Goal: Task Accomplishment & Management: Use online tool/utility

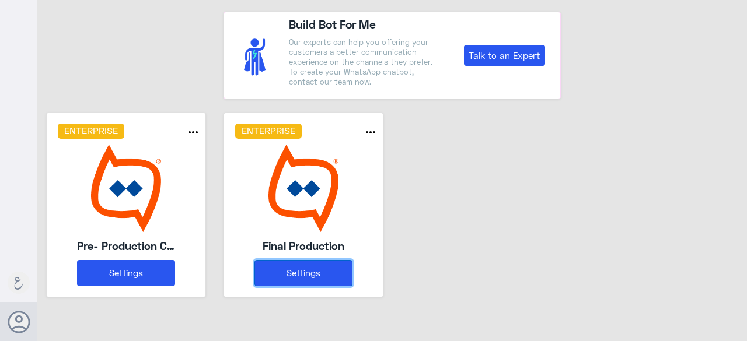
click at [293, 274] on button "Settings" at bounding box center [303, 273] width 98 height 26
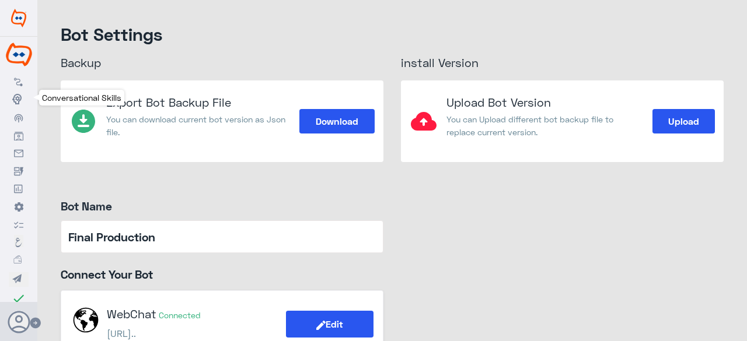
click at [16, 97] on use at bounding box center [16, 99] width 9 height 11
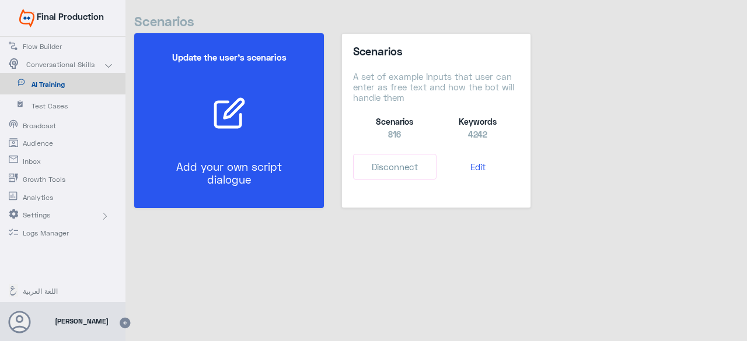
click at [277, 165] on p "Add your own script dialogue" at bounding box center [229, 173] width 132 height 26
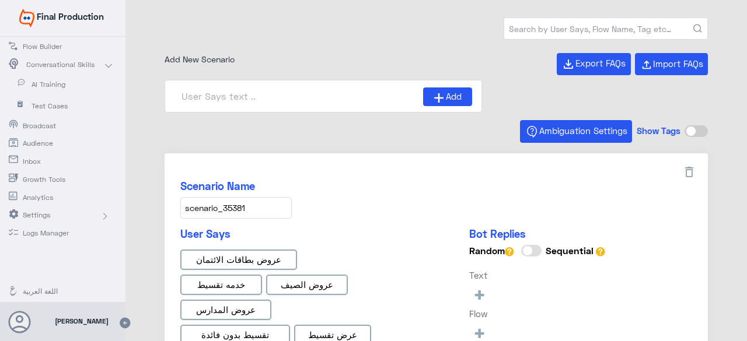
type input "0% Taksit with Admin fees_EN"
click at [531, 32] on input "text" at bounding box center [605, 28] width 203 height 21
type input "0% Taksit with Admin fees_AR"
type input "Face ID En"
type input "Face ID AR"
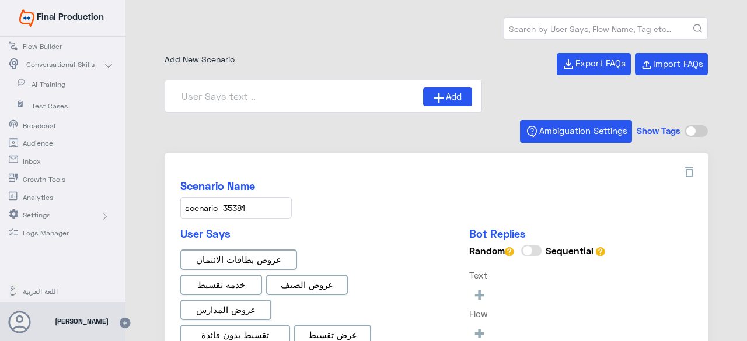
type input "Instapay AR"
paste input "Interest Rate"
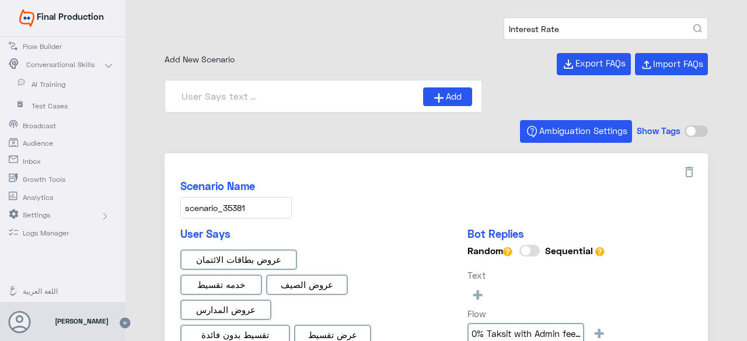
type input "Interest Rate"
click at [693, 25] on button "submit" at bounding box center [697, 29] width 9 height 9
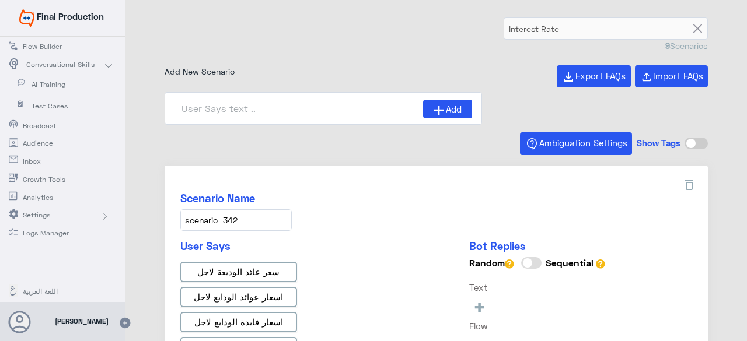
type input "general interest rate"
type input "TD tenors and interest rates ar"
type input "TD tenors and interest rates"
type input "Fixed interest rate Interest Rate"
type input "Variable interest rate Features & Benefits"
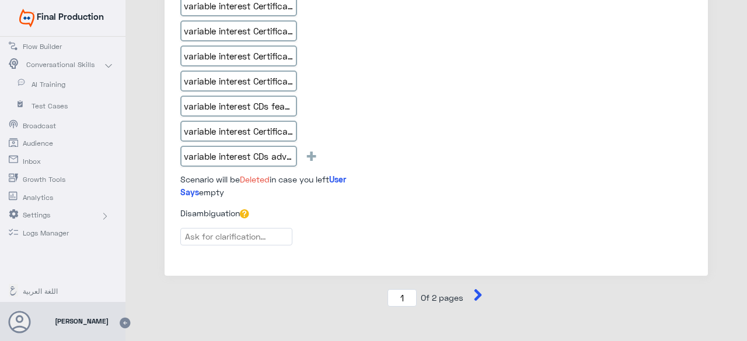
scroll to position [2230, 0]
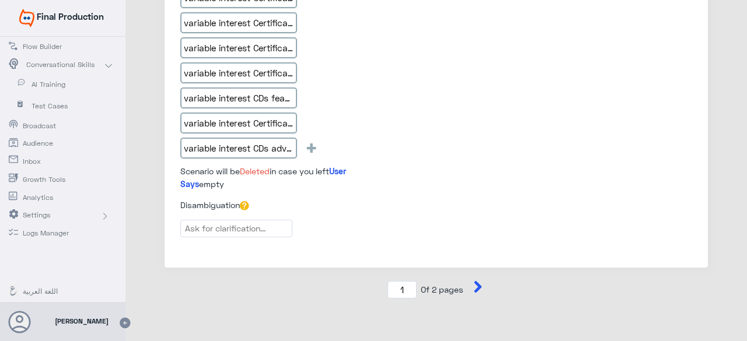
click at [472, 281] on icon at bounding box center [478, 287] width 12 height 12
type input "2"
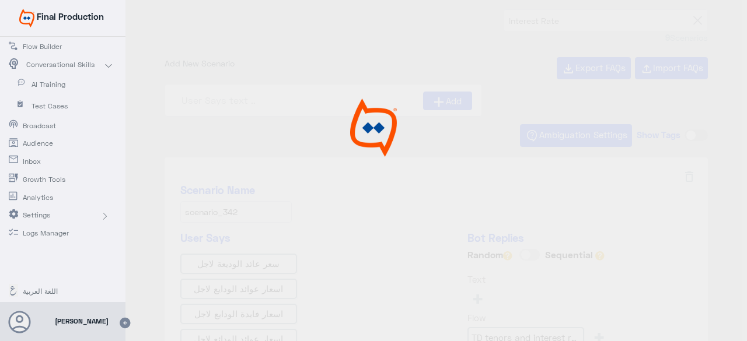
scroll to position [0, 0]
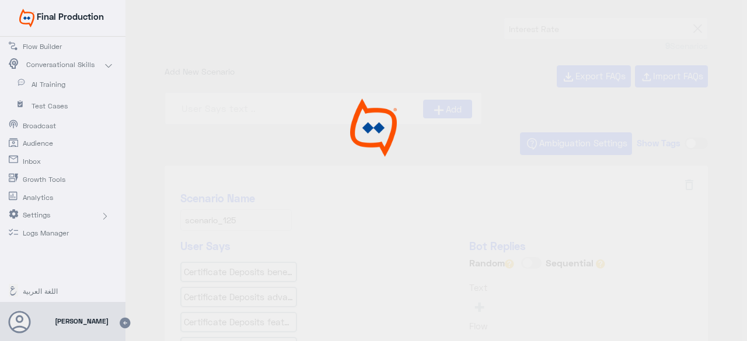
type input "Fixed interest rate Features_copy_1"
type input "Variable interest rate Features & Benefi ar"
type input "Fixed interest rate Interest Rate ar"
type input "Fixed interest rate Features"
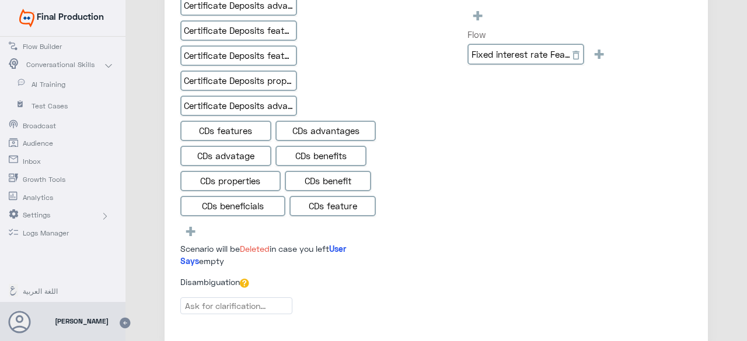
scroll to position [175, 0]
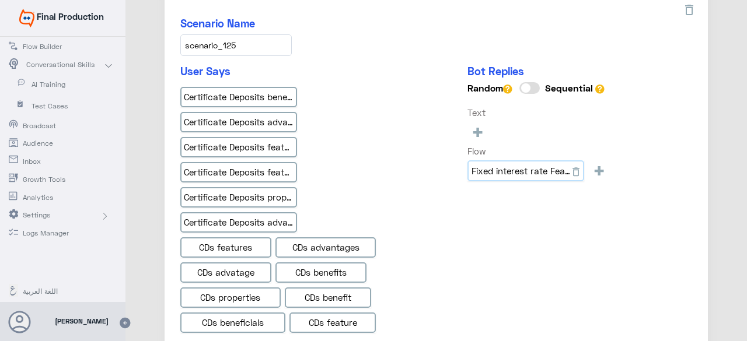
click at [503, 170] on input "Fixed interest rate Features" at bounding box center [525, 170] width 117 height 21
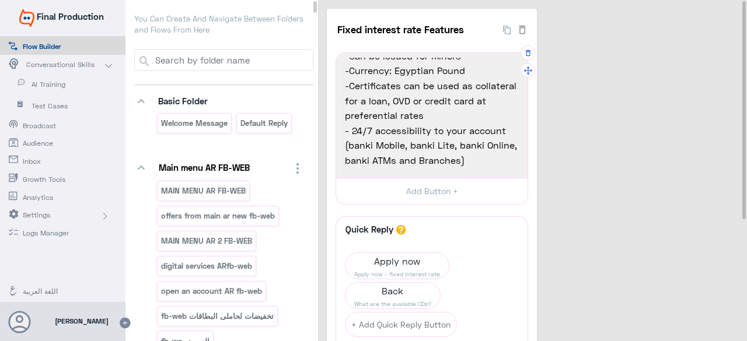
scroll to position [76, 0]
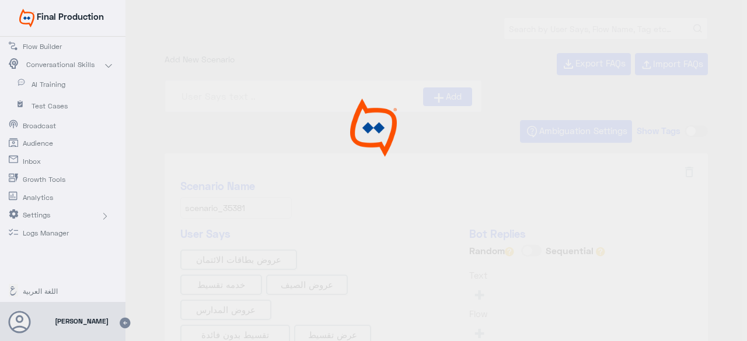
type input "0% Taksit with Admin fees_AR"
type input "Face ID En"
type input "Face ID AR"
type input "Instapay AR"
type input "0% Taksit with Admin fees_EN"
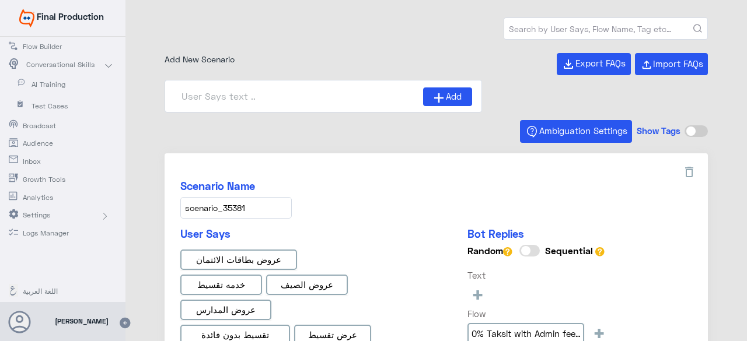
click at [626, 26] on input "text" at bounding box center [605, 28] width 203 height 21
paste input "Interest Rate"
type input "Interest Rate"
click at [693, 25] on button "submit" at bounding box center [697, 29] width 9 height 9
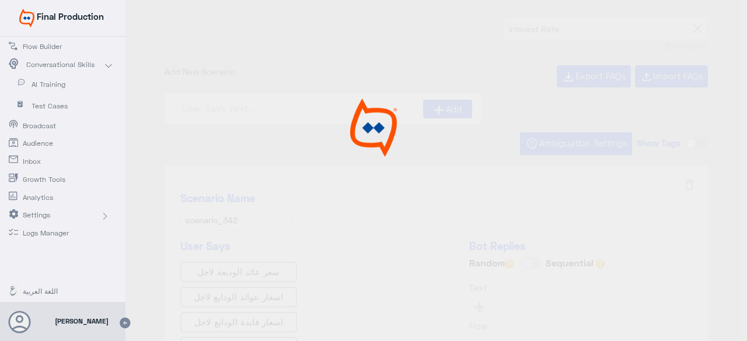
type input "general interest rate"
type input "TD tenors and interest rates"
type input "TD tenors and interest rates ar"
type input "Fixed interest rate Interest Rate"
type input "Variable interest rate Features & Benefits"
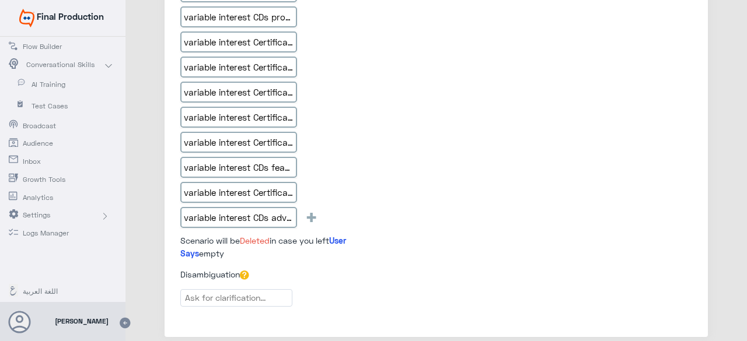
scroll to position [2230, 0]
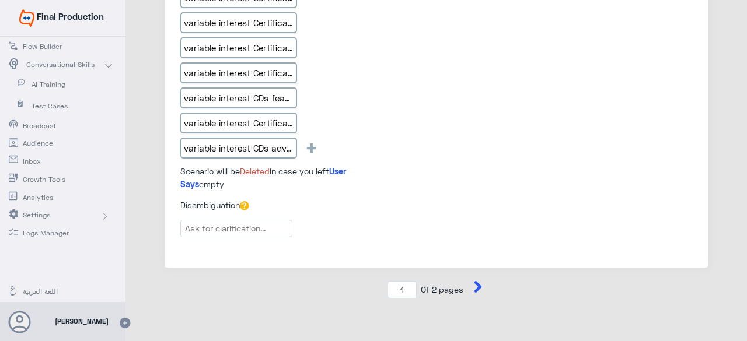
click at [472, 281] on icon at bounding box center [478, 287] width 12 height 12
type input "2"
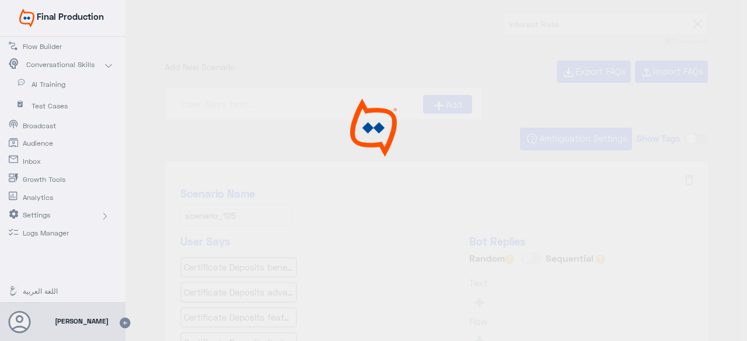
scroll to position [0, 0]
type input "Fixed interest rate Features_copy_1"
type input "Variable interest rate Features & Benefi ar"
type input "Fixed interest rate Interest Rate ar"
type input "Fixed interest rate Features"
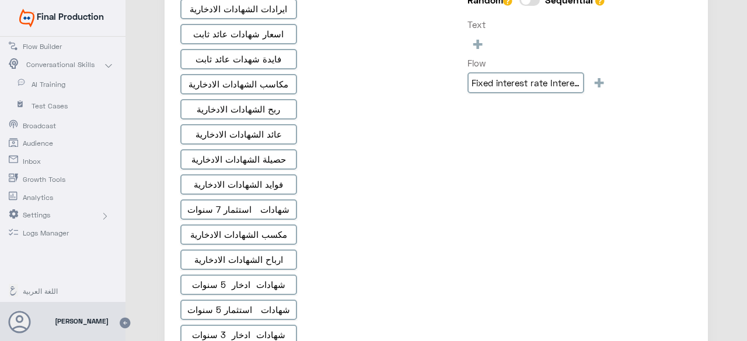
scroll to position [642, 0]
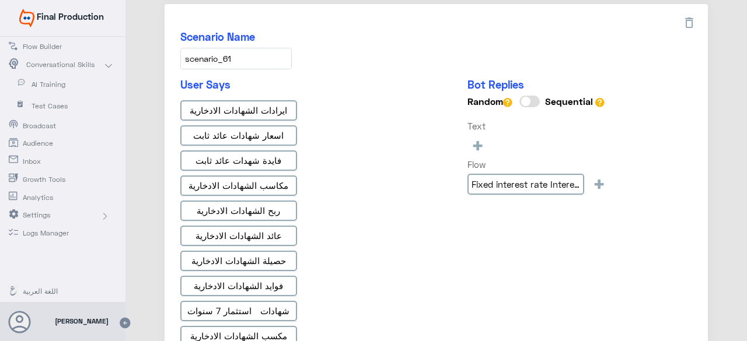
drag, startPoint x: 487, startPoint y: 183, endPoint x: 393, endPoint y: 180, distance: 93.4
click at [375, 181] on div "ايرادات الشهادات الادخارية اسعار شهادات عائد ثابت فايدة شهدات عائد ثابت مكاسب ا…" at bounding box center [282, 300] width 204 height 401
click at [490, 183] on input "Fixed interest rate Interest Rate ar" at bounding box center [525, 184] width 117 height 21
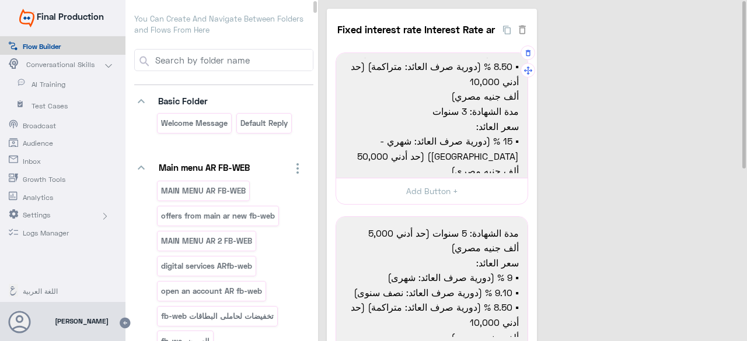
scroll to position [67, 0]
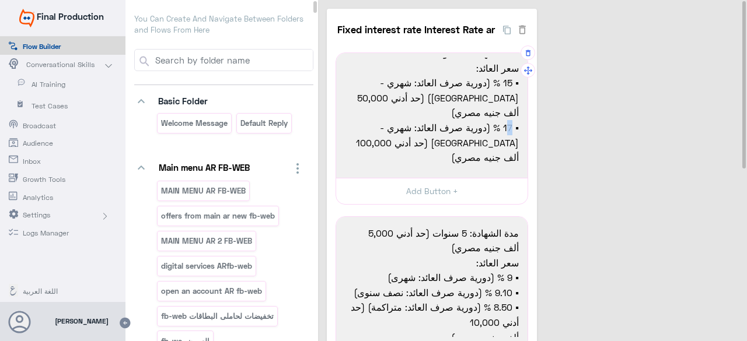
drag, startPoint x: 506, startPoint y: 124, endPoint x: 514, endPoint y: 128, distance: 8.4
click at [506, 125] on span "▪ 17 % (دورية صرف العائد: شهري - دايموند (حد أدني 100,000" at bounding box center [432, 135] width 174 height 30
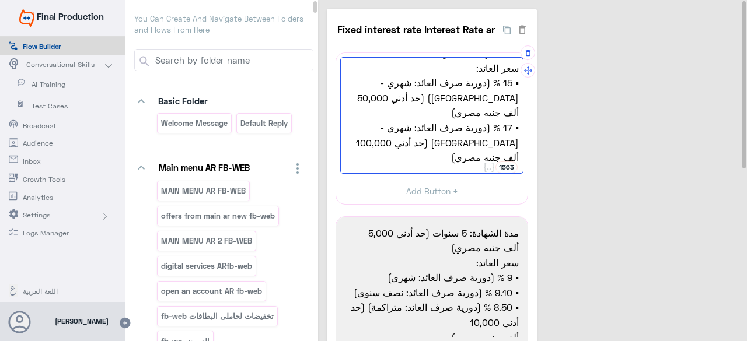
click at [506, 128] on span "▪ 17 % (دورية صرف العائد: شهري - دايموند (حد أدني 100,000" at bounding box center [432, 135] width 174 height 30
click at [508, 125] on span "▪ 17 % (دورية صرف العائد: شهري - دايموند (حد أدني 100,000" at bounding box center [432, 135] width 174 height 30
click at [506, 127] on span "▪ 17 % (دورية صرف العائد: شهري - دايموند (حد أدني 100,000" at bounding box center [432, 135] width 174 height 30
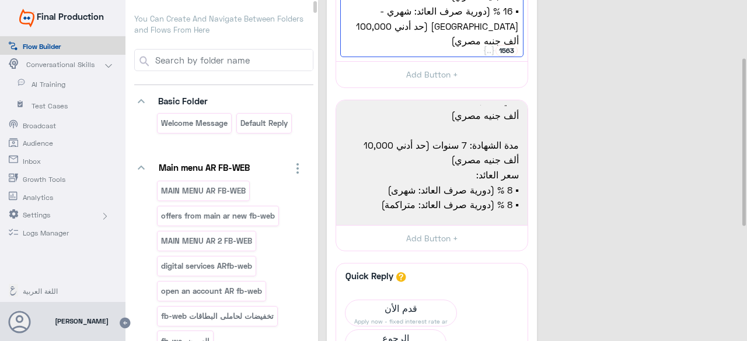
type textarea "سعر فائدة تنافسي مدة الشهادة: 3 سنوات (حد أدني 1,000 ألف جنيه مصري) سعر العائد:…"
click at [615, 226] on div "Fixed interest rate Interest Rate ar 14 سعر فائدة تنافسي مدة الشهادة: 3 سنوات (…" at bounding box center [534, 218] width 415 height 652
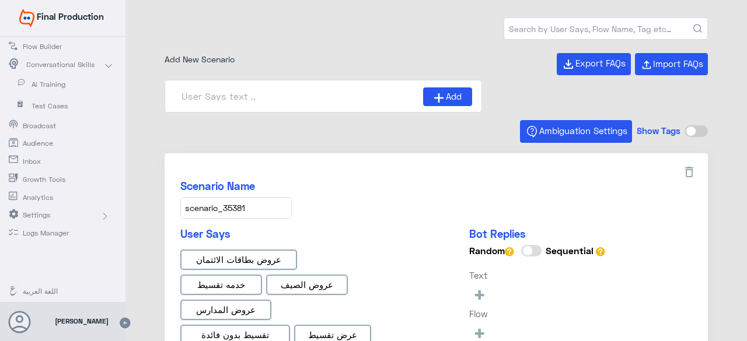
type input "0% Taksit with Admin fees_AR"
type input "0% Taksit with Admin fees_EN"
type input "Face ID AR"
type input "Instapay AR"
type input "Face ID En"
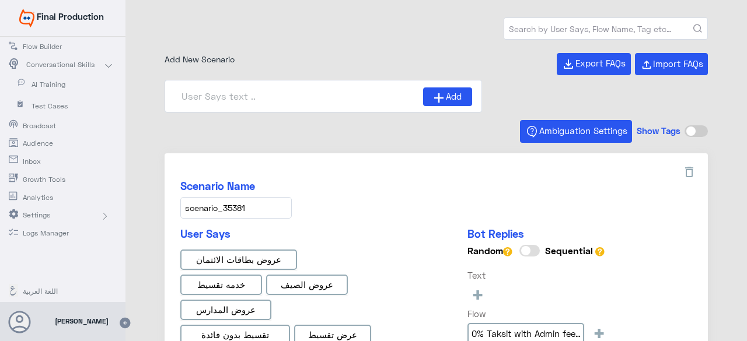
click at [617, 21] on input "text" at bounding box center [605, 28] width 203 height 21
paste input "Interest Rate"
type input "Interest Rate"
click at [693, 25] on button "submit" at bounding box center [697, 29] width 9 height 9
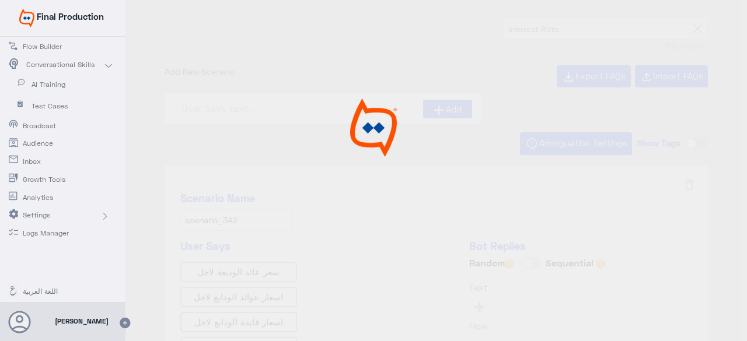
type input "general interest rate"
type input "TD tenors and interest rates ar"
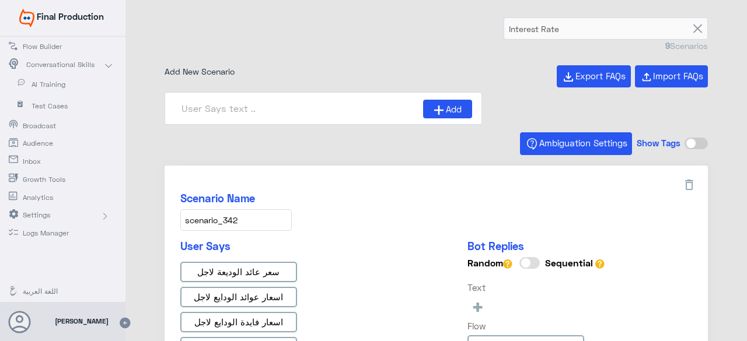
type input "TD tenors and interest rates"
type input "Variable interest rate Features & Benefits"
type input "Fixed interest rate Interest Rate"
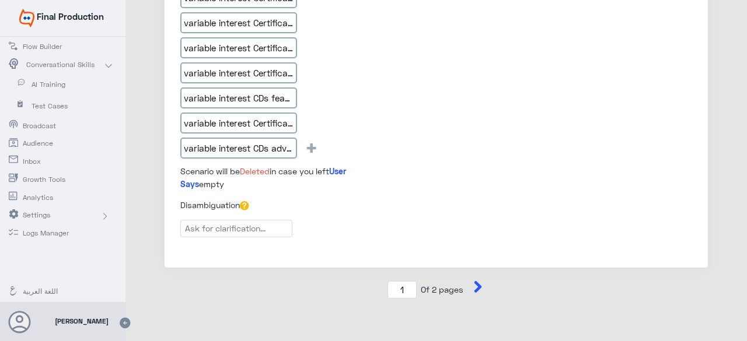
click at [474, 281] on icon at bounding box center [478, 287] width 12 height 12
type input "2"
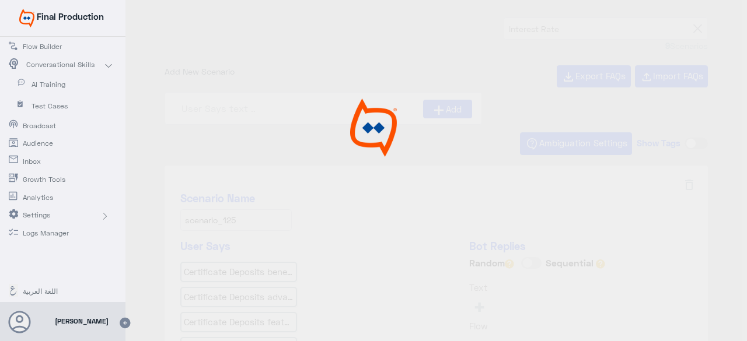
type input "Fixed interest rate Features_copy_1"
type input "Fixed interest rate Features"
type input "Variable interest rate Features & Benefi ar"
type input "Fixed interest rate Interest Rate ar"
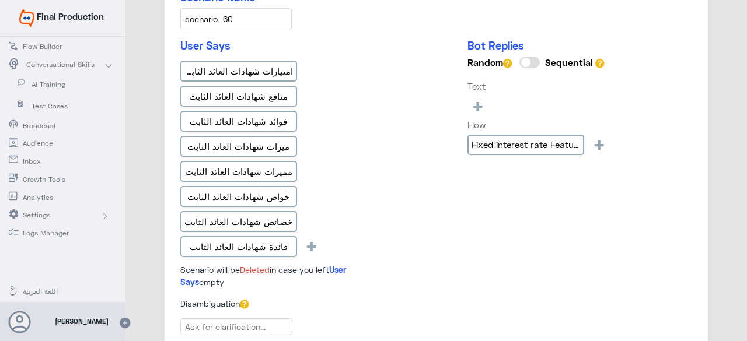
scroll to position [1219, 0]
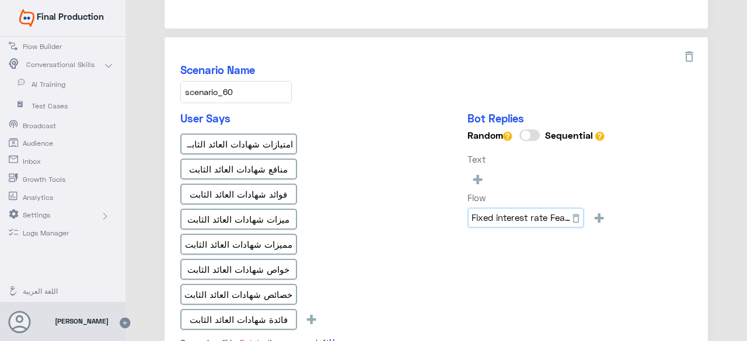
click at [547, 214] on input "Fixed interest rate Features_copy_1" at bounding box center [525, 218] width 117 height 21
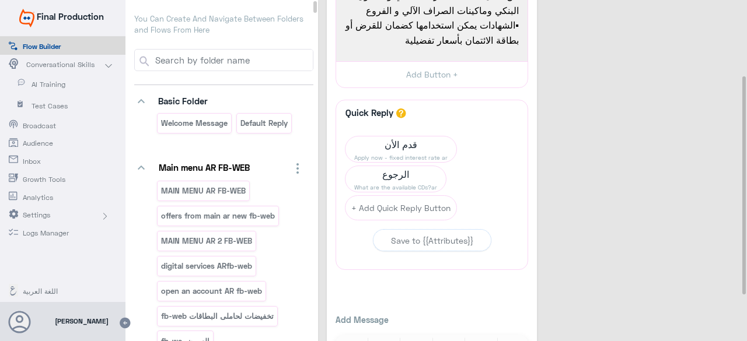
click at [698, 184] on div "Fixed interest rate Features_copy_1 15 ▪تقدم للأفراد فقط ▪يمكن إنشاء شهادات إدخ…" at bounding box center [534, 136] width 415 height 488
click at [200, 27] on p "You Can Create And Navigate Between Folders and Flows From Here" at bounding box center [223, 24] width 179 height 23
click at [228, 218] on p "offers from main ar new fb-web" at bounding box center [218, 215] width 116 height 13
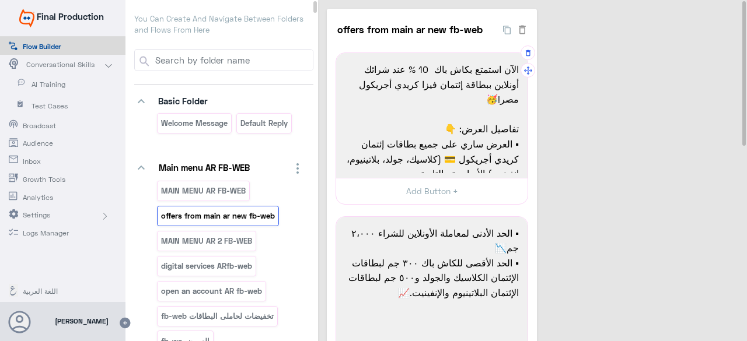
click at [352, 66] on span "الآن استمتع بكاش باك 10 % عند شرائك أونلاين ببطاقة إئتمان فيزا كريدي أجريكول مص…" at bounding box center [432, 84] width 174 height 45
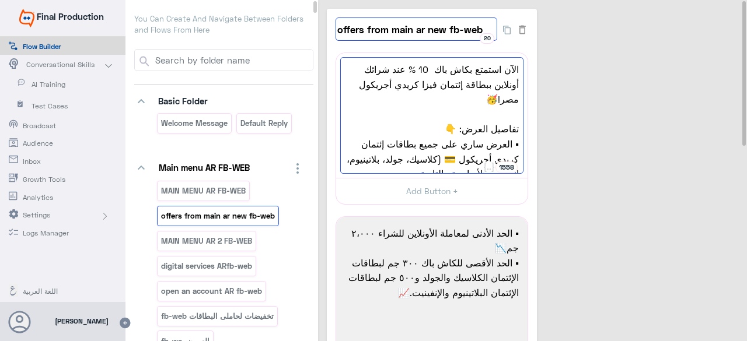
click at [485, 30] on input "offers from main ar new fb-web" at bounding box center [416, 29] width 162 height 23
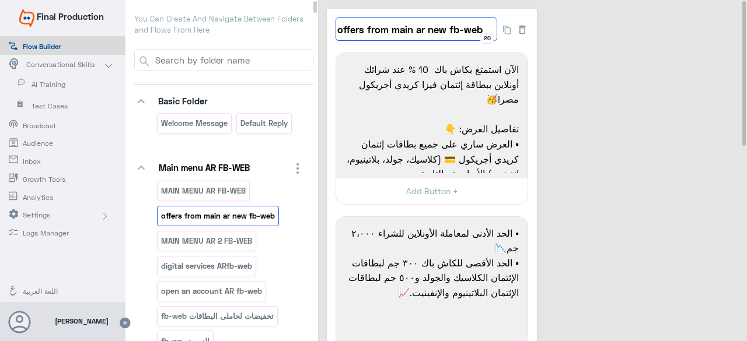
drag, startPoint x: 485, startPoint y: 30, endPoint x: 470, endPoint y: 29, distance: 14.6
click at [470, 29] on input "offers from main ar new fb-web" at bounding box center [416, 29] width 162 height 23
click at [355, 68] on span "الآن استمتع بكاش باك 10 % عند شرائك أونلاين ببطاقة إئتمان فيزا كريدي أجريكول مص…" at bounding box center [432, 84] width 174 height 45
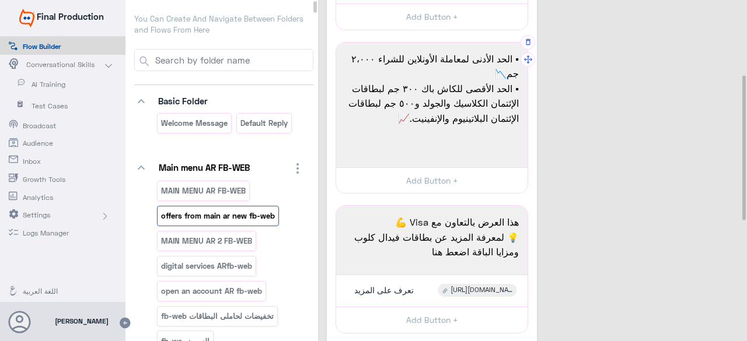
scroll to position [175, 0]
click at [471, 141] on div "▪ الحد الأدنى لمعاملة الأونلاين للشراء ۲،۰۰۰ جم📉 ▪ الحد الأقصى للكاش باك ۳۰۰ جم…" at bounding box center [431, 104] width 183 height 117
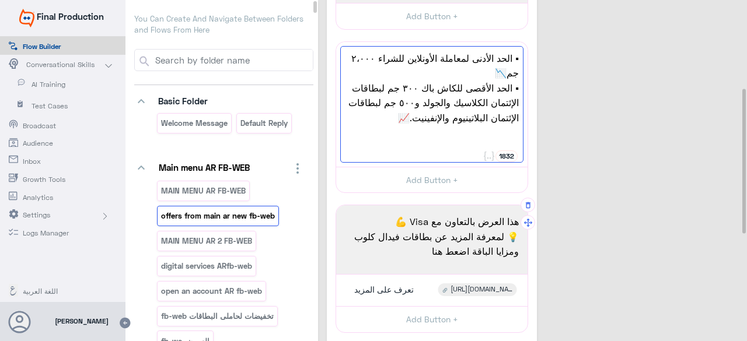
scroll to position [233, 0]
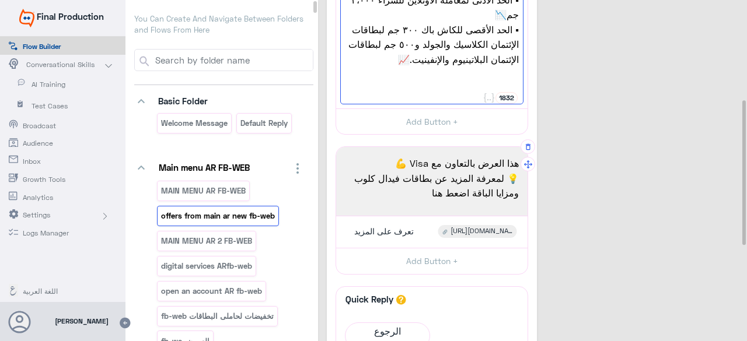
click at [410, 191] on span "💡 لمعرفة المزيد عن بطاقات فيدال كلوب ومزايا الباقة اضعط هنا" at bounding box center [432, 186] width 174 height 30
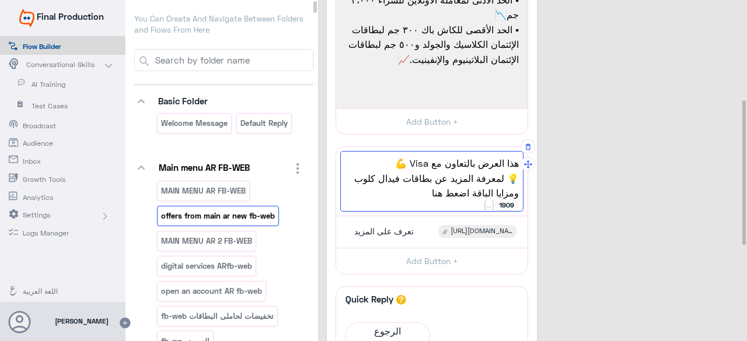
click at [410, 191] on span "💡 لمعرفة المزيد عن بطاقات فيدال كلوب ومزايا الباقة اضعط هنا" at bounding box center [432, 186] width 174 height 30
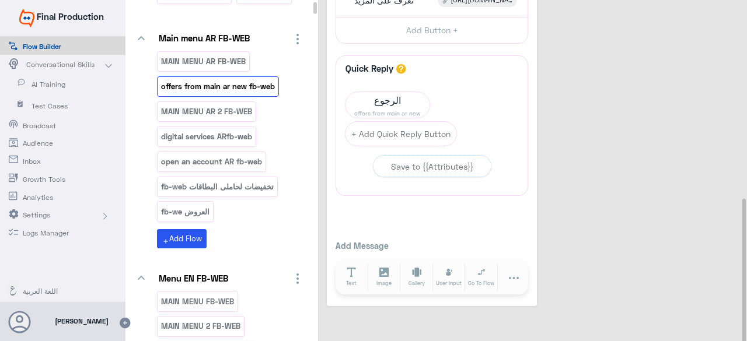
scroll to position [175, 0]
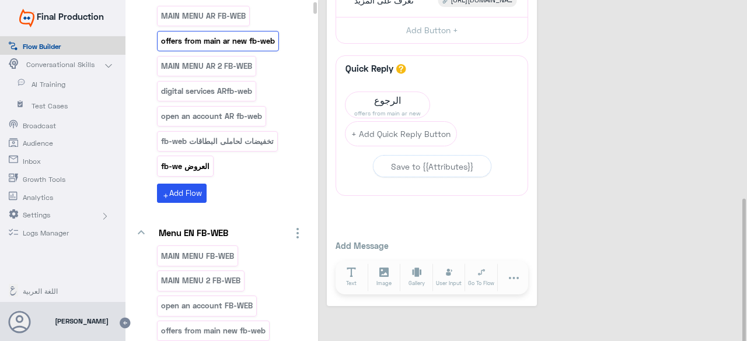
click at [173, 160] on p "العروض fb-we" at bounding box center [185, 166] width 50 height 13
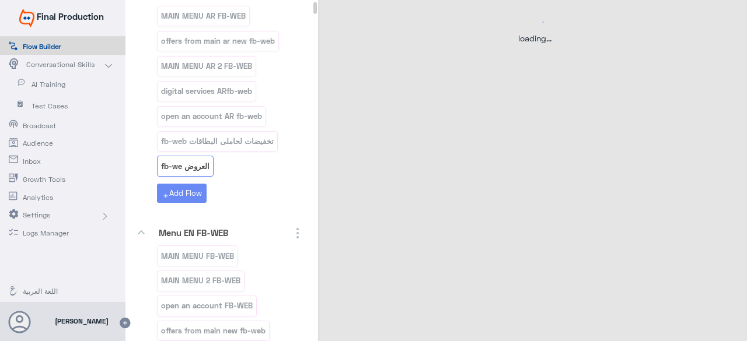
scroll to position [0, 0]
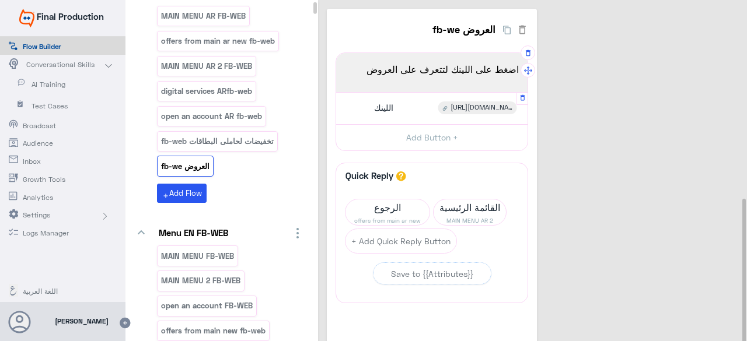
click at [460, 106] on span "https://www.ca-egypt.com/ar/personal-banking/get-a-card/offers-en/taksit-offer-…" at bounding box center [481, 108] width 62 height 11
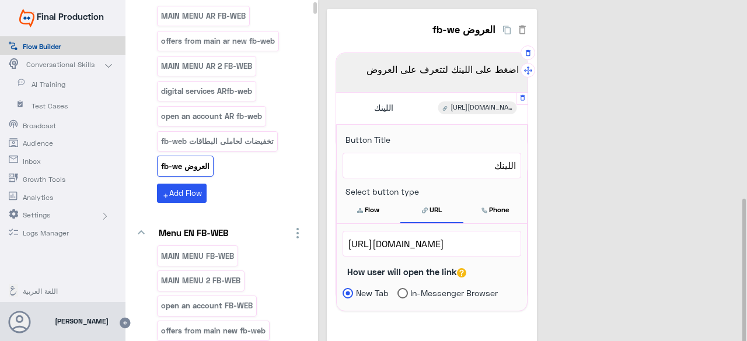
click at [449, 244] on span "https://www.ca-egypt.com/ar/personal-banking/get-a-card/offers-en/taksit-offer-…" at bounding box center [432, 243] width 168 height 15
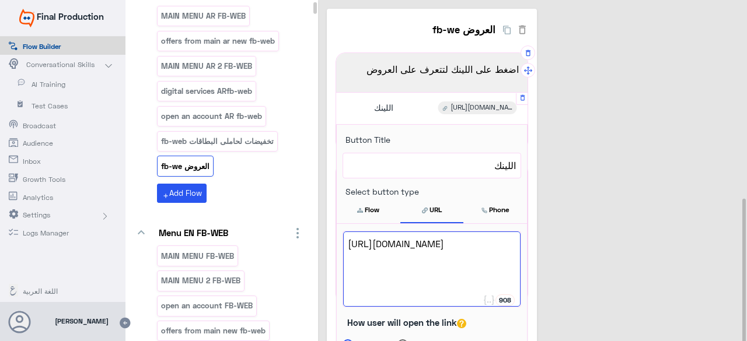
click at [396, 251] on span "https://www.ca-egypt.com/ar/personal-banking/get-a-card/offers-en/taksit-offer-…" at bounding box center [432, 243] width 168 height 15
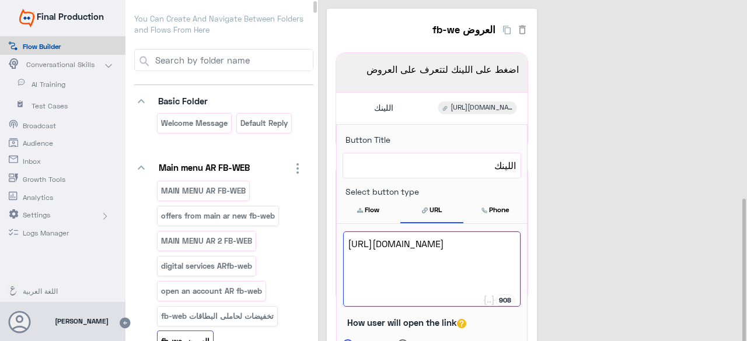
click at [256, 25] on p "You Can Create And Navigate Between Folders and Flows From Here" at bounding box center [223, 24] width 179 height 23
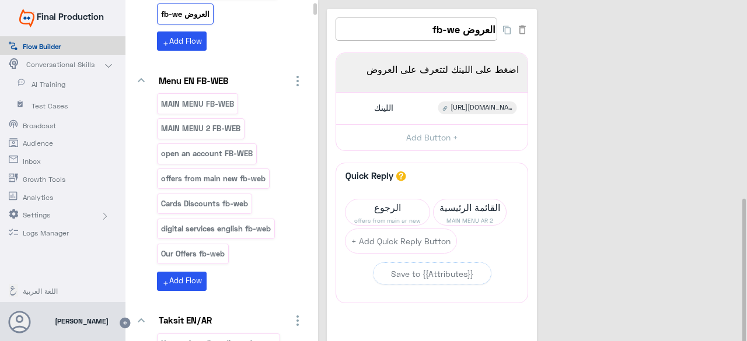
scroll to position [923, 0]
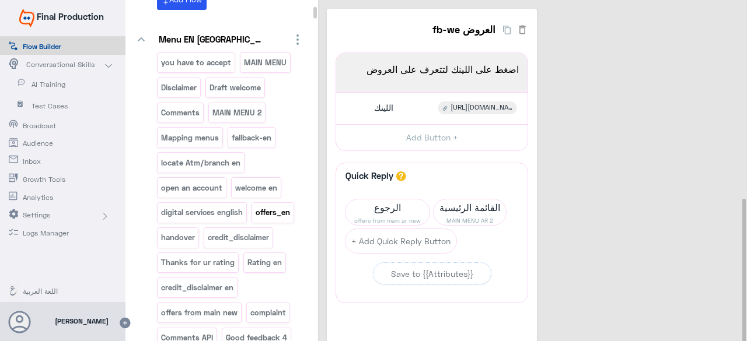
click at [276, 206] on p "offers_en" at bounding box center [272, 212] width 36 height 13
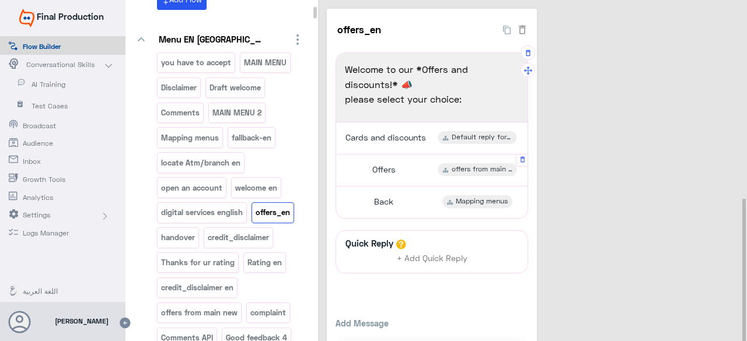
click at [461, 166] on span "offers from main new" at bounding box center [482, 170] width 61 height 11
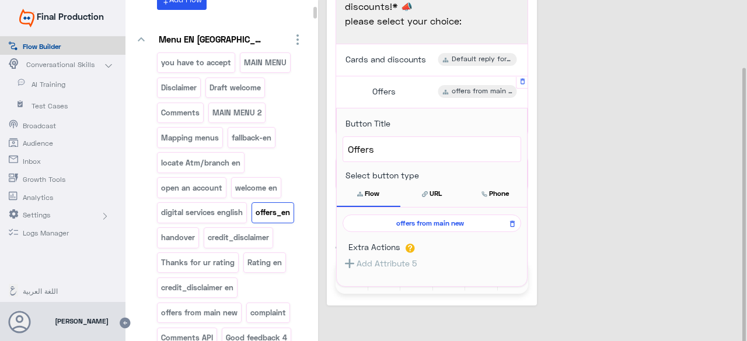
scroll to position [81, 0]
click at [445, 220] on span "offers from main new" at bounding box center [430, 223] width 162 height 11
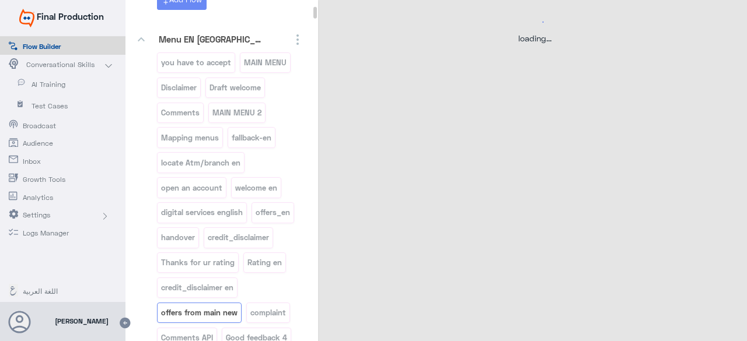
scroll to position [0, 0]
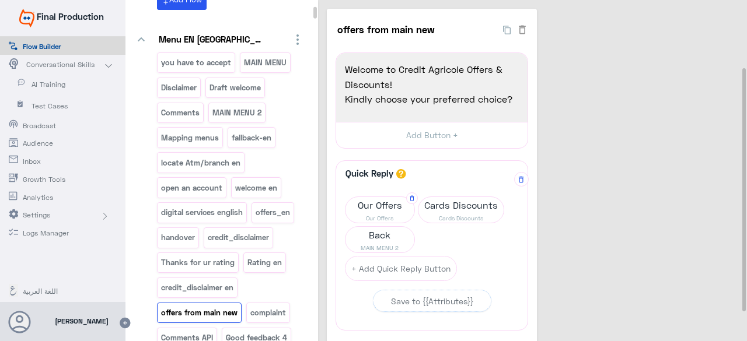
click at [369, 208] on span "Our Offers" at bounding box center [379, 205] width 69 height 16
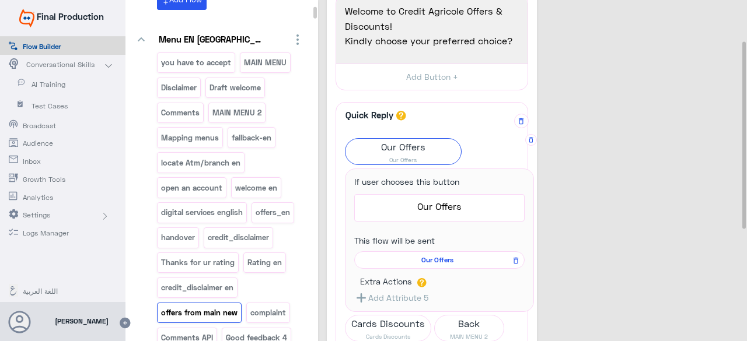
scroll to position [117, 0]
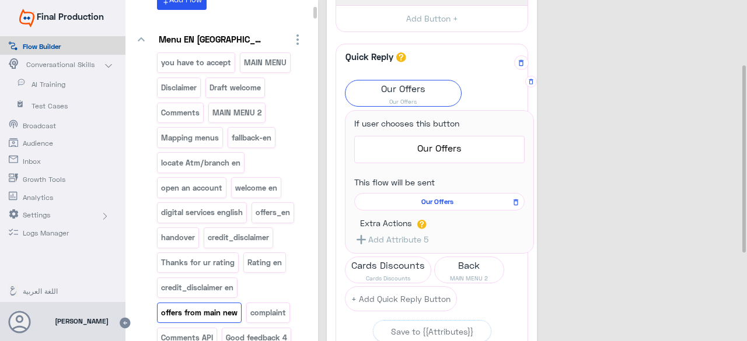
click at [439, 197] on span "Our Offers" at bounding box center [437, 202] width 153 height 11
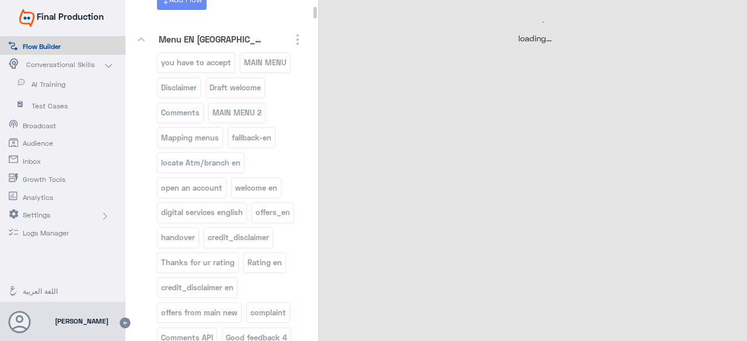
scroll to position [0, 0]
select select "3"
select select "2"
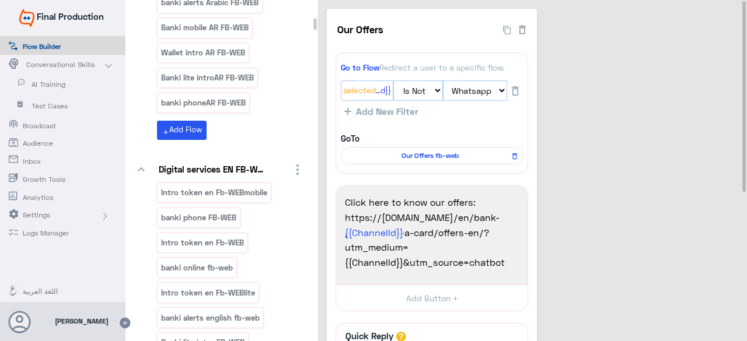
drag, startPoint x: 299, startPoint y: 222, endPoint x: 524, endPoint y: 49, distance: 284.1
click at [299, 222] on div "Intro token en Fb-WEBmobile banki phone FB-WEB Intro token en Fb-WEB banki onli…" at bounding box center [231, 295] width 148 height 225
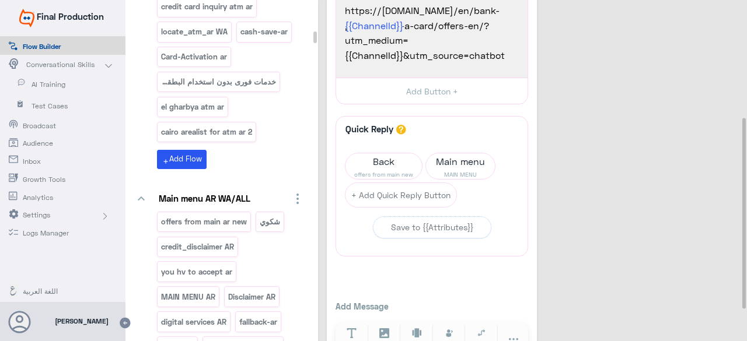
scroll to position [4980, 0]
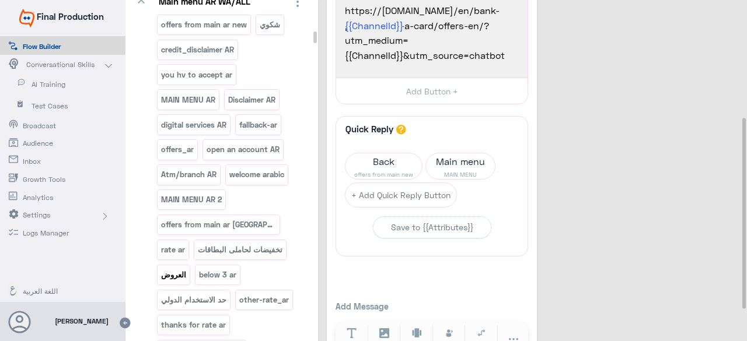
click at [173, 268] on p "العروض" at bounding box center [173, 274] width 27 height 13
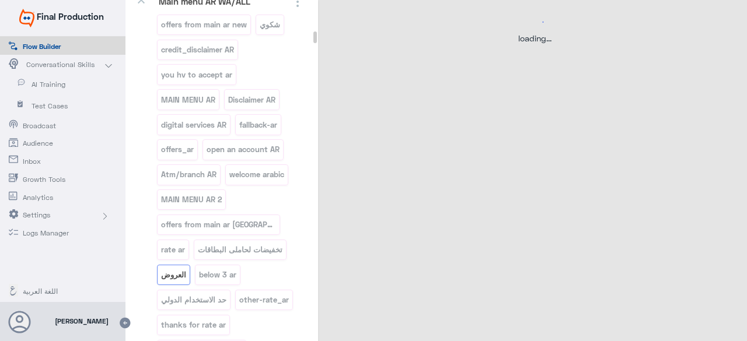
scroll to position [0, 0]
select select "3"
select select "2"
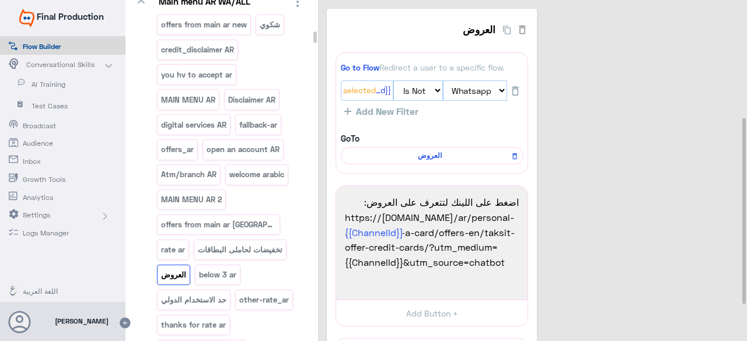
click at [271, 243] on p "تخفيضات لحاملى البطاقات" at bounding box center [240, 249] width 86 height 13
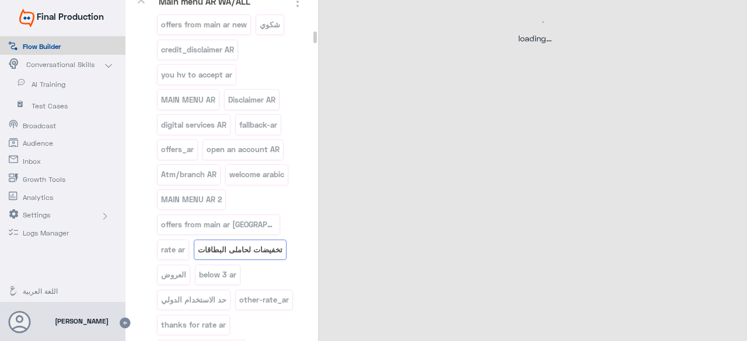
select select "3"
select select "2"
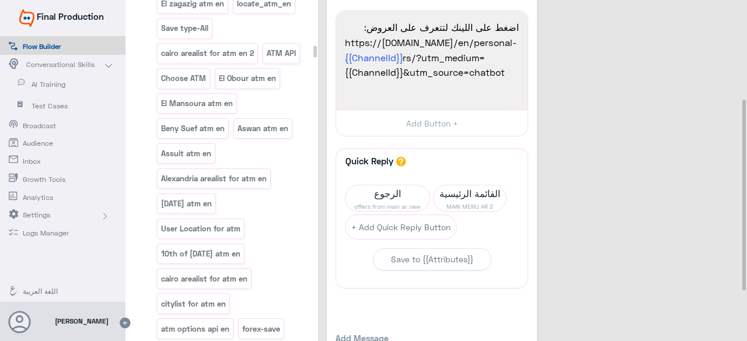
scroll to position [7488, 0]
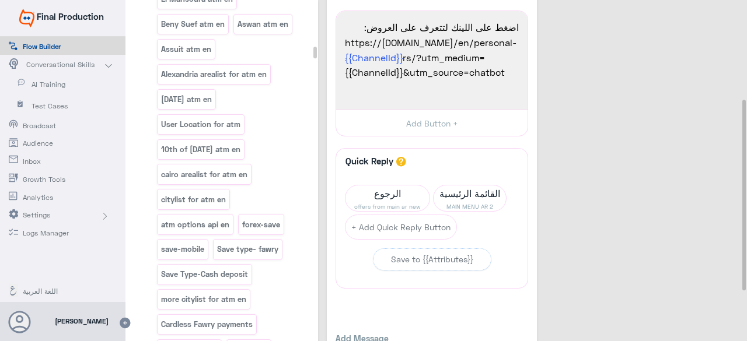
click at [700, 160] on div "تخفيضات لحاملى البطاقات 27 Go to Flow Redirect a user to a specific flow. {{Cha…" at bounding box center [534, 116] width 415 height 565
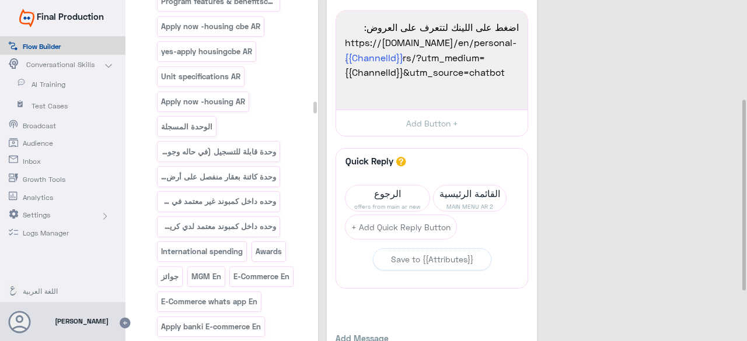
drag, startPoint x: 193, startPoint y: 171, endPoint x: 267, endPoint y: 176, distance: 74.3
click at [688, 263] on div "تخفيضات لحاملى البطاقات 27 Go to Flow Redirect a user to a specific flow. {{Cha…" at bounding box center [534, 116] width 415 height 565
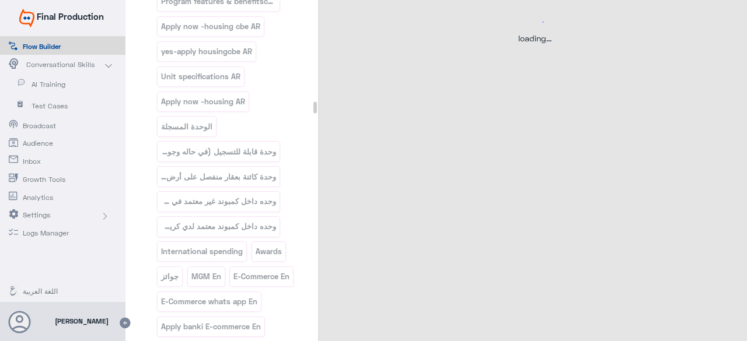
scroll to position [0, 0]
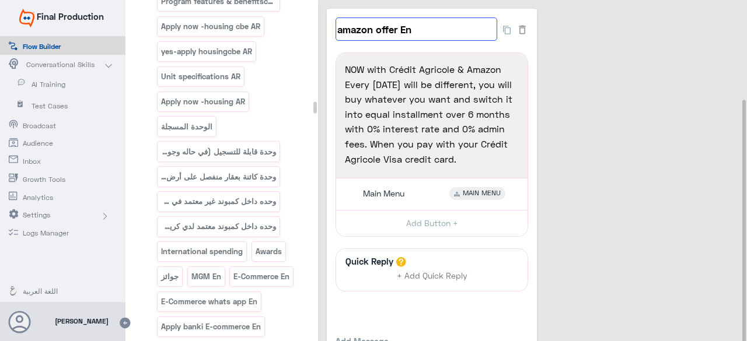
click at [433, 27] on input "amazon offer En" at bounding box center [416, 29] width 162 height 23
click at [432, 29] on input "amazon offer En" at bounding box center [416, 29] width 162 height 23
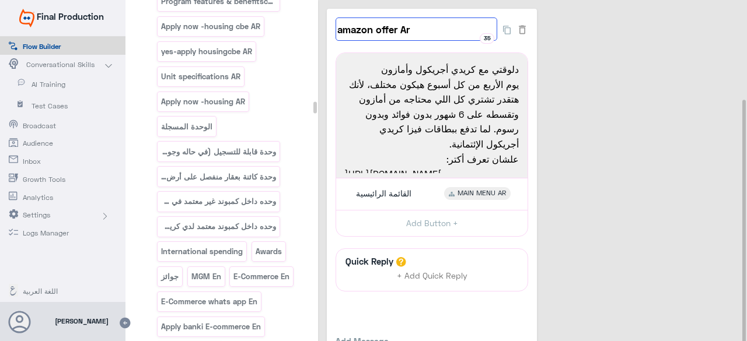
click at [416, 31] on input "amazon offer Ar" at bounding box center [416, 29] width 162 height 23
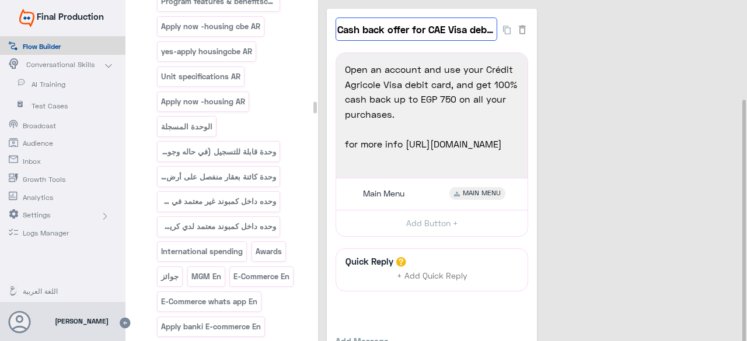
click at [431, 34] on input "Cash back offer for CAE Visa debit card En" at bounding box center [416, 29] width 162 height 23
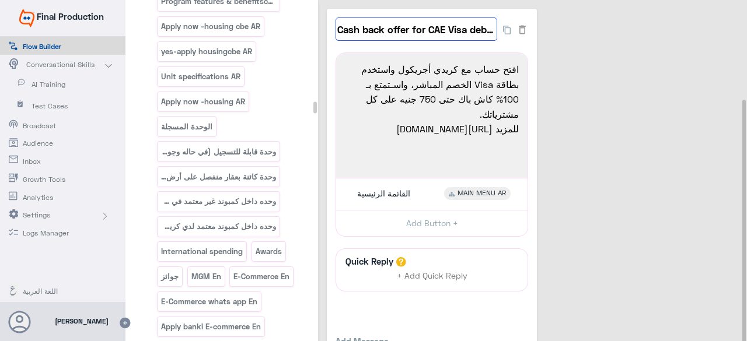
click at [372, 35] on input "Cash back offer for CAE Visa debit card Ar" at bounding box center [416, 29] width 162 height 23
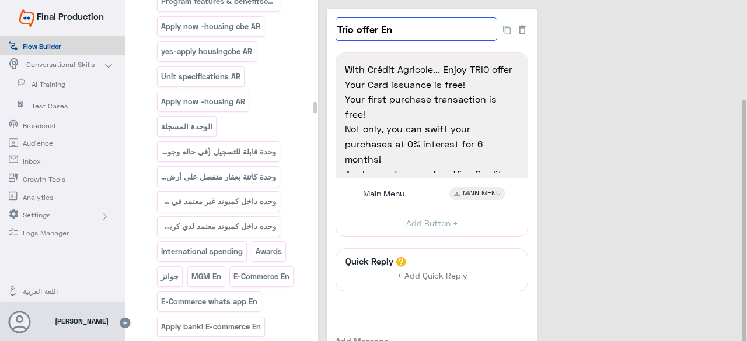
click at [397, 25] on input "Trio offer En" at bounding box center [416, 29] width 162 height 23
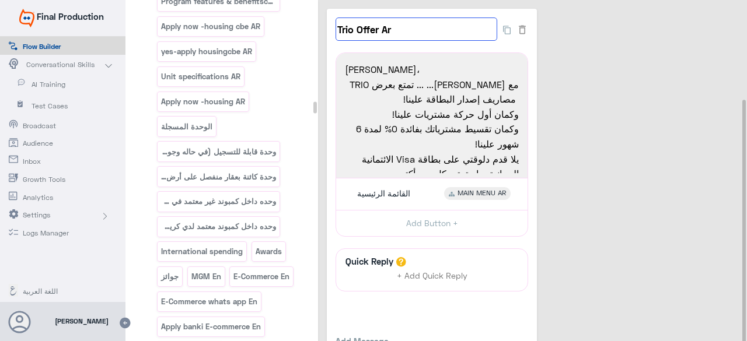
click at [414, 30] on input "Trio Offer Ar" at bounding box center [416, 29] width 162 height 23
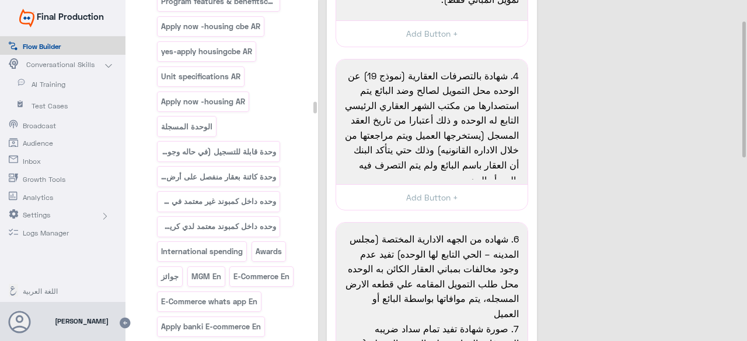
scroll to position [175, 0]
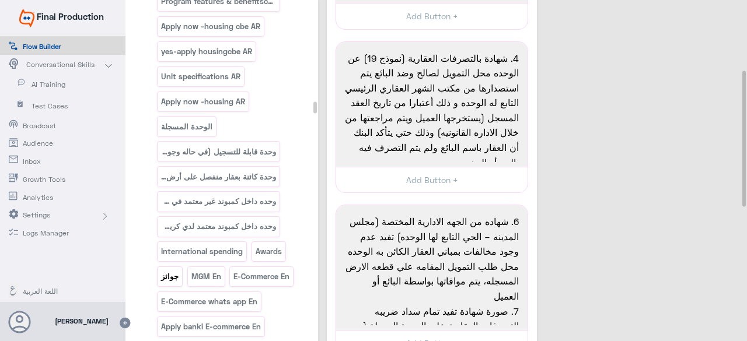
click at [163, 270] on p "جوائز" at bounding box center [169, 276] width 19 height 13
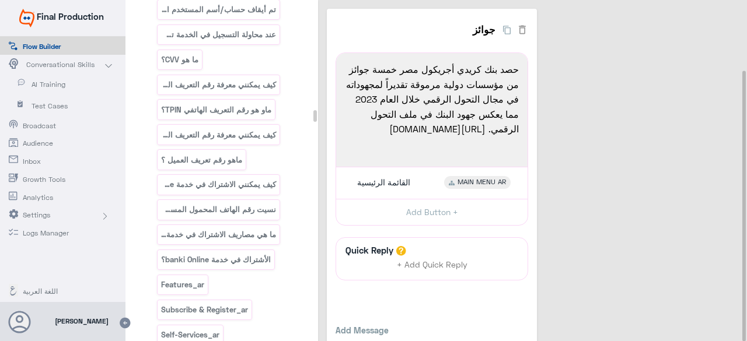
scroll to position [17881, 0]
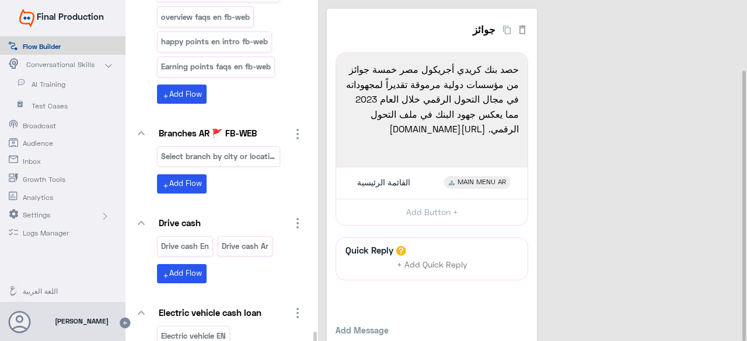
drag, startPoint x: 313, startPoint y: 116, endPoint x: 188, endPoint y: 232, distance: 170.5
click at [298, 341] on html "Final Production Flow Builder Conversational Skills AI Training Test Cases Broa…" at bounding box center [373, 170] width 747 height 341
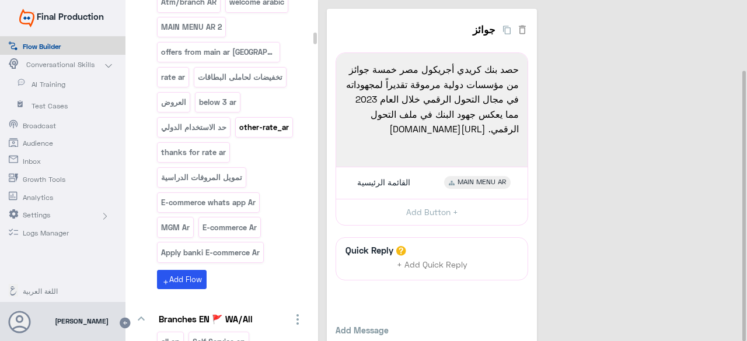
scroll to position [5047, 0]
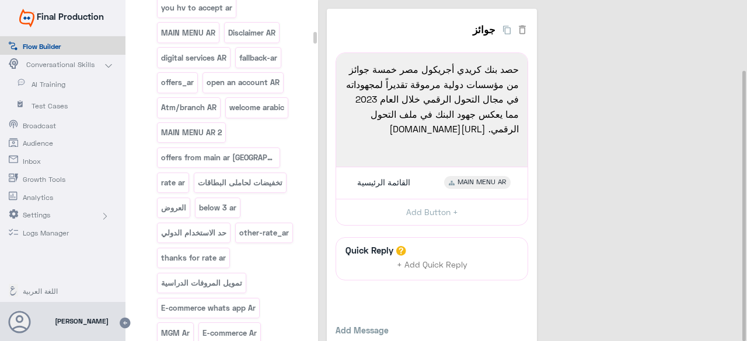
click at [264, 176] on p "تخفيضات لحاملى البطاقات" at bounding box center [240, 182] width 86 height 13
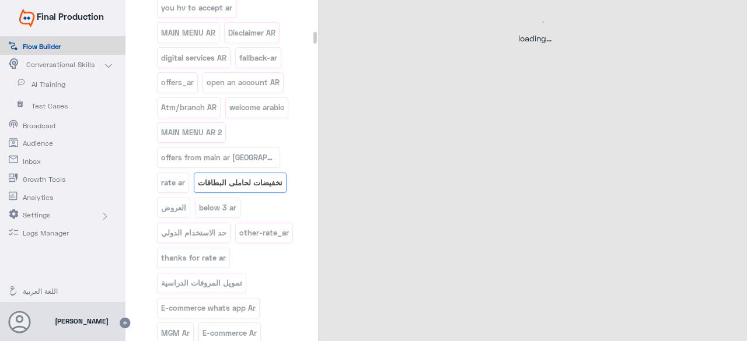
select select "3"
select select "2"
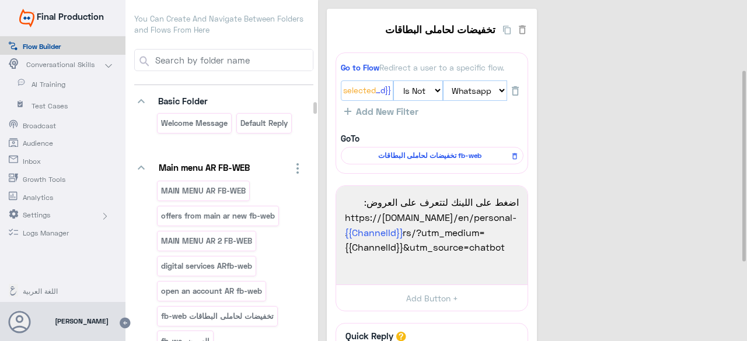
scroll to position [16564, 0]
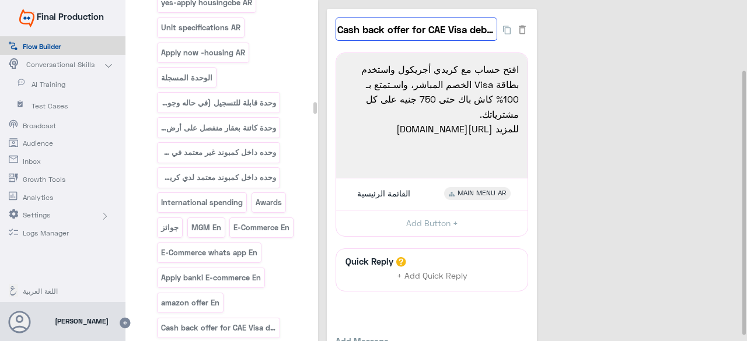
click at [405, 32] on input "Cash back offer for CAE Visa debit card Ar" at bounding box center [416, 29] width 162 height 23
drag, startPoint x: 288, startPoint y: 109, endPoint x: 448, endPoint y: 11, distance: 187.5
drag, startPoint x: 276, startPoint y: 228, endPoint x: 460, endPoint y: 106, distance: 220.5
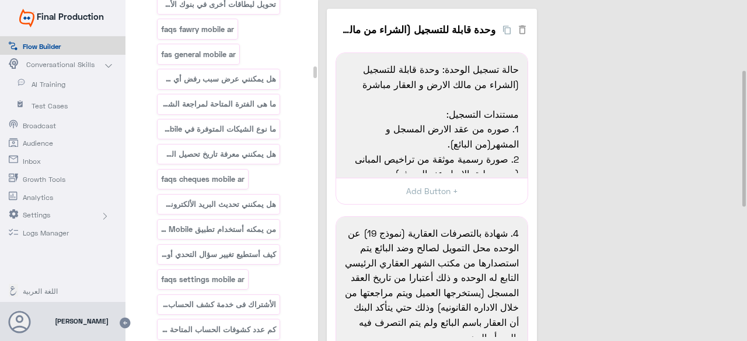
scroll to position [0, 0]
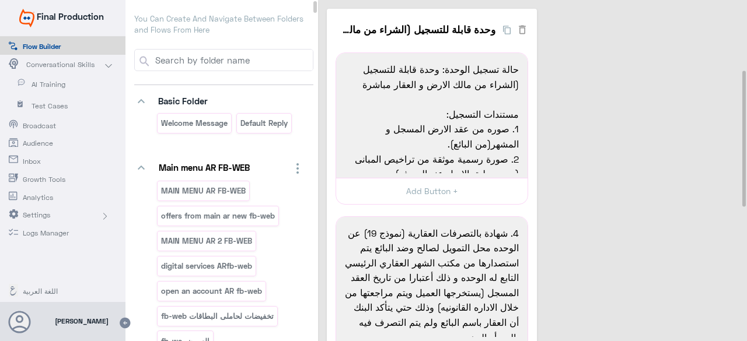
drag, startPoint x: 315, startPoint y: 106, endPoint x: 328, endPoint y: -27, distance: 133.0
click at [328, 0] on html "Final Production Flow Builder Conversational Skills AI Training Test Cases Broa…" at bounding box center [373, 170] width 747 height 341
click at [252, 19] on p "You Can Create And Navigate Between Folders and Flows From Here" at bounding box center [223, 24] width 179 height 23
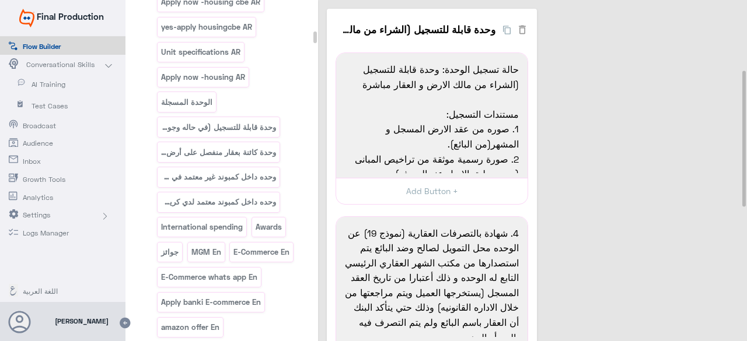
scroll to position [4980, 0]
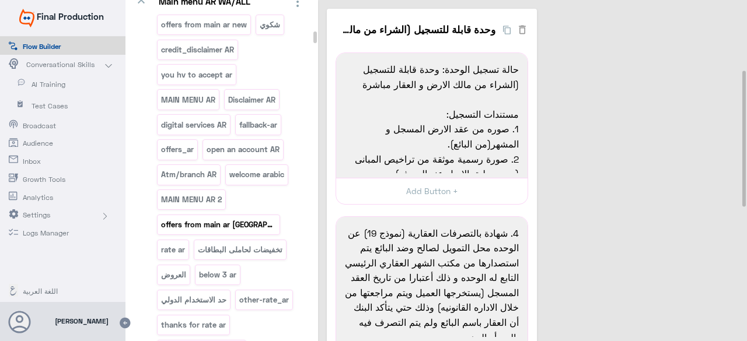
click at [223, 218] on p "offers from main ar [GEOGRAPHIC_DATA]" at bounding box center [218, 224] width 117 height 13
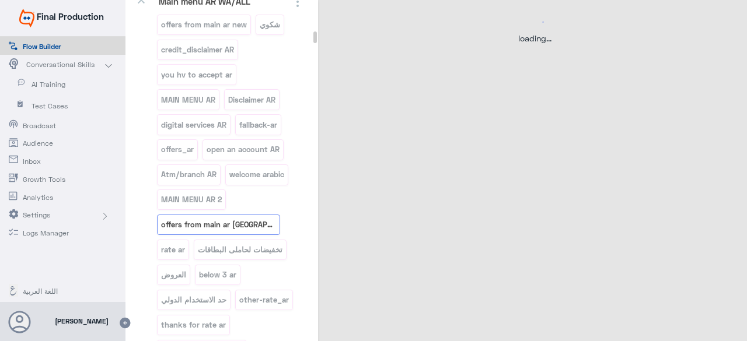
select select "3"
select select "2"
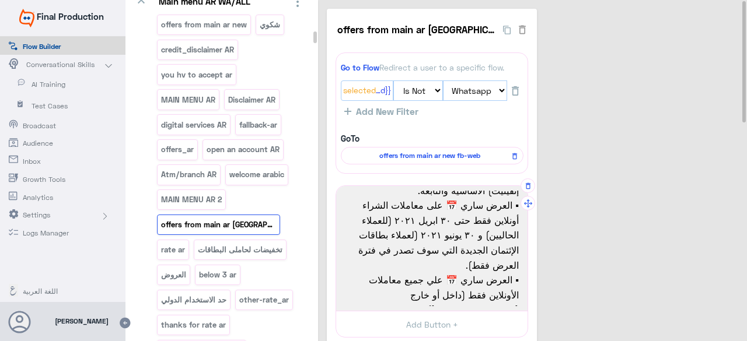
scroll to position [0, 0]
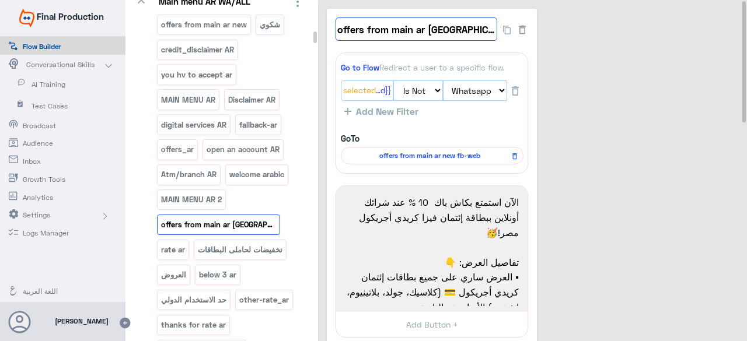
click at [354, 29] on input "offers from main ar [GEOGRAPHIC_DATA]" at bounding box center [416, 29] width 162 height 23
click at [354, 27] on input "offers from main ar [GEOGRAPHIC_DATA]" at bounding box center [416, 29] width 162 height 23
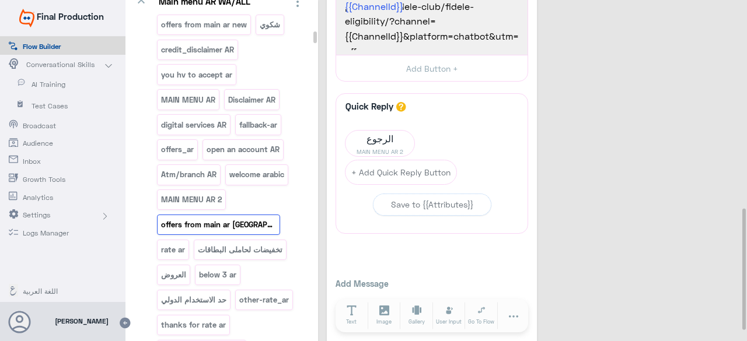
scroll to position [621, 0]
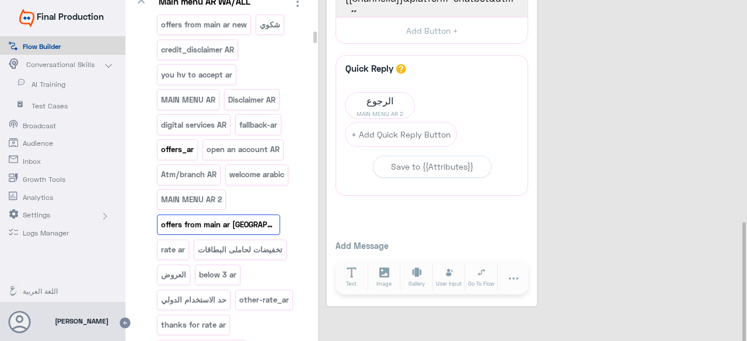
click at [181, 143] on p "offers_ar" at bounding box center [177, 149] width 34 height 13
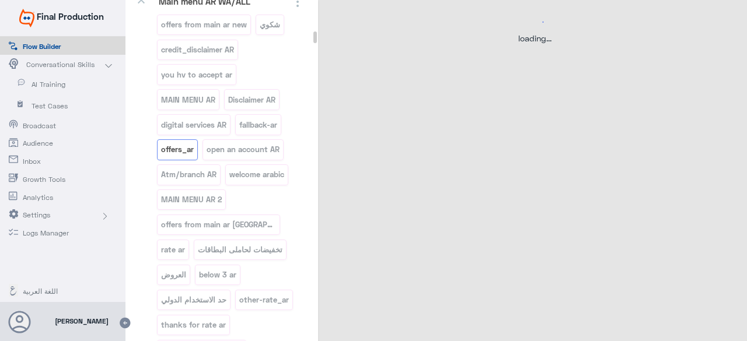
scroll to position [0, 0]
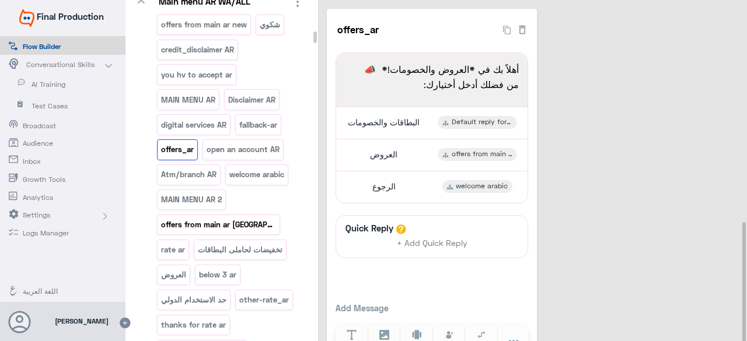
click at [211, 218] on p "offers from main ar [GEOGRAPHIC_DATA]" at bounding box center [218, 224] width 117 height 13
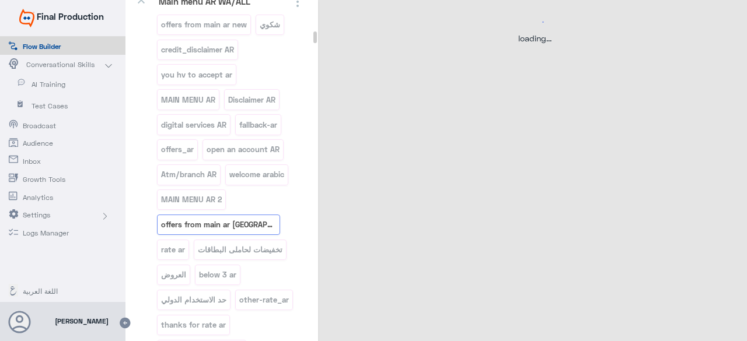
select select "3"
select select "2"
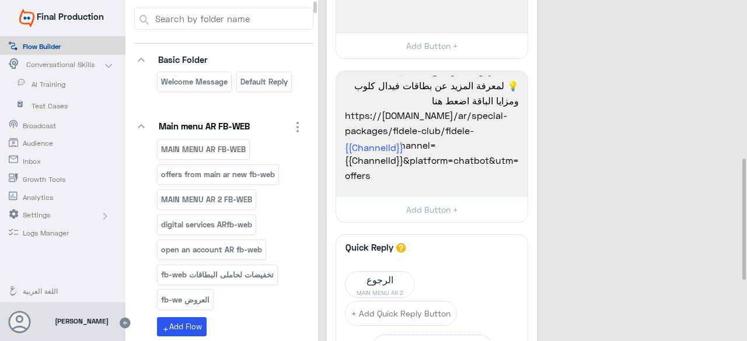
scroll to position [327, 0]
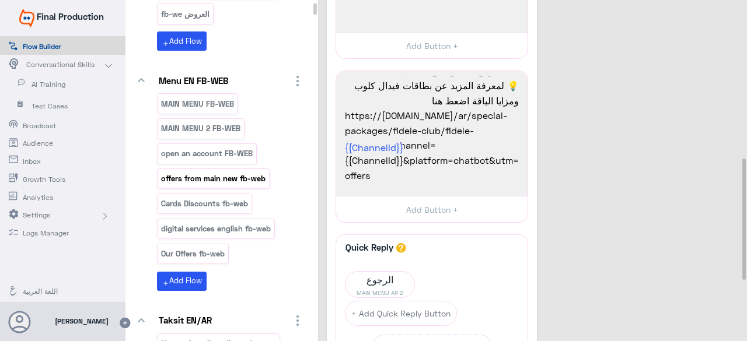
click at [216, 174] on p "offers from main new fb-web" at bounding box center [213, 178] width 106 height 13
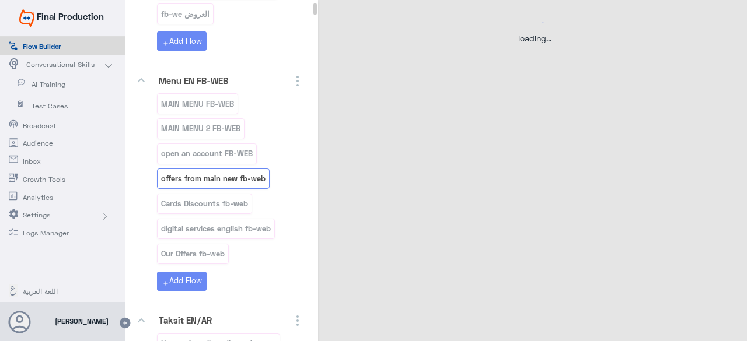
scroll to position [0, 0]
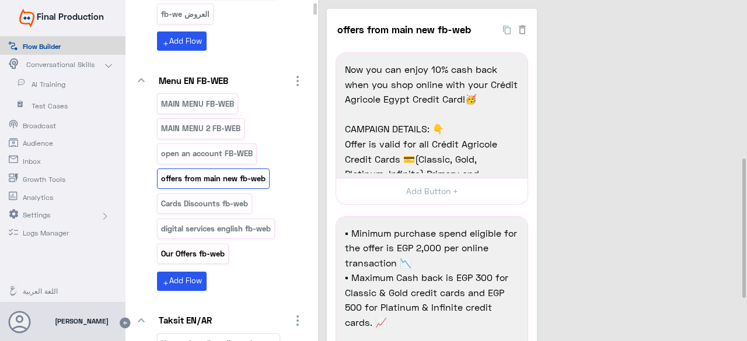
click at [207, 247] on p "Our Offers fb-web" at bounding box center [192, 253] width 65 height 13
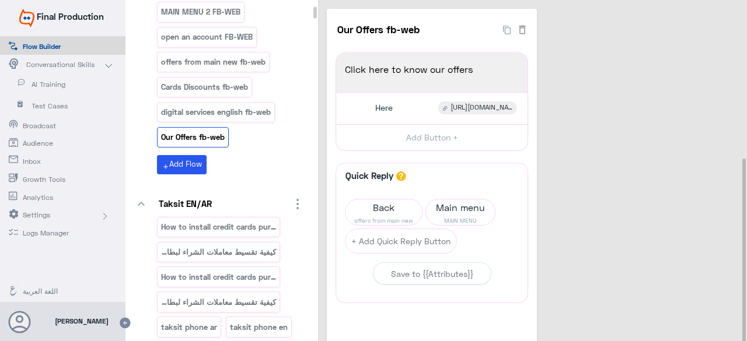
scroll to position [923, 0]
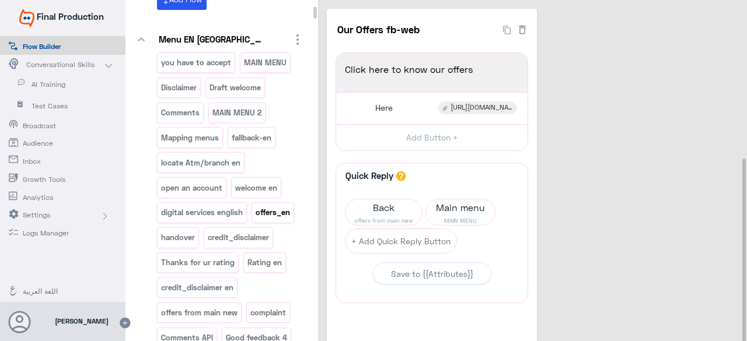
click at [290, 202] on div "offers_en" at bounding box center [272, 212] width 43 height 20
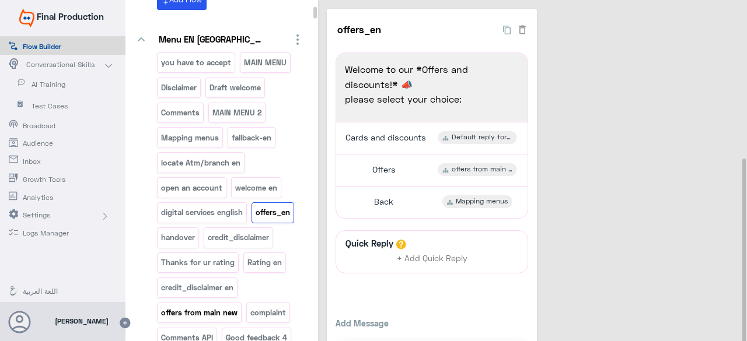
click at [196, 306] on p "offers from main new" at bounding box center [199, 312] width 78 height 13
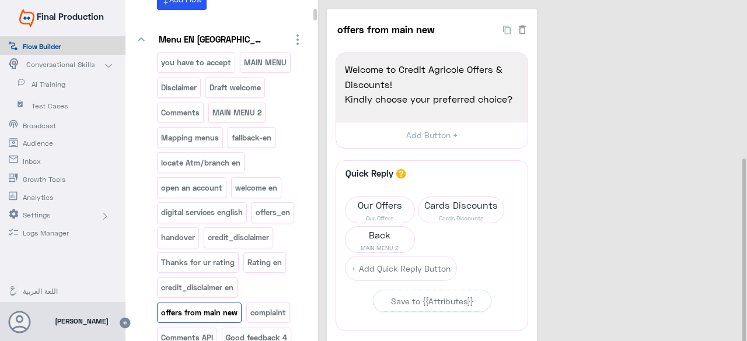
scroll to position [1244, 0]
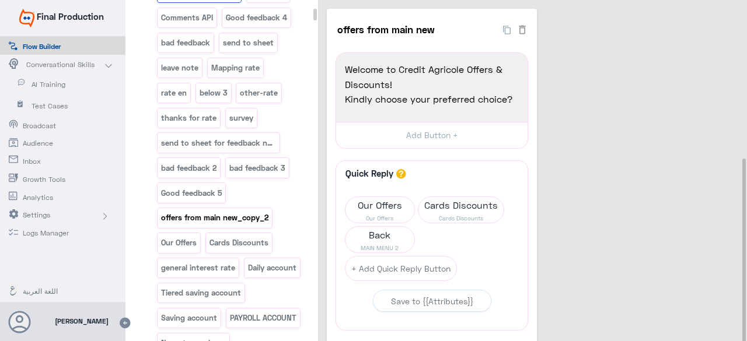
click at [221, 211] on p "offers from main new_copy_2" at bounding box center [214, 217] width 109 height 13
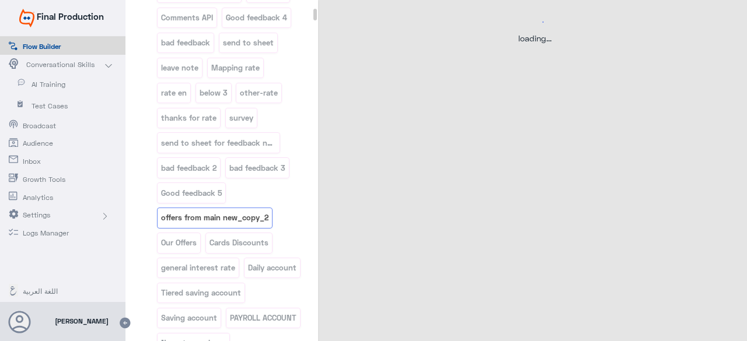
select select "3"
select select "2"
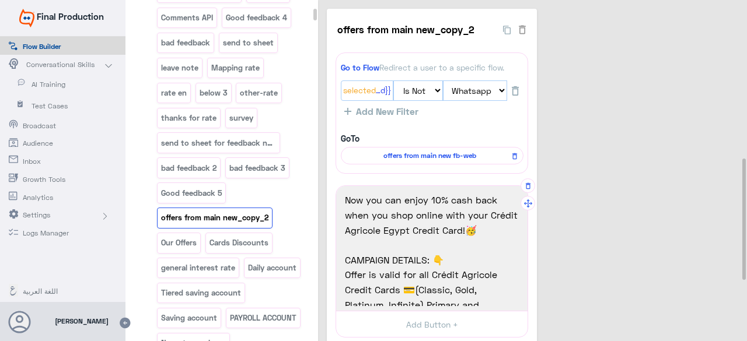
scroll to position [0, 0]
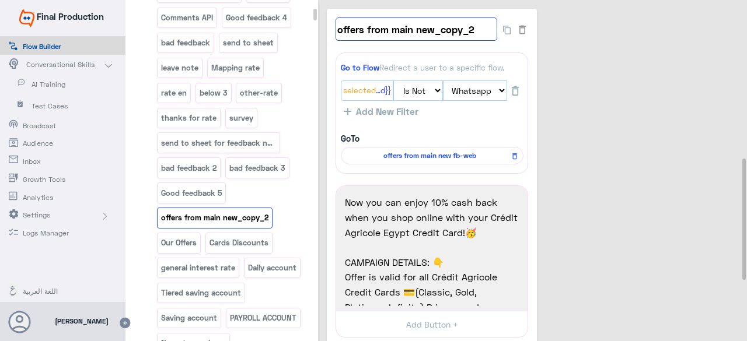
click at [391, 30] on input "offers from main new_copy_2" at bounding box center [416, 29] width 162 height 23
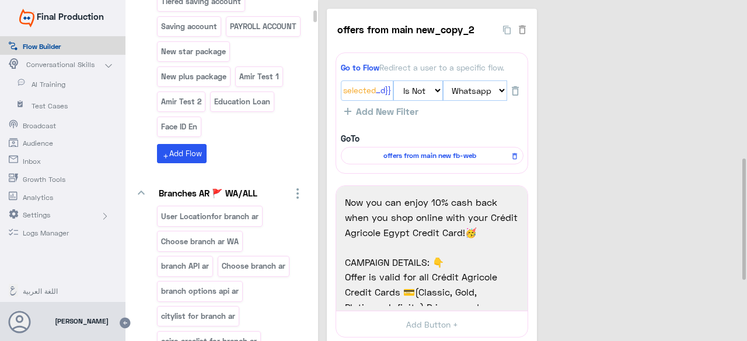
scroll to position [41, 0]
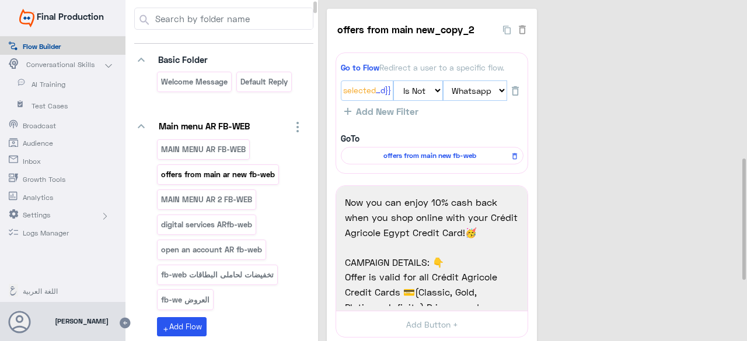
click at [223, 173] on p "offers from main ar new fb-web" at bounding box center [218, 174] width 116 height 13
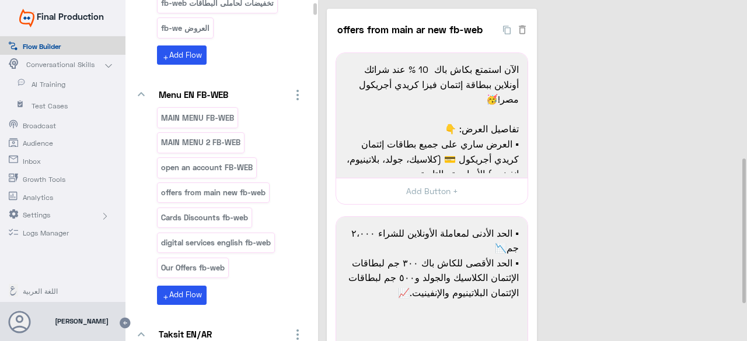
scroll to position [391, 0]
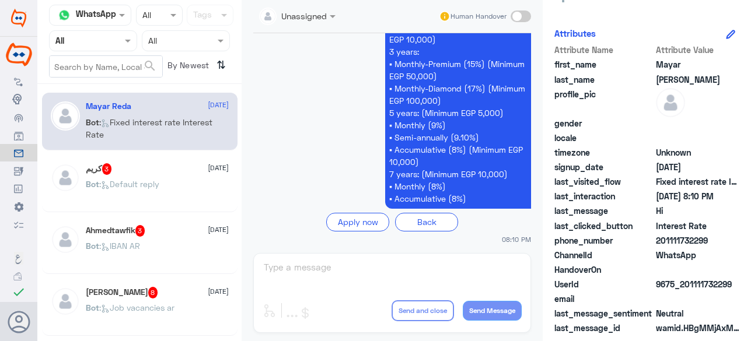
scroll to position [179, 0]
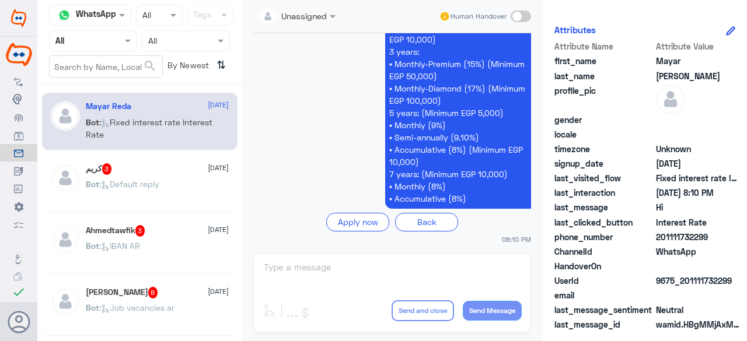
click at [692, 222] on span "Interest Rate" at bounding box center [698, 222] width 85 height 12
copy span "Interest Rate"
drag, startPoint x: 15, startPoint y: 95, endPoint x: 87, endPoint y: 124, distance: 77.5
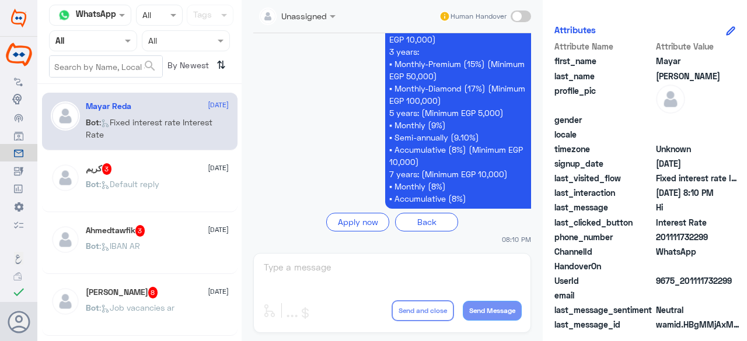
click at [319, 81] on app-msgs-text "Very competitive interest rates: (Minimum EGP 1,000) 3 years: ▪ Monthly (14.50%…" at bounding box center [392, 76] width 278 height 267
click at [19, 96] on icon at bounding box center [18, 99] width 13 height 13
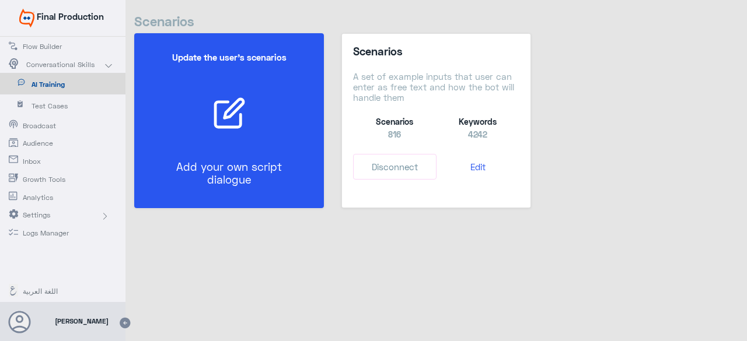
click at [218, 153] on div "Update the user’s scenarios Add your own script dialogue" at bounding box center [228, 121] width 153 height 162
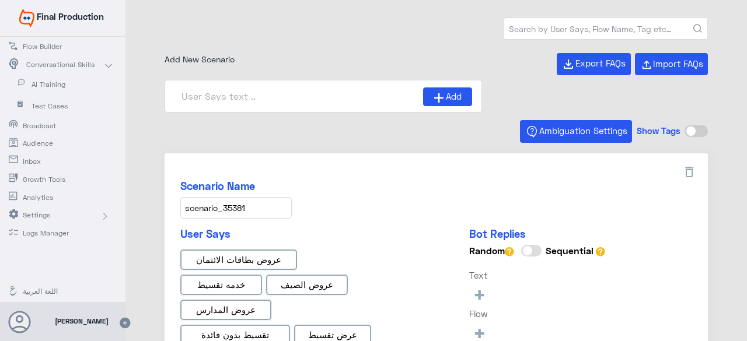
type input "0% Taksit with Admin fees_EN"
type input "0% Taksit with Admin fees_AR"
type input "Face ID AR"
type input "Instapay AR"
type input "Face ID En"
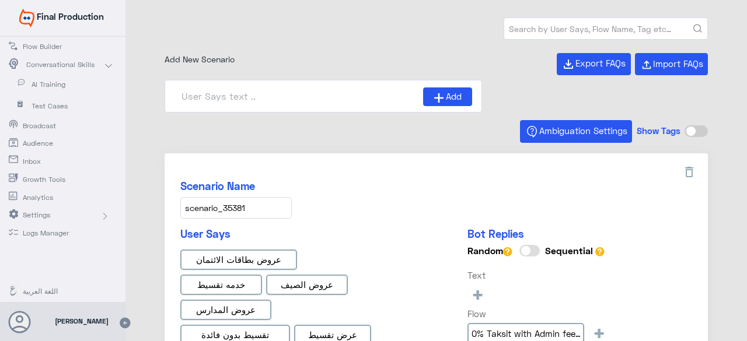
click at [543, 22] on input "text" at bounding box center [605, 28] width 203 height 21
paste input "Interest Rate"
type input "Interest Rate"
click at [693, 25] on button "submit" at bounding box center [697, 29] width 9 height 9
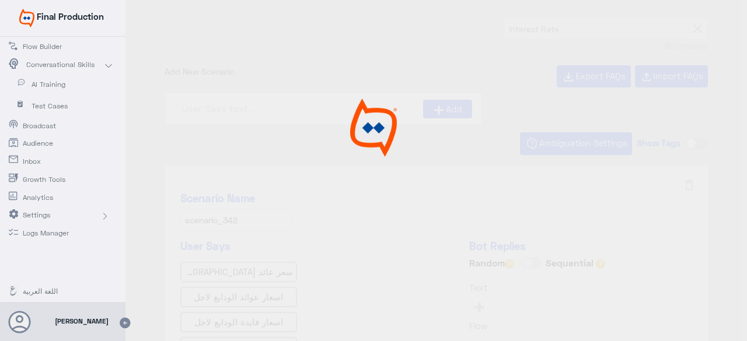
type input "TD tenors and interest rates ar"
type input "TD tenors and interest rates"
type input "Variable interest rate Features & Benefits"
type input "Fixed interest rate Interest Rate"
type input "general interest rate"
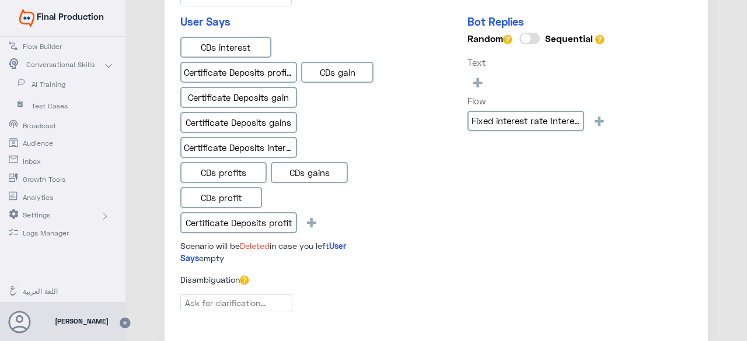
scroll to position [875, 0]
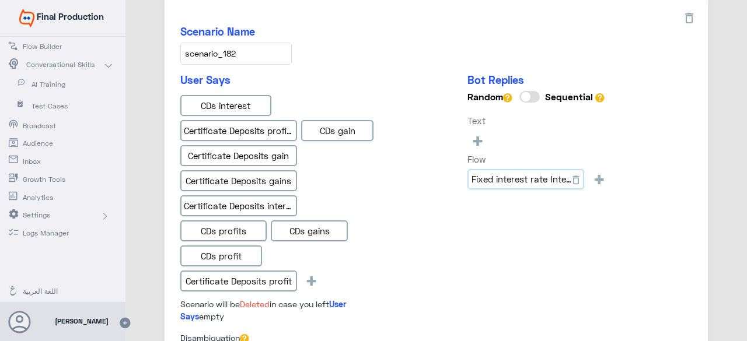
click at [502, 172] on input "Fixed interest rate Interest Rate" at bounding box center [525, 179] width 117 height 21
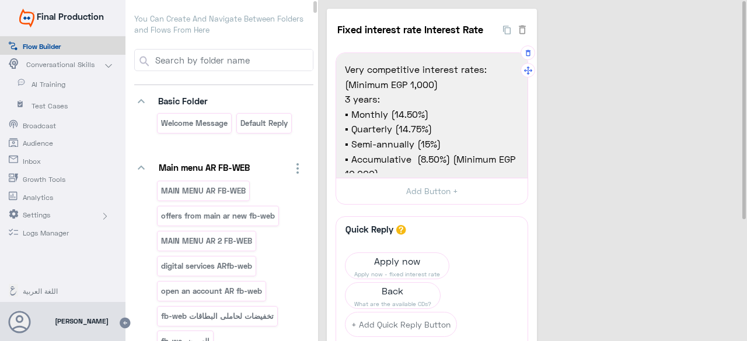
click at [431, 99] on span "3 years:" at bounding box center [432, 99] width 174 height 15
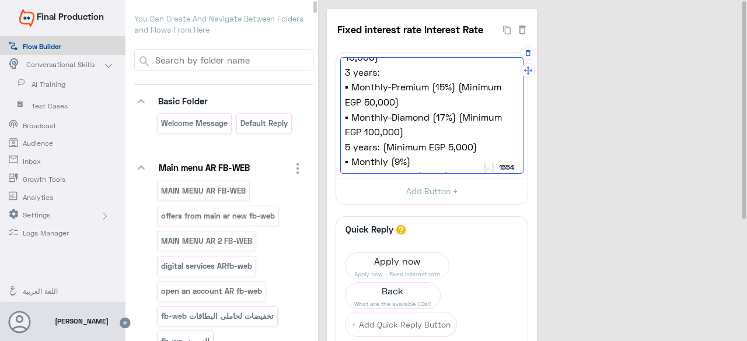
click at [415, 113] on span "▪ Monthly-Diamond (17%) (Minimum EGP 100,000)" at bounding box center [432, 125] width 174 height 30
click at [443, 117] on span "▪ Monthly-Diamond (17%) (Minimum EGP 100,000)" at bounding box center [432, 125] width 174 height 30
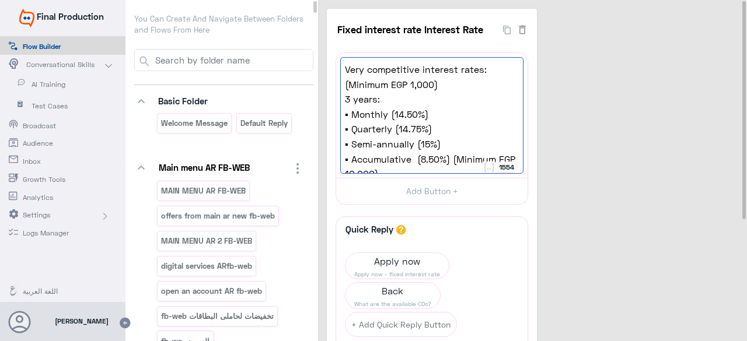
type textarea "Very competitive interest rates: (Minimum EGP 1,000) 3 years: ▪ Monthly (14.50%…"
click at [645, 199] on div "Fixed interest rate Interest Rate 17 Very competitive interest rates: (Minimum …" at bounding box center [534, 253] width 415 height 488
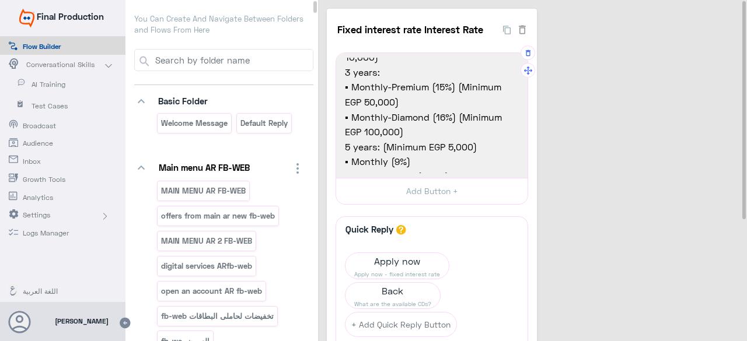
scroll to position [159, 0]
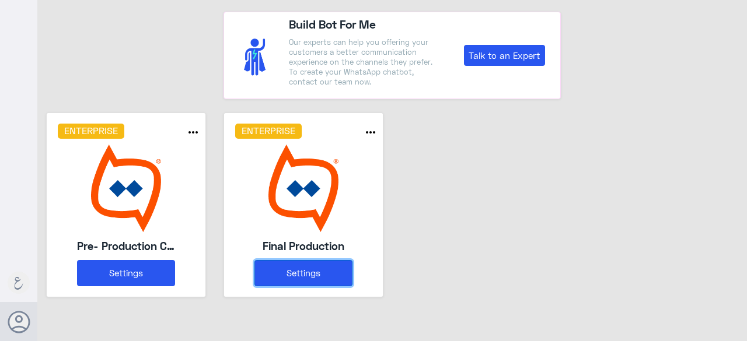
click at [278, 272] on button "Settings" at bounding box center [303, 273] width 98 height 26
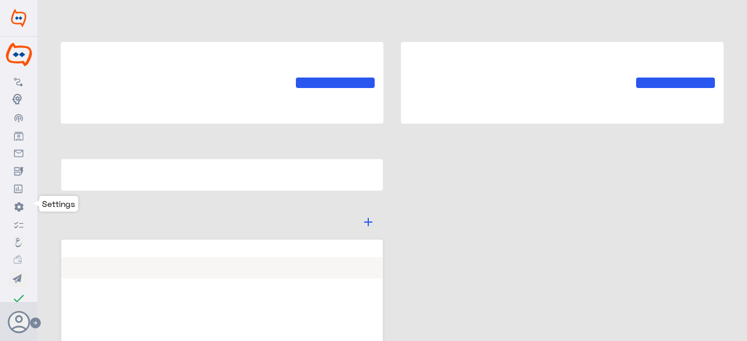
type input "Final Production"
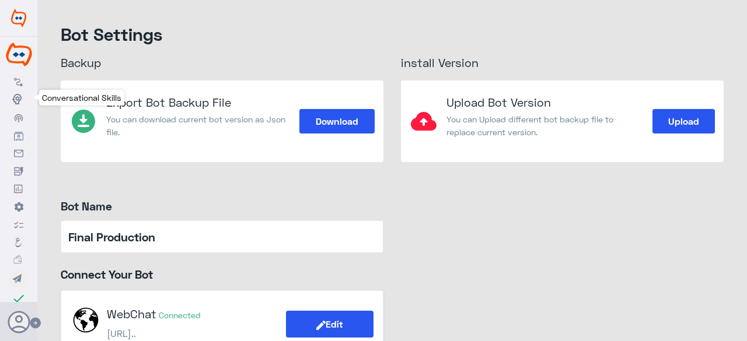
click at [20, 103] on icon at bounding box center [18, 99] width 13 height 13
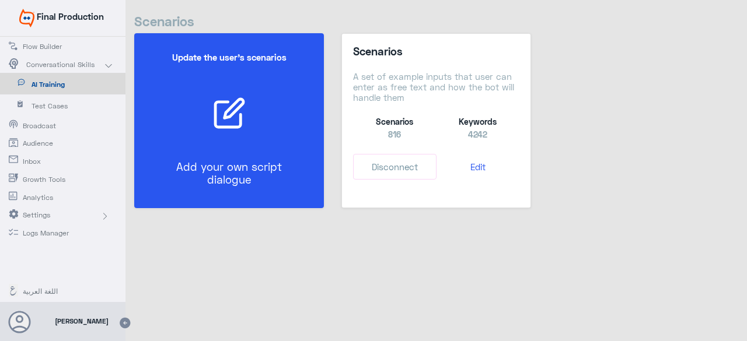
click at [195, 205] on div "Update the user’s scenarios Add your own script dialogue" at bounding box center [229, 120] width 190 height 175
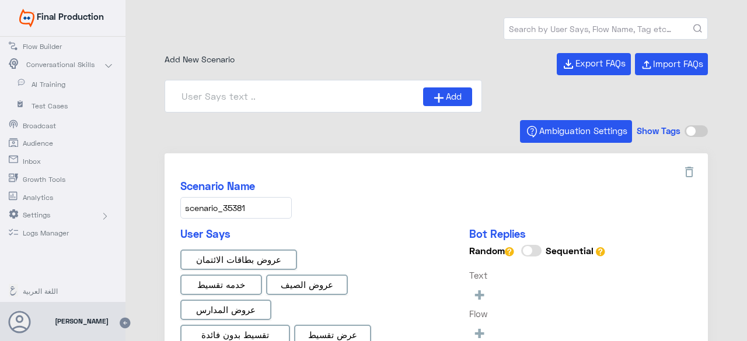
type input "Face ID AR"
type input "Face ID En"
type input "Instapay AR"
type input "0% Taksit with Admin fees_AR"
type input "0% Taksit with Admin fees_EN"
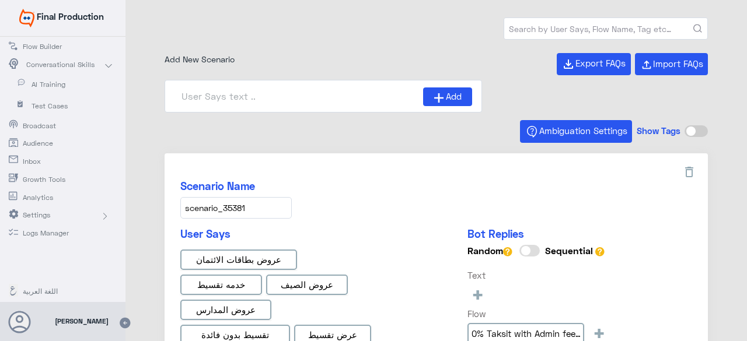
click at [525, 27] on input "text" at bounding box center [605, 28] width 203 height 21
paste input "scenario_738"
type input "scenario_738"
click at [693, 25] on button "submit" at bounding box center [697, 29] width 9 height 9
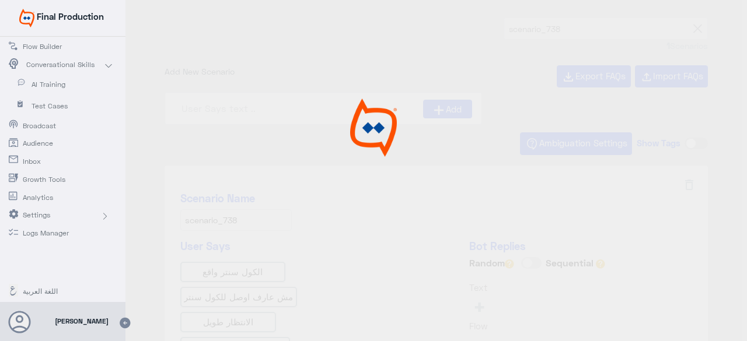
type input "abroad ar"
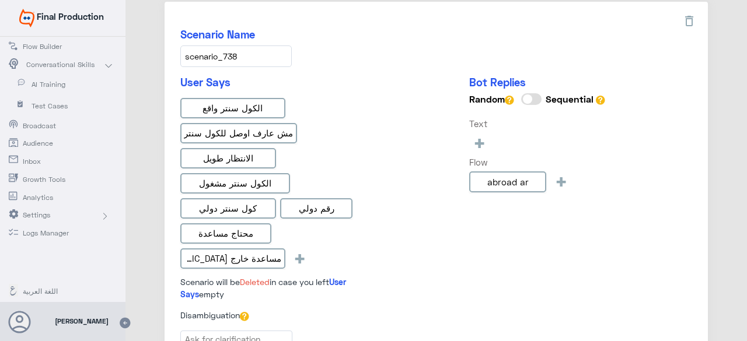
scroll to position [175, 0]
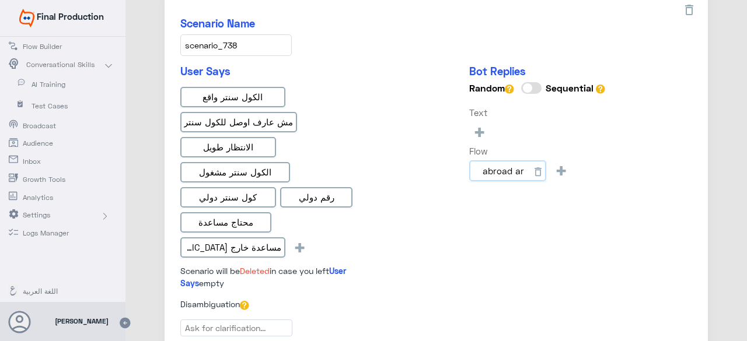
click at [482, 170] on input "abroad ar" at bounding box center [507, 170] width 77 height 21
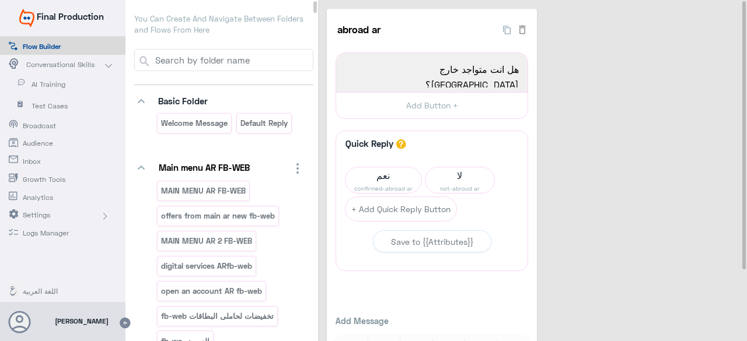
click at [50, 84] on span "AI Training" at bounding box center [66, 84] width 68 height 11
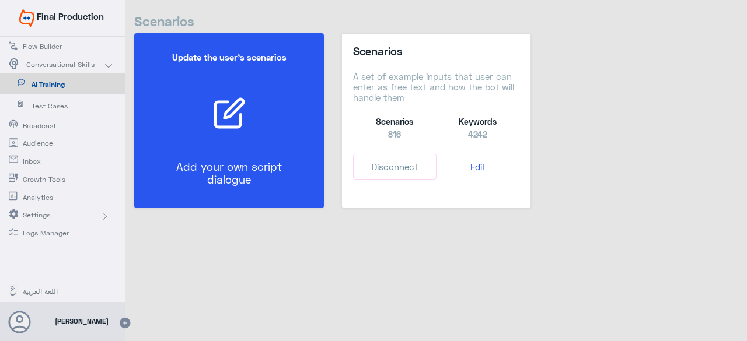
click at [210, 123] on div at bounding box center [229, 113] width 158 height 34
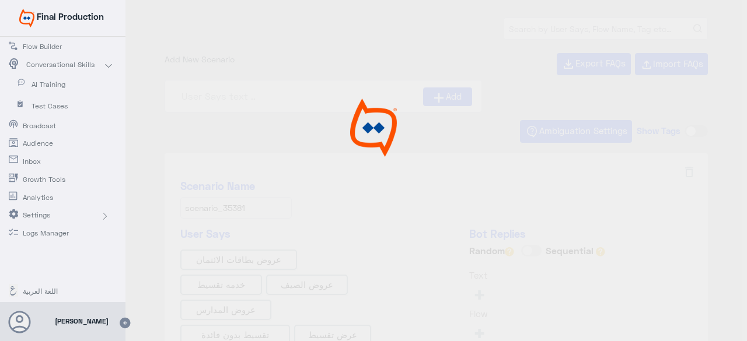
type input "Face ID En"
type input "Face ID AR"
type input "0% Taksit with Admin fees_AR"
type input "Instapay AR"
type input "0% Taksit with Admin fees_EN"
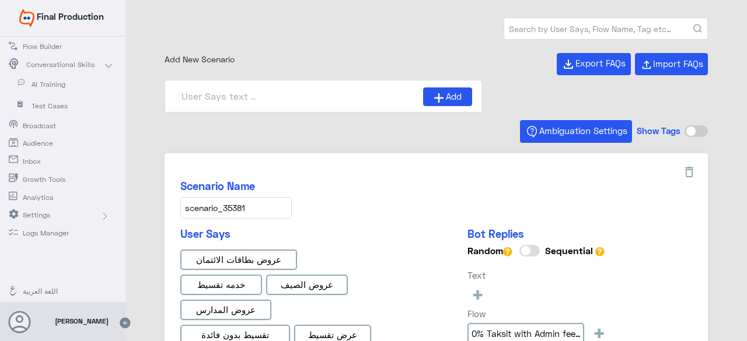
click at [547, 33] on input "text" at bounding box center [605, 28] width 203 height 21
paste input "scenario_752"
type input "scenario_752"
click at [693, 25] on button "submit" at bounding box center [697, 29] width 9 height 9
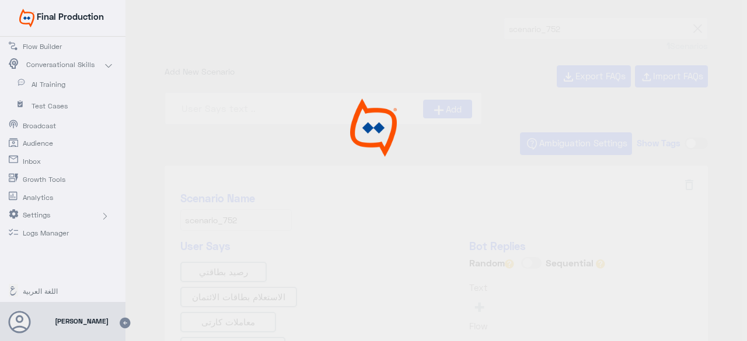
type input "general الاستعلام عن بطاقات الائتمان"
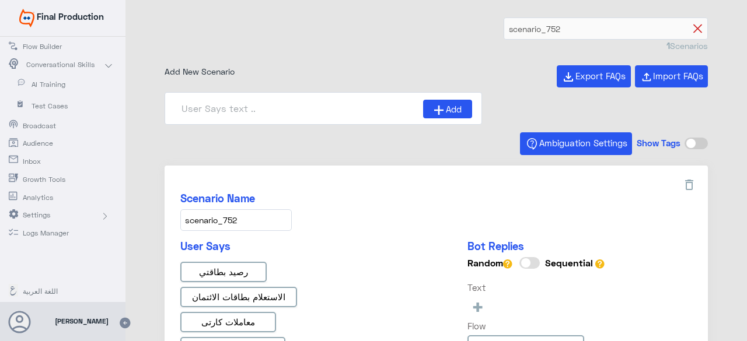
click at [694, 29] on icon at bounding box center [697, 29] width 9 height 9
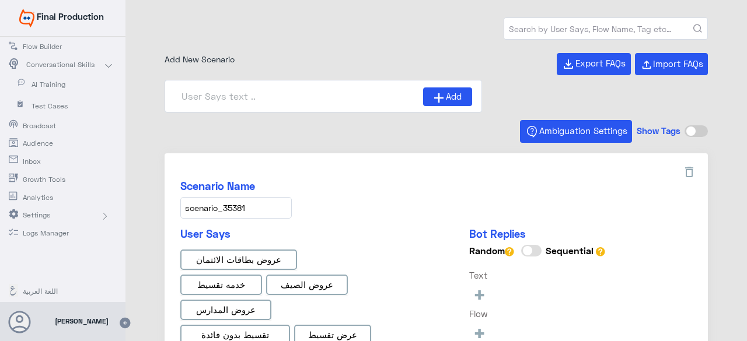
click at [529, 22] on input "text" at bounding box center [605, 28] width 203 height 21
type input "Face ID En"
type input "0% Taksit with Admin fees_AR"
type input "Instapay AR"
type input "Face ID AR"
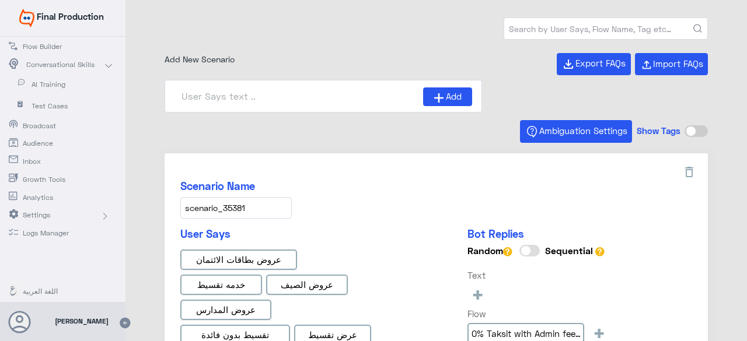
type input "0% Taksit with Admin fees_EN"
type input "صباح الخير"
click at [693, 25] on button "submit" at bounding box center [697, 29] width 9 height 9
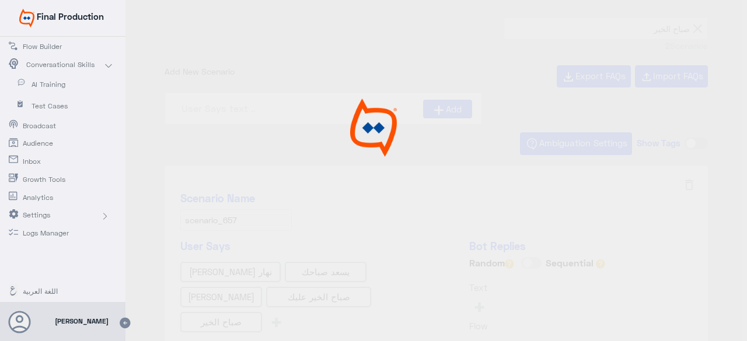
type input "small_talks_morning_ar"
type input "small_talks_greeting_ar"
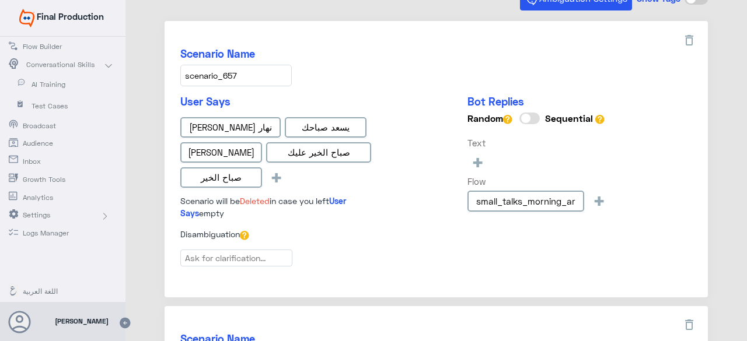
scroll to position [175, 0]
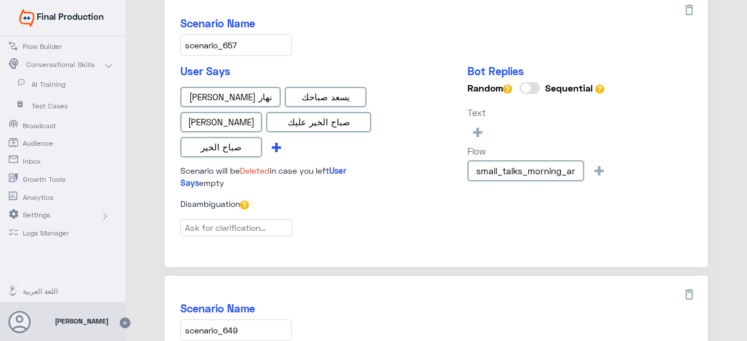
click at [275, 147] on span "+" at bounding box center [276, 146] width 13 height 19
type input "صباح الخير"
click at [415, 158] on div "User Says نهار جميل عليك يسعد صباحك نهارك سعيد صباح الخير عليك صباح الخير صباح …" at bounding box center [436, 131] width 512 height 133
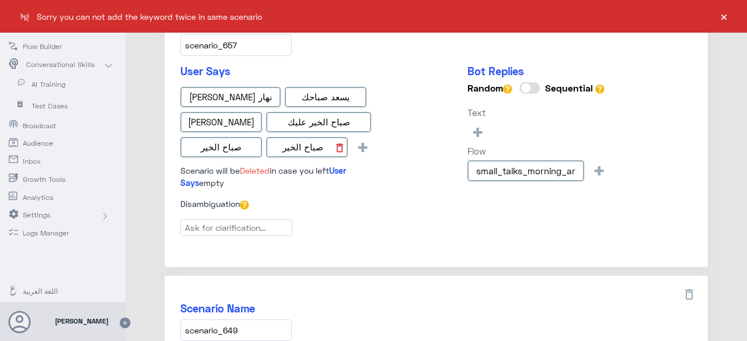
click at [338, 144] on icon at bounding box center [339, 148] width 7 height 9
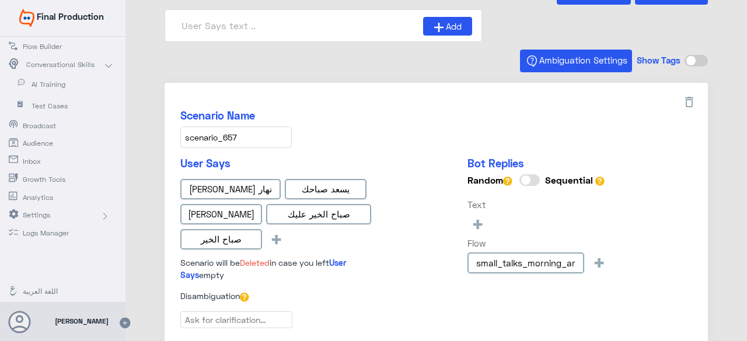
scroll to position [0, 0]
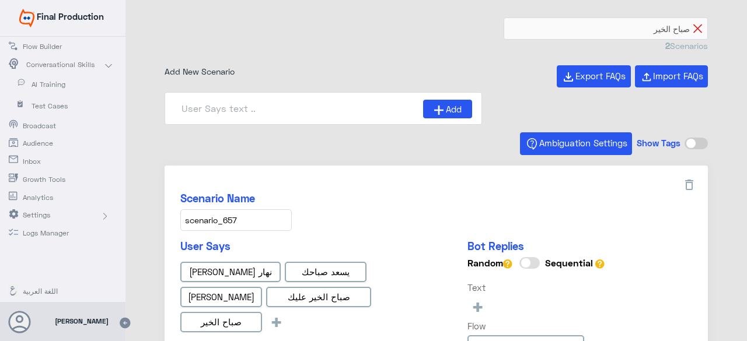
click at [694, 26] on icon at bounding box center [697, 29] width 9 height 9
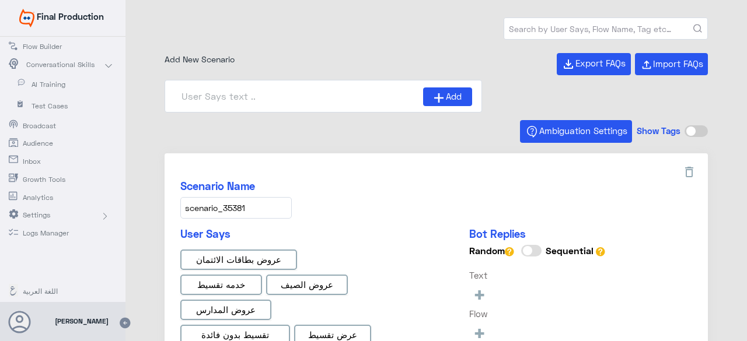
type input "Face ID AR"
type input "0% Taksit with Admin fees_AR"
type input "Instapay AR"
type input "Face ID En"
click at [583, 26] on input "text" at bounding box center [605, 28] width 203 height 21
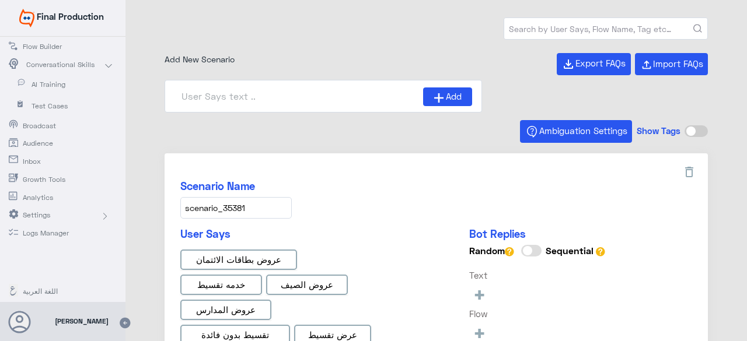
type input "0% Taksit with Admin fees_EN"
paste input "scenario_385"
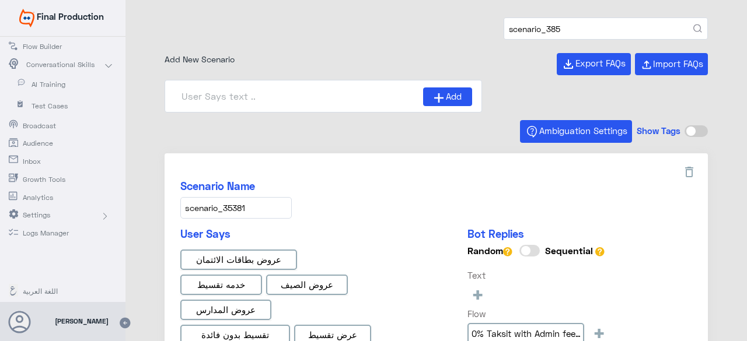
type input "scenario_385"
click at [693, 25] on button "submit" at bounding box center [697, 29] width 9 height 9
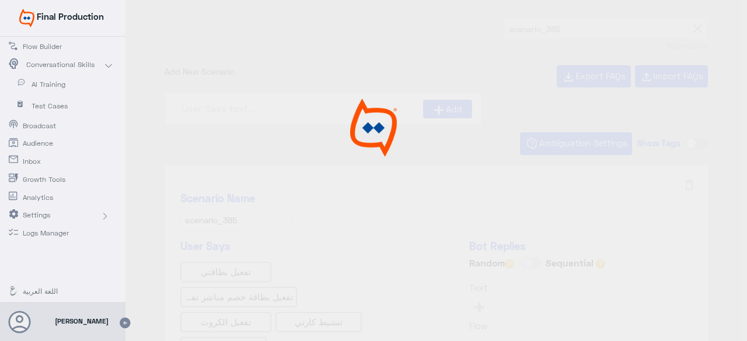
type input "general تفعيل البطاقات"
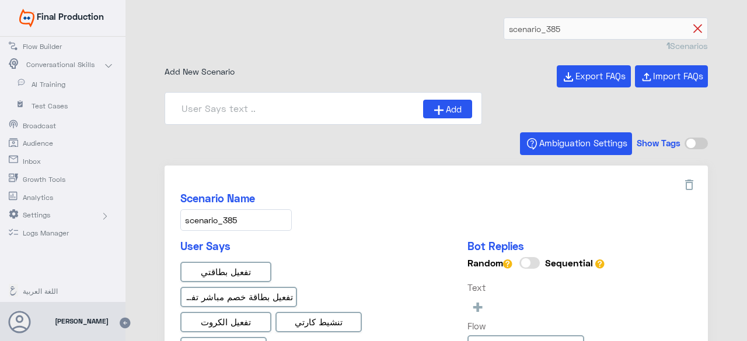
click at [693, 27] on icon at bounding box center [697, 29] width 9 height 9
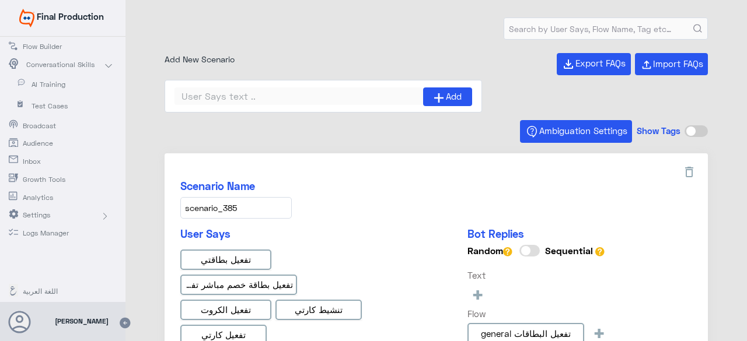
click at [574, 23] on input "text" at bounding box center [605, 28] width 203 height 21
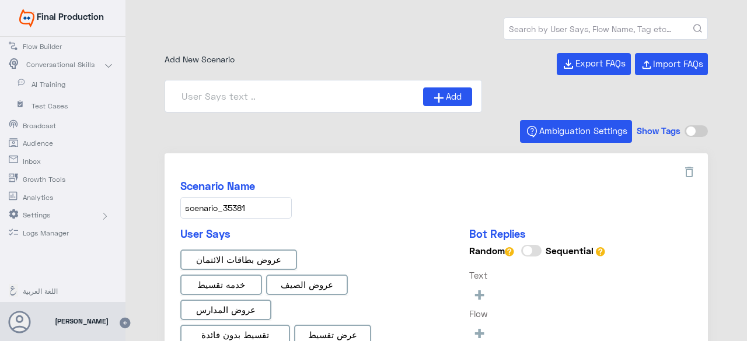
click at [556, 27] on input "text" at bounding box center [605, 28] width 203 height 21
type input "0% Taksit with Admin fees_AR"
type input "0% Taksit with Admin fees_EN"
type input "Face ID En"
type input "Face ID AR"
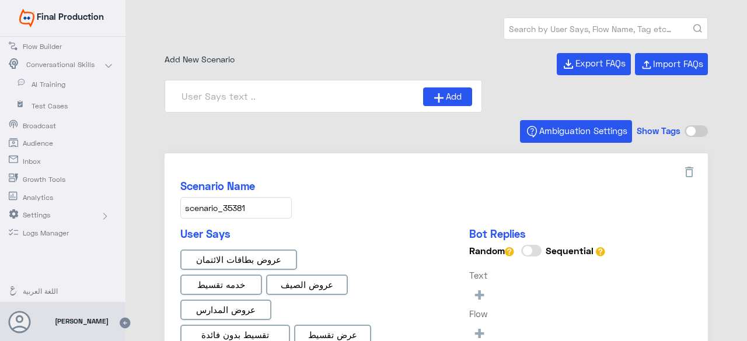
type input "Instapay AR"
paste input "scenario_250"
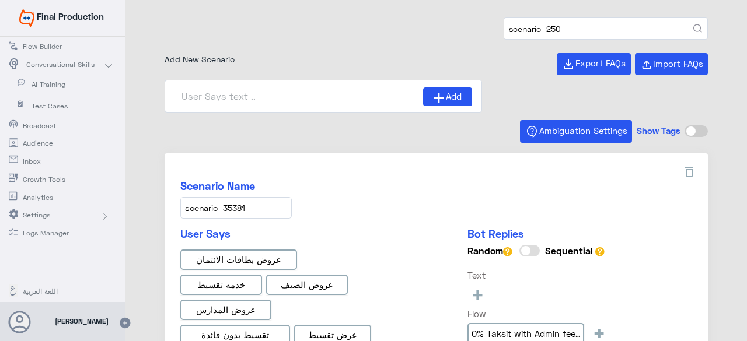
type input "scenario_250"
click at [693, 25] on button "submit" at bounding box center [697, 29] width 9 height 9
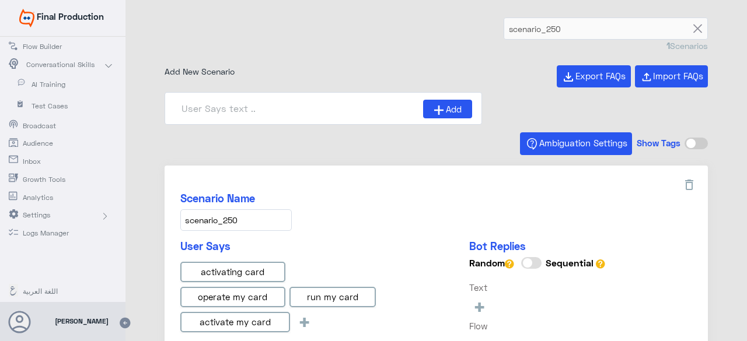
type input "How can I activate my card?"
click at [695, 25] on icon at bounding box center [697, 29] width 9 height 9
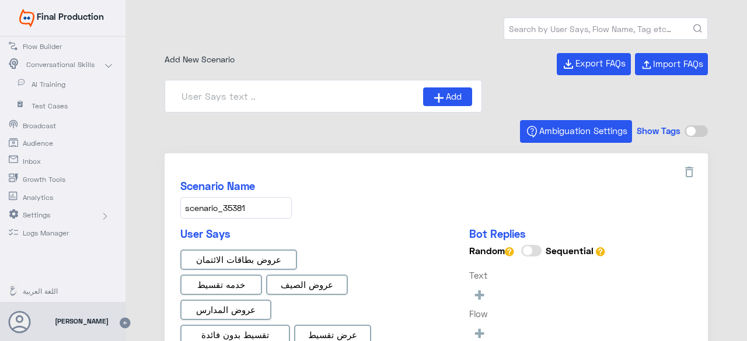
type input "0% Taksit with Admin fees_EN"
type input "Face ID AR"
click at [594, 23] on input "text" at bounding box center [605, 28] width 203 height 21
type input "Instapay AR"
type input "0% Taksit with Admin fees_AR"
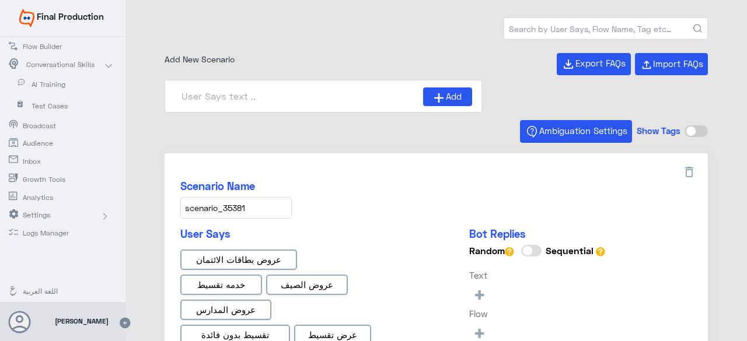
type input "Face ID En"
paste input "scenario_387"
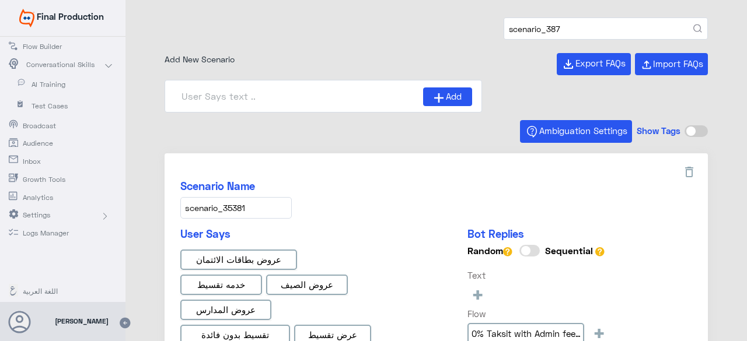
type input "scenario_387"
click at [693, 25] on button "submit" at bounding box center [697, 29] width 9 height 9
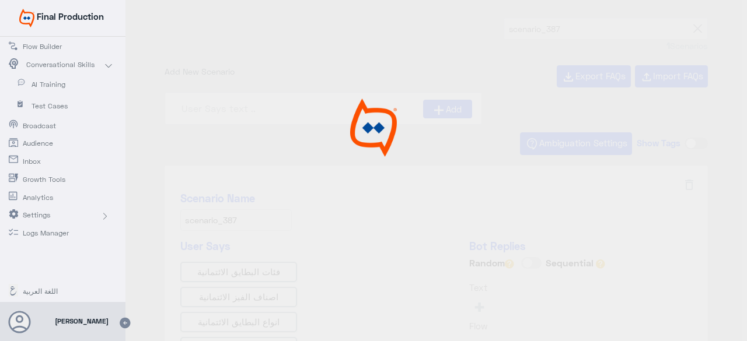
type input "ما هي انواع البطاقات الائتمانيه؟"
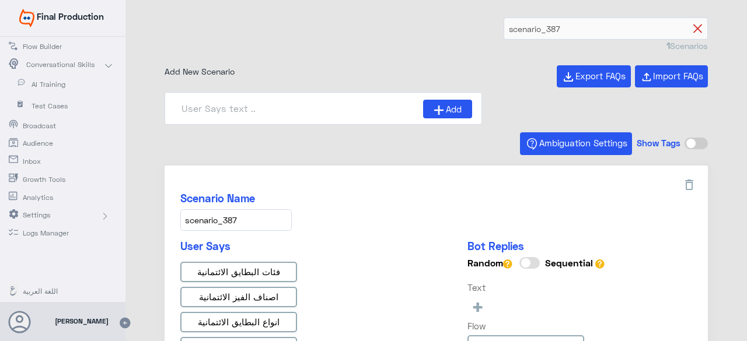
click at [694, 31] on icon at bounding box center [697, 29] width 9 height 9
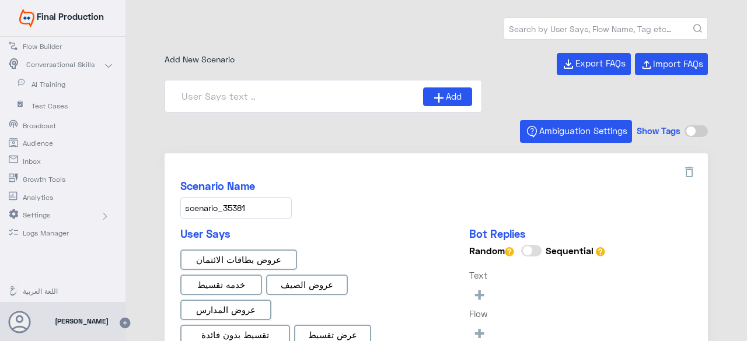
click at [608, 29] on input "text" at bounding box center [605, 28] width 203 height 21
paste input "scenario_35353"
type input "scenario_35353"
type input "0% Taksit with Admin fees_EN"
type input "Face ID AR"
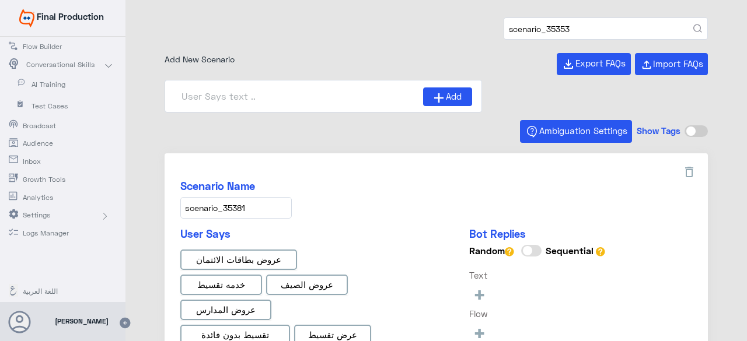
type input "Face ID En"
type input "Instapay AR"
type input "0% Taksit with Admin fees_AR"
type input "scenario_35353"
click at [693, 25] on button "submit" at bounding box center [697, 29] width 9 height 9
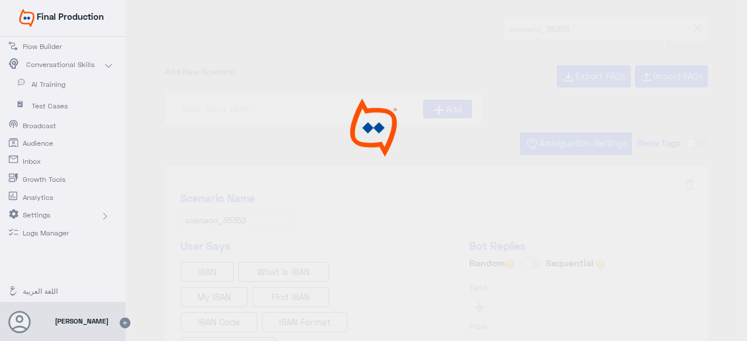
type input "IBAN EN"
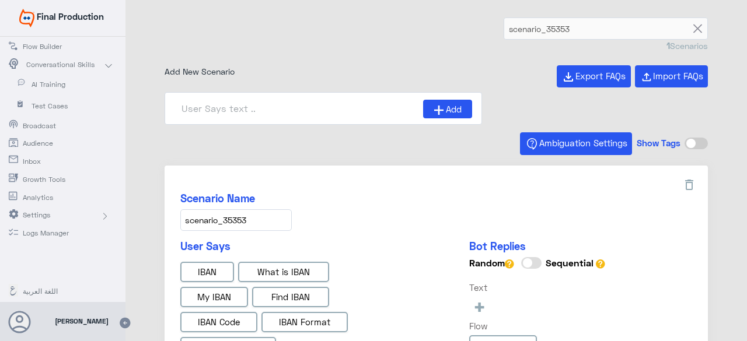
click at [693, 25] on icon at bounding box center [697, 29] width 9 height 9
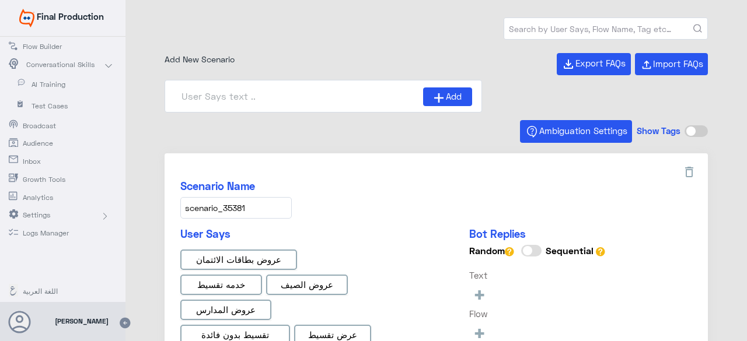
type input "0% Taksit with Admin fees_AR"
type input "Face ID En"
type input "Face ID AR"
type input "0% Taksit with Admin fees_EN"
type input "Instapay AR"
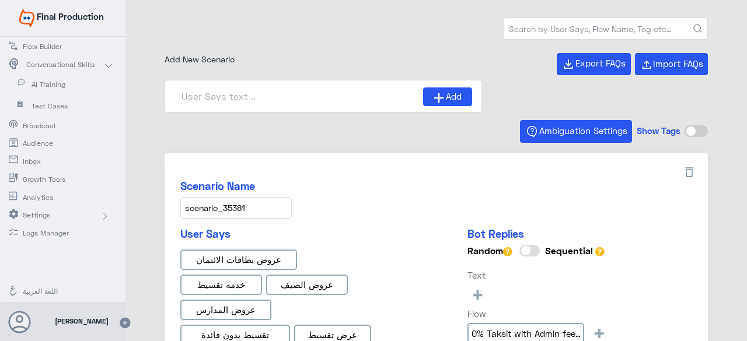
click at [520, 33] on input "text" at bounding box center [605, 28] width 203 height 21
paste input "scenario_83"
type input "scenario_83"
click at [693, 25] on button "submit" at bounding box center [697, 29] width 9 height 9
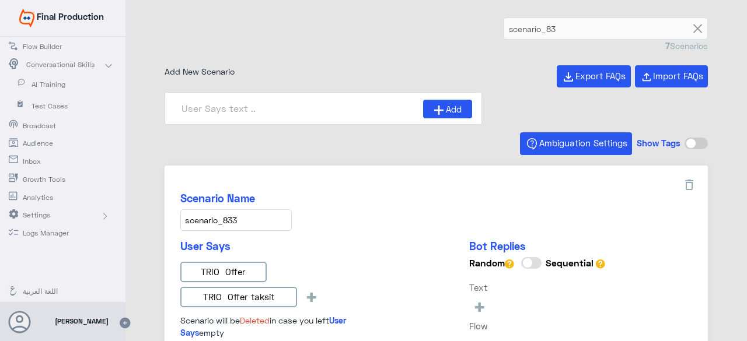
type input "amazon offer Ar"
type input "Cash back offer for CAE Visa debit card Ar"
type input "Cash back offer for CAE Visa debit card En"
type input "solar loan brief En"
type input "Trio offer En"
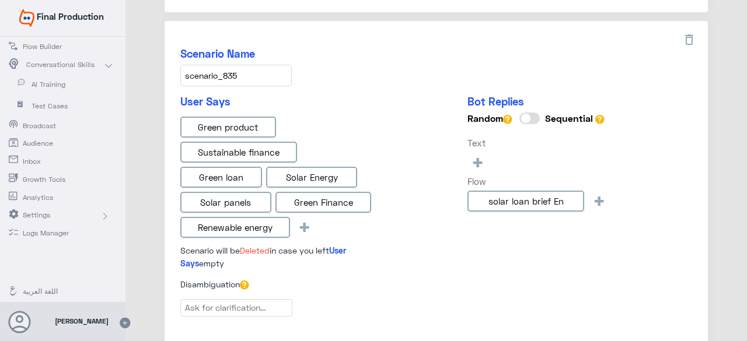
scroll to position [1517, 0]
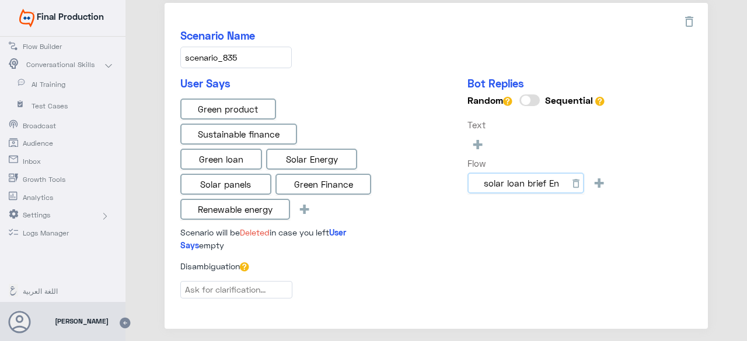
click at [492, 176] on input "solar loan brief En" at bounding box center [525, 183] width 117 height 21
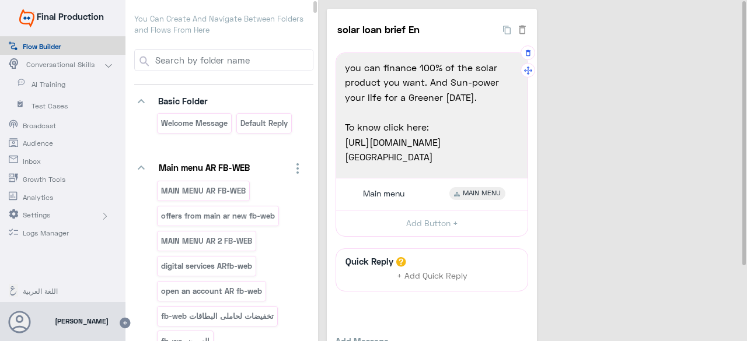
scroll to position [46, 0]
click at [50, 83] on span "AI Training" at bounding box center [66, 84] width 68 height 11
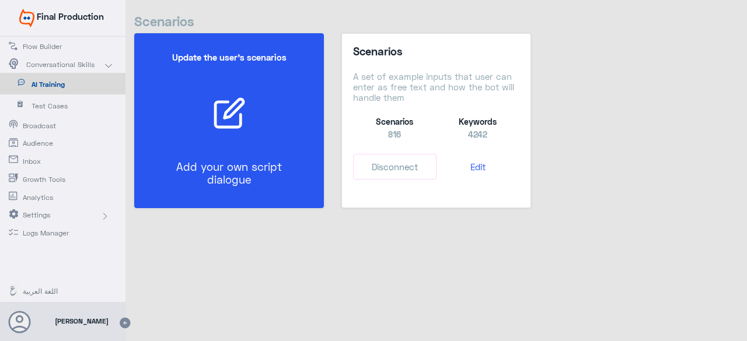
click at [226, 74] on div "Update the user’s scenarios Add your own script dialogue" at bounding box center [228, 121] width 153 height 162
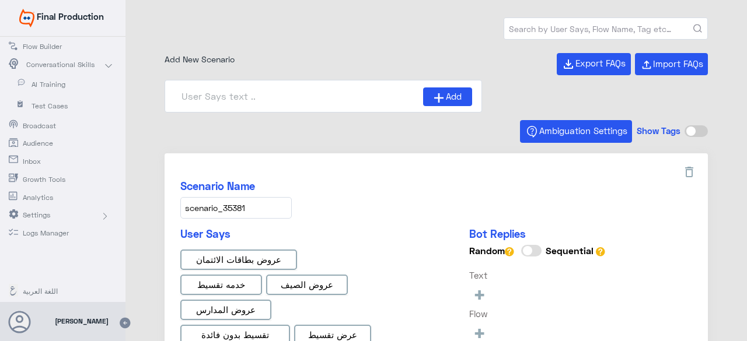
click at [504, 32] on input "text" at bounding box center [605, 28] width 203 height 21
click at [544, 27] on input "text" at bounding box center [605, 28] width 203 height 21
type input "0% Taksit with Admin fees_AR"
type input "0% Taksit with Admin fees_EN"
type input "Face ID AR"
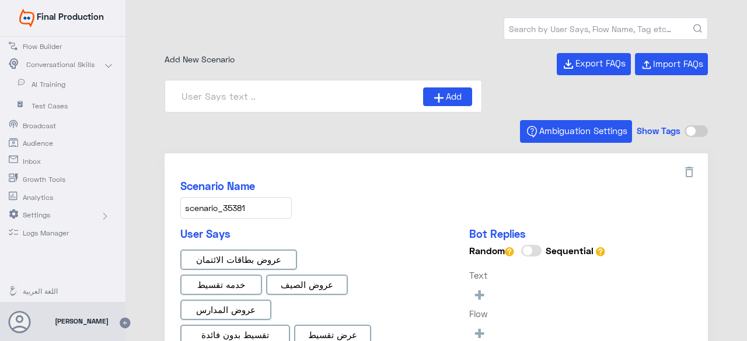
type input "Instapay AR"
type input "Face ID En"
click at [540, 27] on input "text" at bounding box center [605, 28] width 203 height 21
paste input "scenario_85"
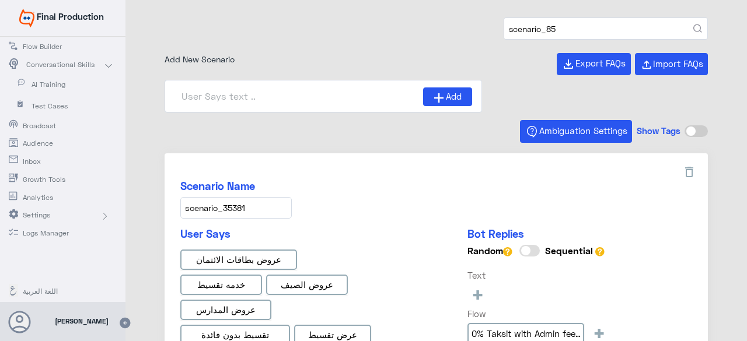
type input "scenario_85"
click at [693, 25] on button "submit" at bounding box center [697, 29] width 9 height 9
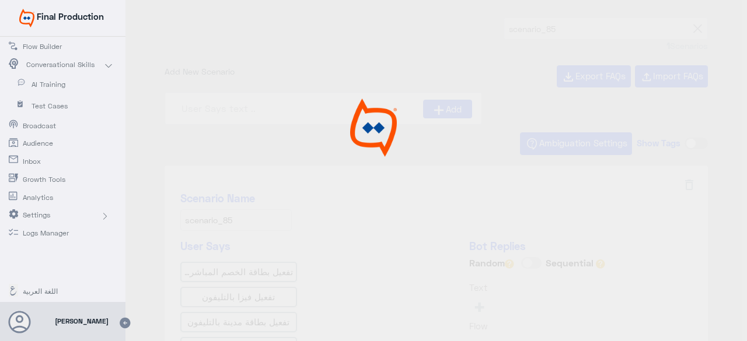
type input "كيف يمكنني تفعيل بطاقتي ؟_ar"
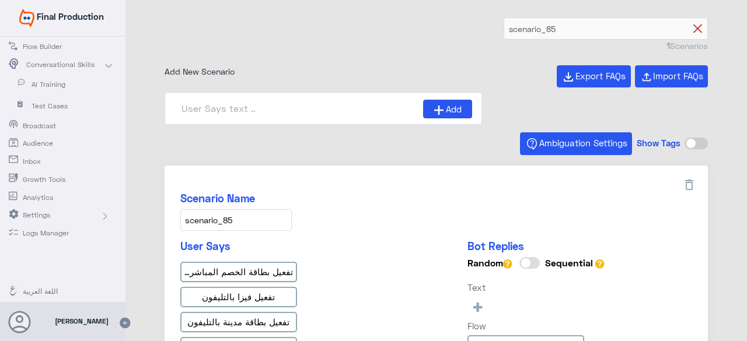
click at [693, 25] on icon at bounding box center [697, 29] width 9 height 9
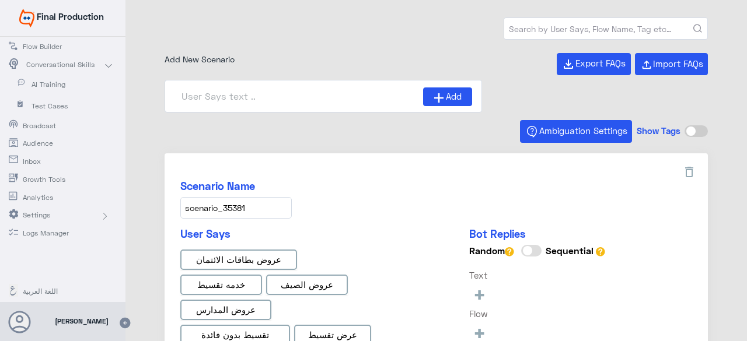
click at [604, 29] on input "text" at bounding box center [605, 28] width 203 height 21
click at [603, 29] on input "text" at bounding box center [605, 28] width 203 height 21
type input "Face ID AR"
type input "Face ID En"
type input "Instapay AR"
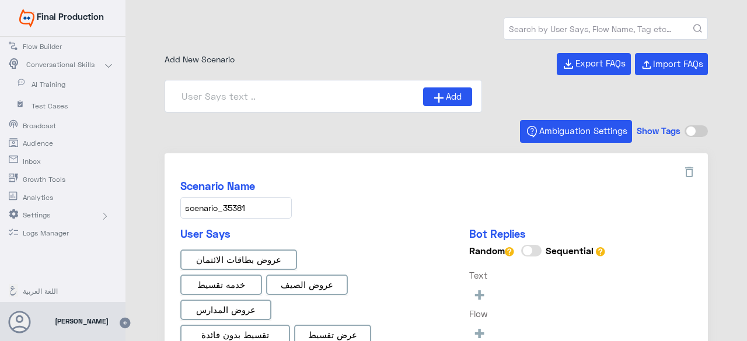
type input "0% Taksit with Admin fees_EN"
type input "0% Taksit with Admin fees_AR"
paste input "scenario_387"
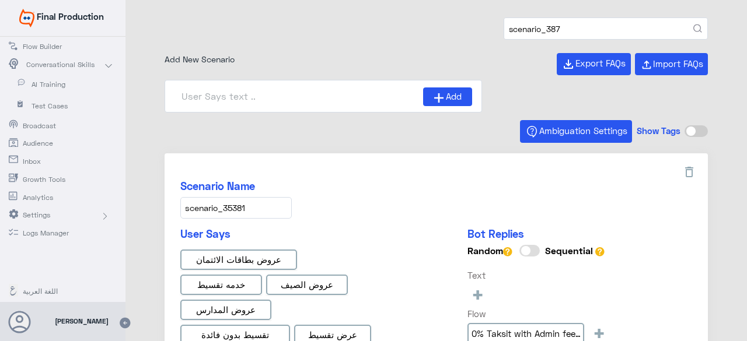
type input "scenario_387"
click at [693, 25] on button "submit" at bounding box center [697, 29] width 9 height 9
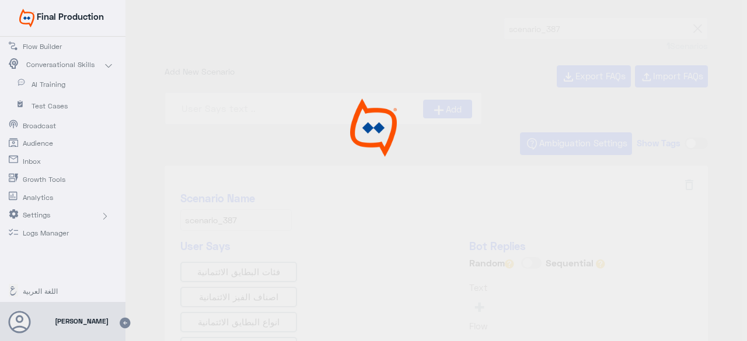
type input "ما هي انواع البطاقات الائتمانيه؟"
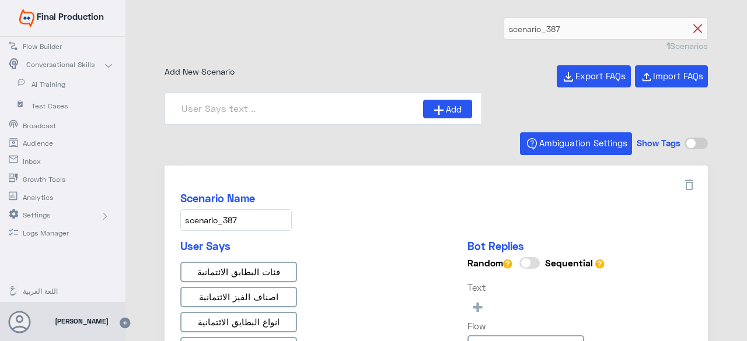
click at [693, 27] on icon at bounding box center [697, 29] width 9 height 9
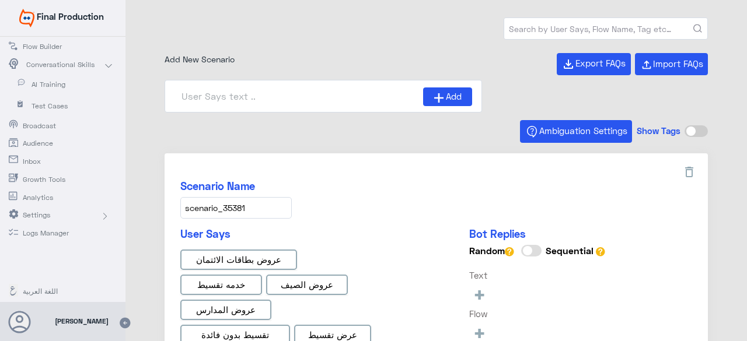
type input "Instapay AR"
type input "Face ID AR"
type input "Face ID En"
type input "0% Taksit with Admin fees_EN"
type input "0% Taksit with Admin fees_AR"
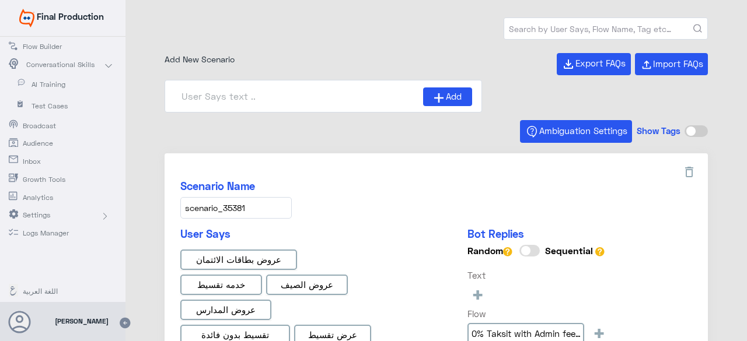
click at [557, 29] on input "text" at bounding box center [605, 28] width 203 height 21
paste input "scenario_496"
type input "scenario_496"
click at [693, 25] on button "submit" at bounding box center [697, 29] width 9 height 9
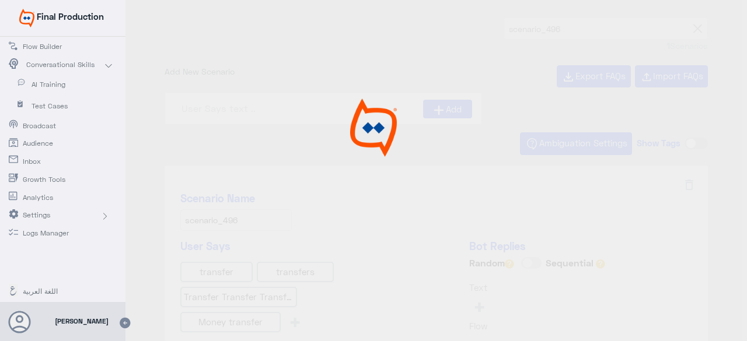
type input "General Money transfer"
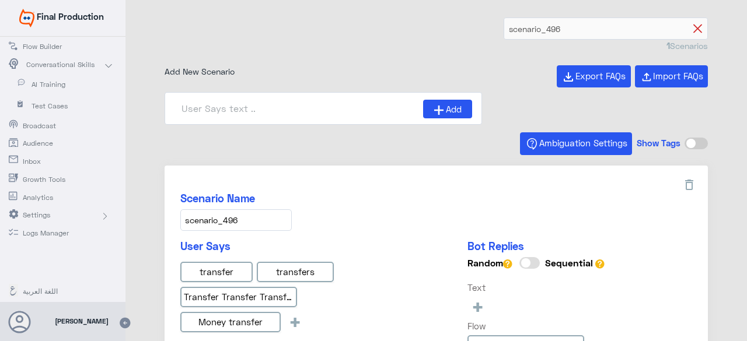
click at [693, 26] on icon at bounding box center [697, 29] width 9 height 9
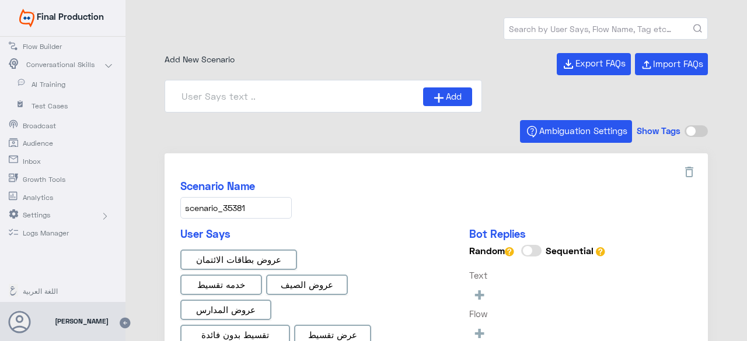
click at [576, 28] on input "text" at bounding box center [605, 28] width 203 height 21
paste input "scenario_322"
type input "scenario_322"
type input "Instapay AR"
type input "Face ID AR"
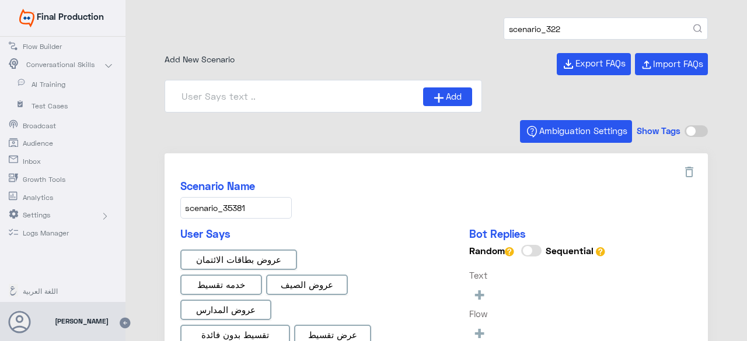
type input "0% Taksit with Admin fees_AR"
type input "0% Taksit with Admin fees_EN"
type input "Face ID En"
type input "scenario_322"
click at [693, 25] on button "submit" at bounding box center [697, 29] width 9 height 9
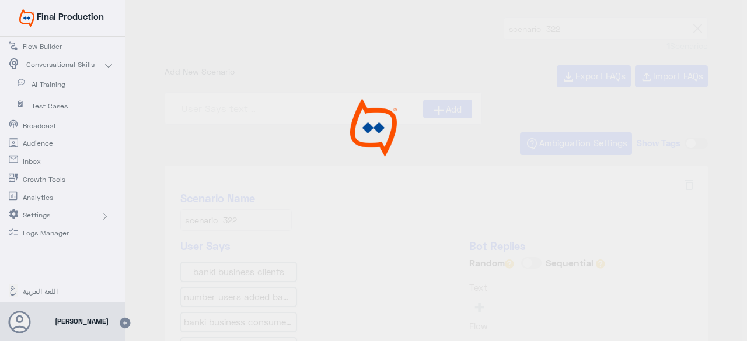
type input "How many users can be added on banki Business?_en"
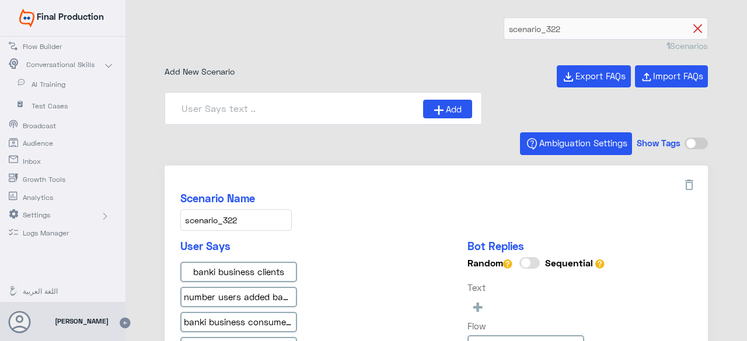
click at [694, 26] on icon at bounding box center [697, 29] width 9 height 9
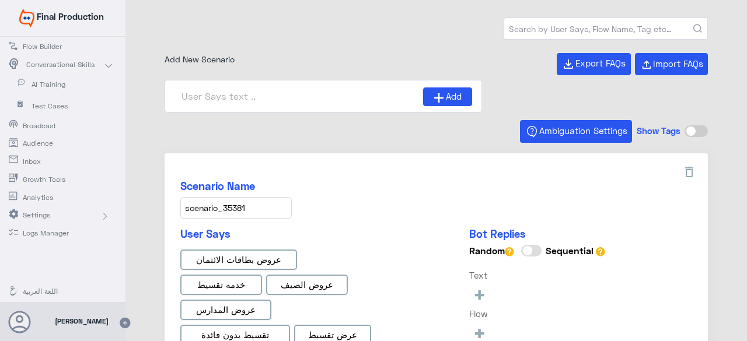
type input "Instapay AR"
type input "0% Taksit with Admin fees_EN"
type input "0% Taksit with Admin fees_AR"
type input "Face ID AR"
type input "Face ID En"
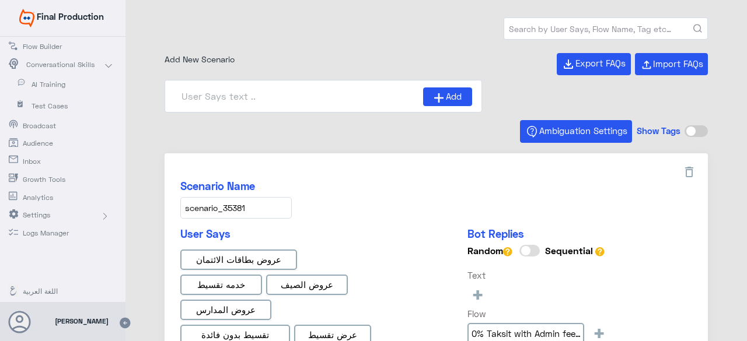
click at [667, 27] on input "text" at bounding box center [605, 28] width 203 height 21
type input "مساء الخير"
click at [693, 25] on button "submit" at bounding box center [697, 29] width 9 height 9
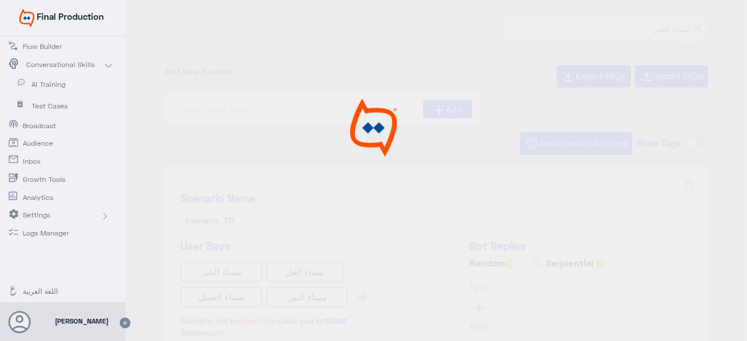
type input "small_talks_evening_ar"
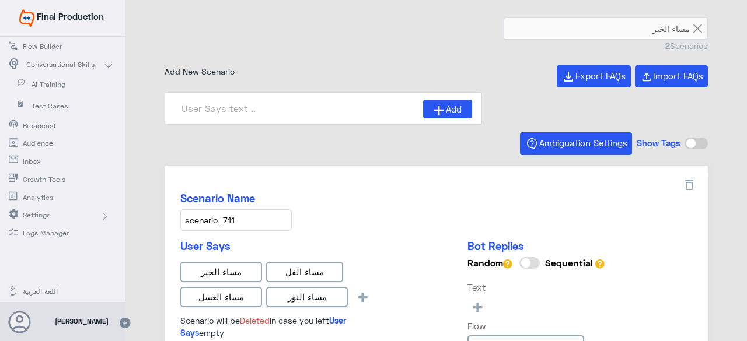
type input "small_talks_evening_ar"
click at [365, 292] on span "+" at bounding box center [362, 296] width 13 height 19
paste input "مسالخير"
type input "مسالخير"
click at [292, 325] on div "User Says مساء الخير مساء الفل مساء العسل مساء النور مسالخير + Scenario will be…" at bounding box center [282, 302] width 204 height 124
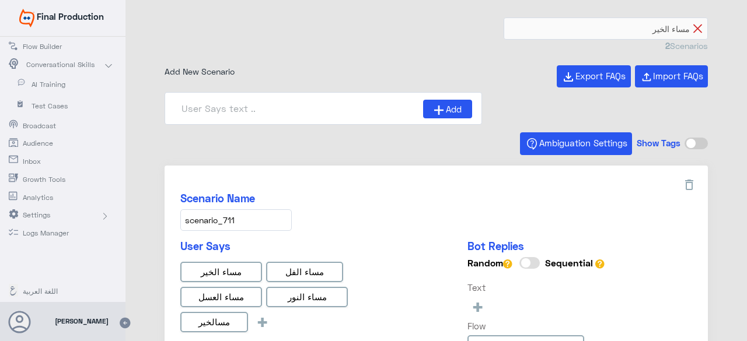
click at [696, 27] on icon at bounding box center [697, 29] width 9 height 9
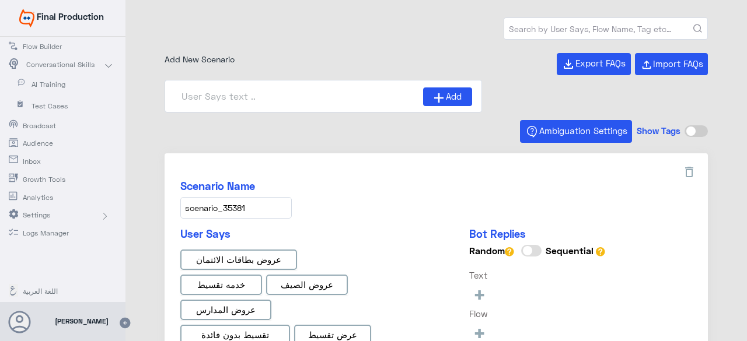
click at [513, 29] on input "text" at bounding box center [605, 28] width 203 height 21
type input "0% Taksit with Admin fees_EN"
type input "Face ID AR"
paste input "scenario_642"
type input "scenario_642"
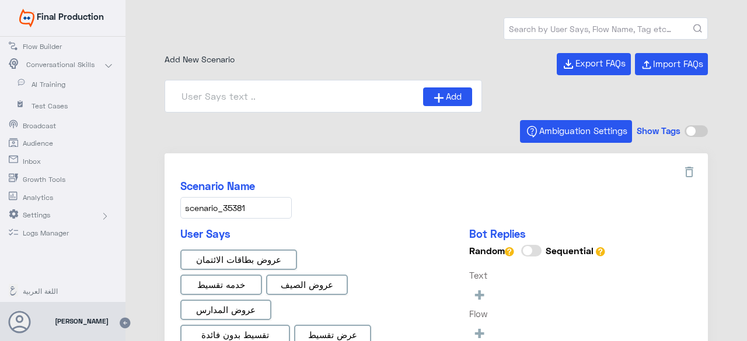
type input "0% Taksit with Admin fees_AR"
type input "Face ID En"
type input "Instapay AR"
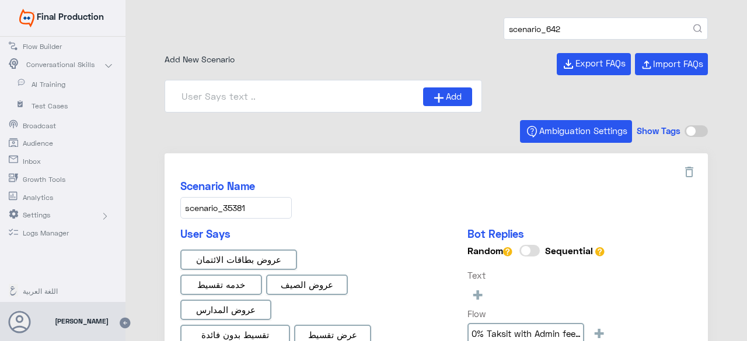
type input "scenario_642"
click at [693, 25] on button "submit" at bounding box center [697, 29] width 9 height 9
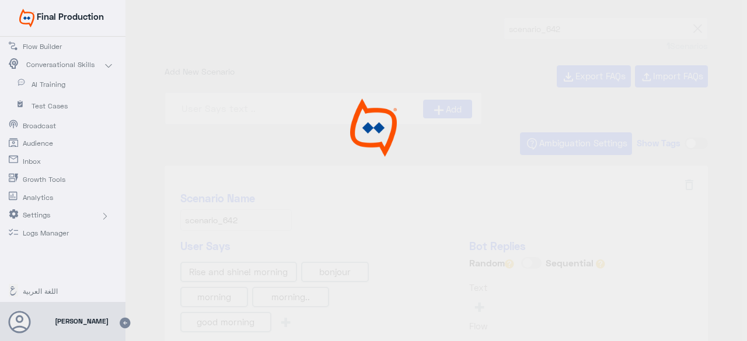
type input "small_talks_morning_en"
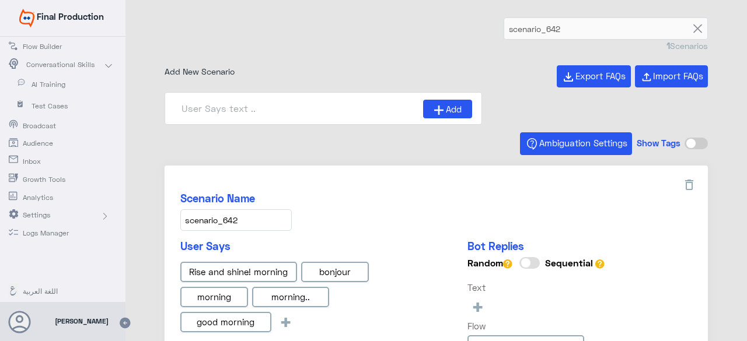
drag, startPoint x: 513, startPoint y: 29, endPoint x: 401, endPoint y: 291, distance: 285.6
click at [401, 291] on div "User Says Rise and shine! morning bonjour morning morning.. good morning + Scen…" at bounding box center [436, 306] width 512 height 133
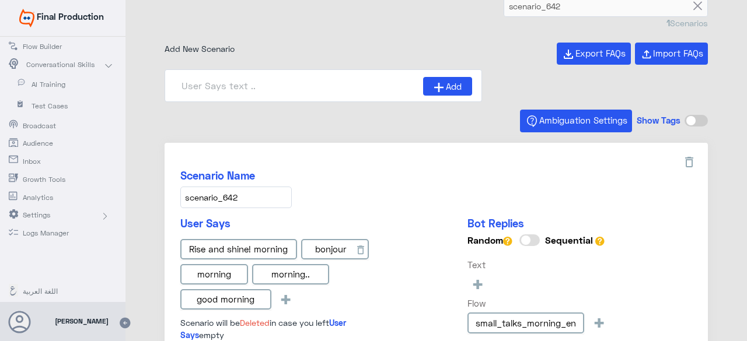
scroll to position [58, 0]
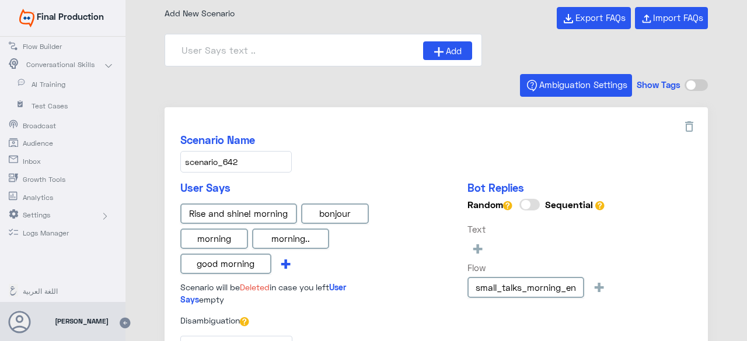
click at [282, 257] on span "+" at bounding box center [285, 263] width 13 height 19
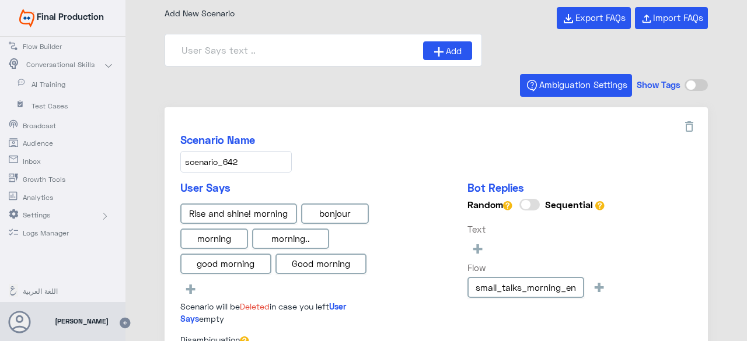
type input "Good morning"
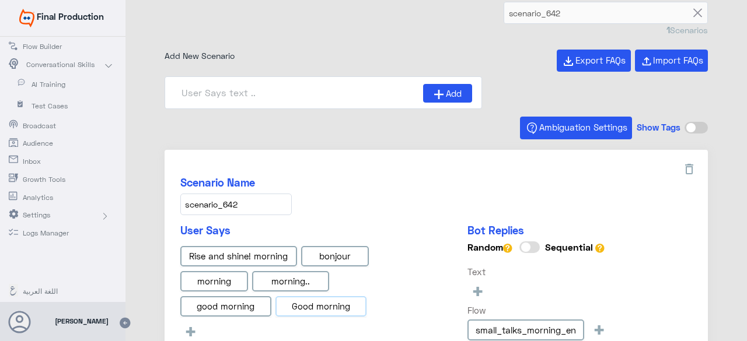
scroll to position [0, 0]
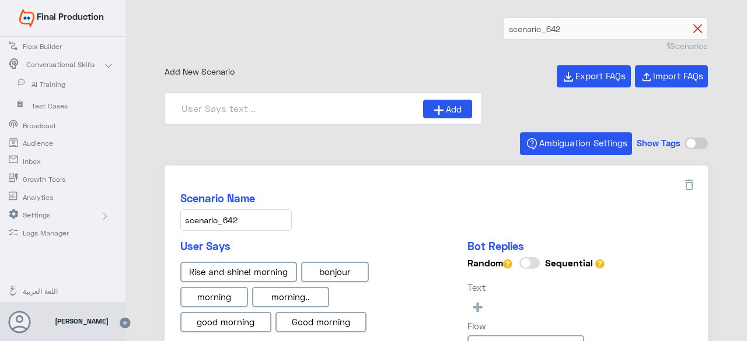
click at [693, 25] on icon at bounding box center [697, 29] width 9 height 9
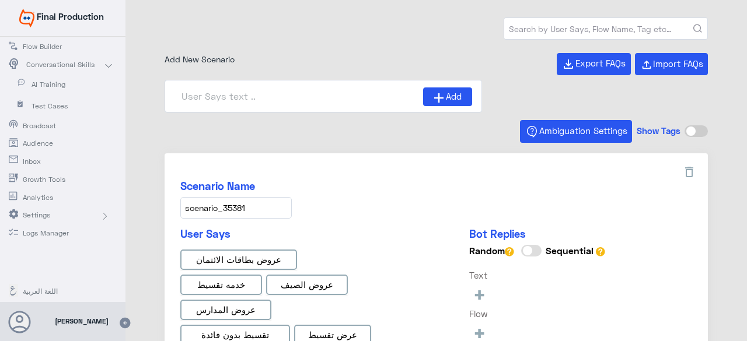
click at [603, 30] on input "text" at bounding box center [605, 28] width 203 height 21
type input "Instapay AR"
type input "Face ID AR"
type input "Face ID En"
type input "0% Taksit with Admin fees_AR"
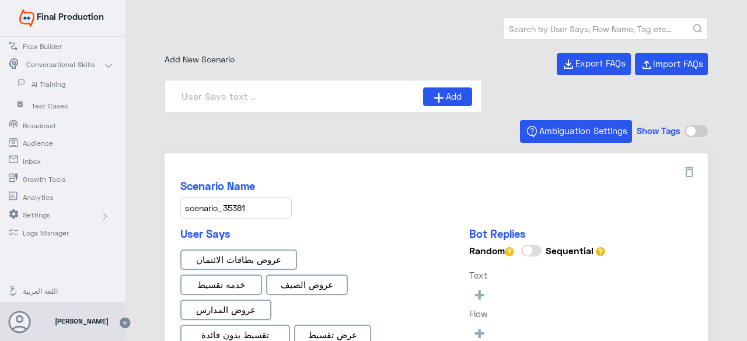
type input "0% Taksit with Admin fees_EN"
paste input "scenario_94"
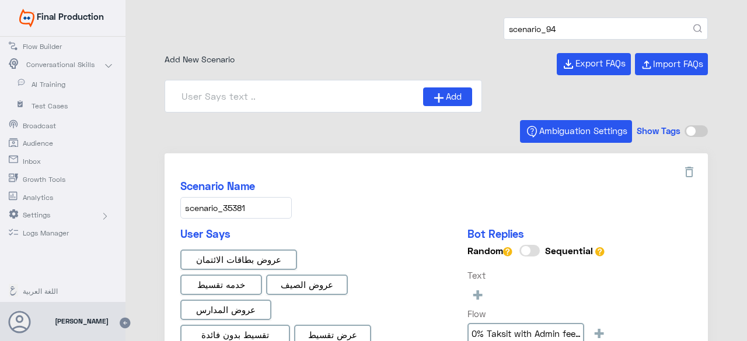
type input "scenario_94"
click at [693, 25] on button "submit" at bounding box center [697, 29] width 9 height 9
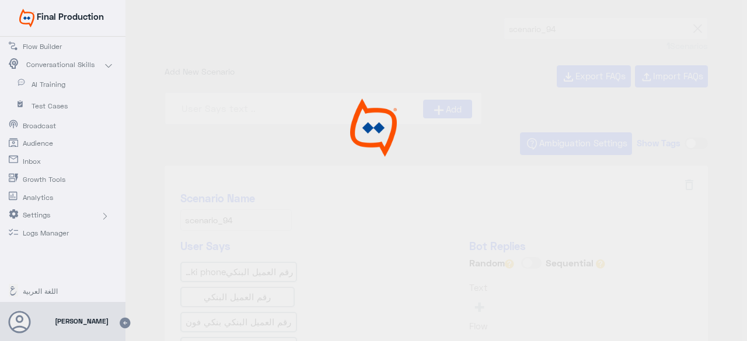
type input "كيف يمكننى الحصول على رقم العميل البنكى الخاص بي ؟"
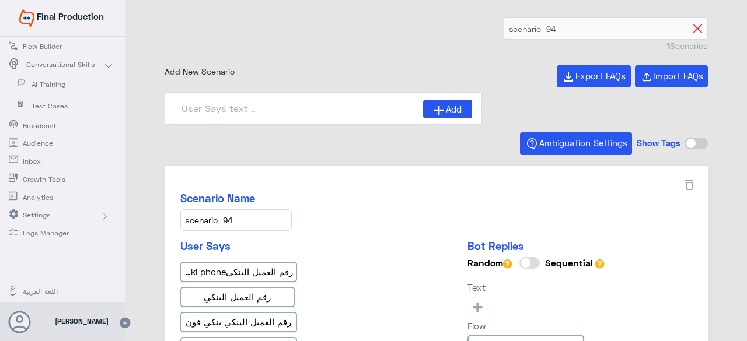
click at [693, 28] on icon at bounding box center [697, 29] width 9 height 9
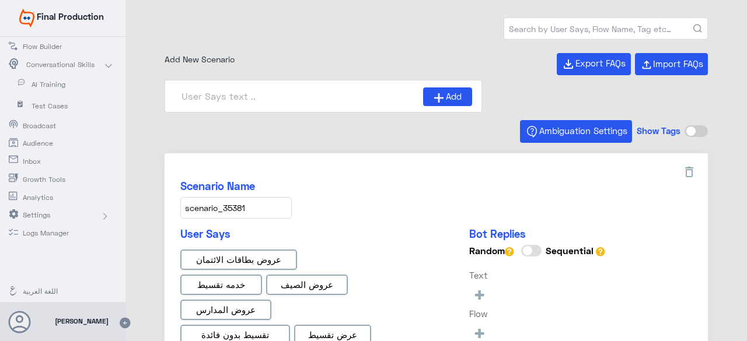
click at [536, 29] on input "text" at bounding box center [605, 28] width 203 height 21
type input "0% Taksit with Admin fees_EN"
type input "Face ID En"
type input "Face ID AR"
type input "0% Taksit with Admin fees_AR"
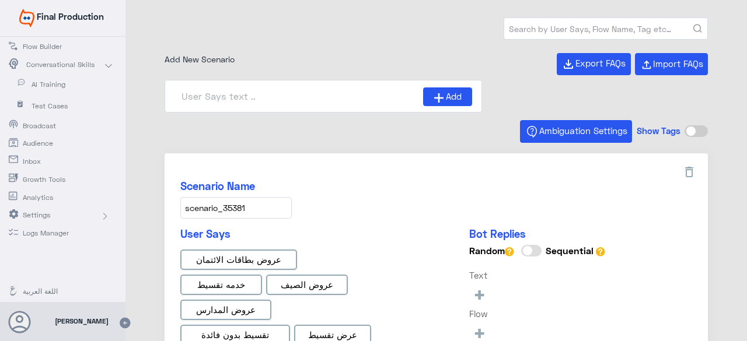
type input "Instapay AR"
paste input "scenario_228"
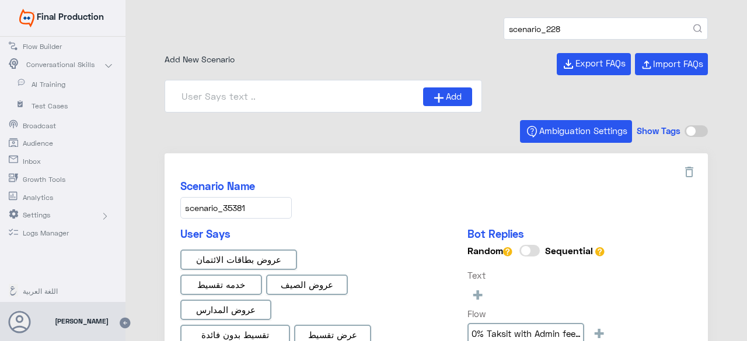
type input "scenario_228"
click at [693, 25] on button "submit" at bounding box center [697, 29] width 9 height 9
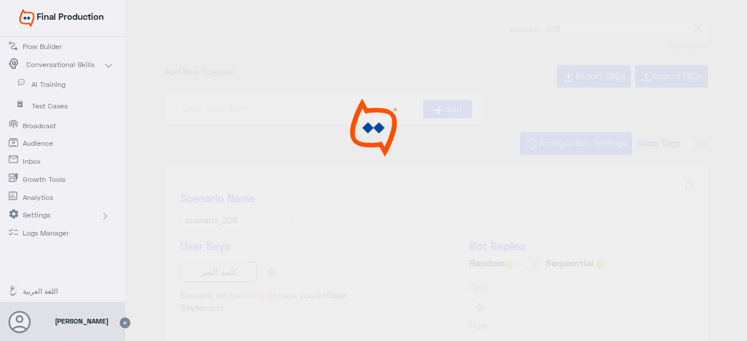
type input "كلمة السر"
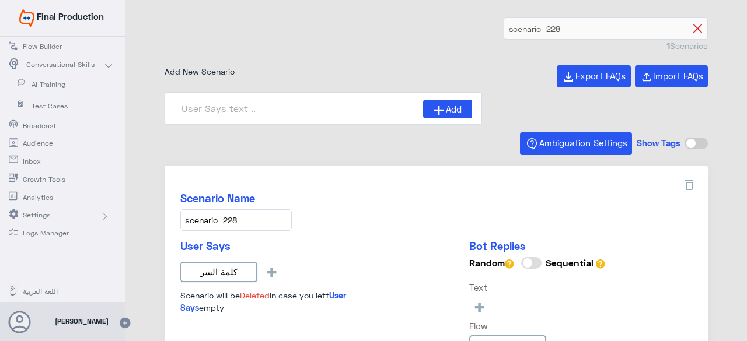
click at [693, 27] on icon at bounding box center [697, 29] width 9 height 9
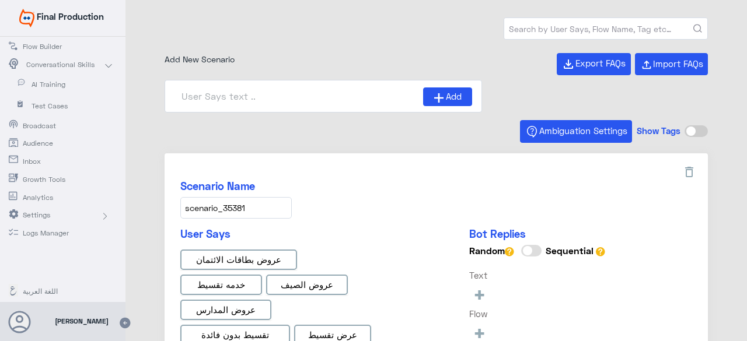
click at [546, 26] on input "text" at bounding box center [605, 28] width 203 height 21
type input "Face ID En"
type input "0% Taksit with Admin fees_EN"
type input "Instapay AR"
type input "Face ID AR"
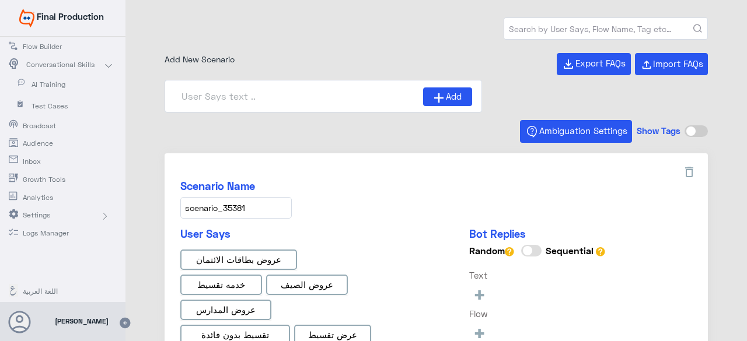
paste input "scenario_170"
type input "scenario_170"
type input "0% Taksit with Admin fees_AR"
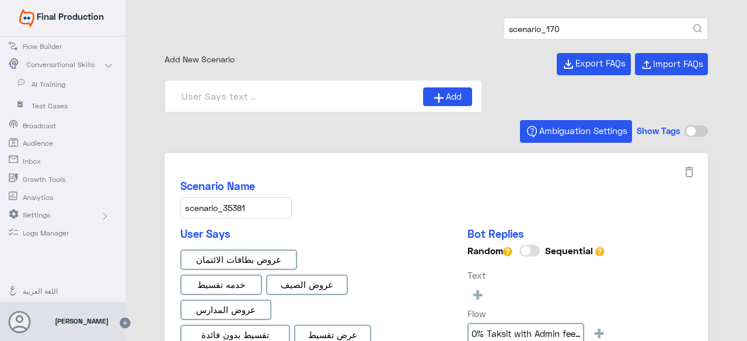
type input "scenario_170"
click at [693, 25] on button "submit" at bounding box center [697, 29] width 9 height 9
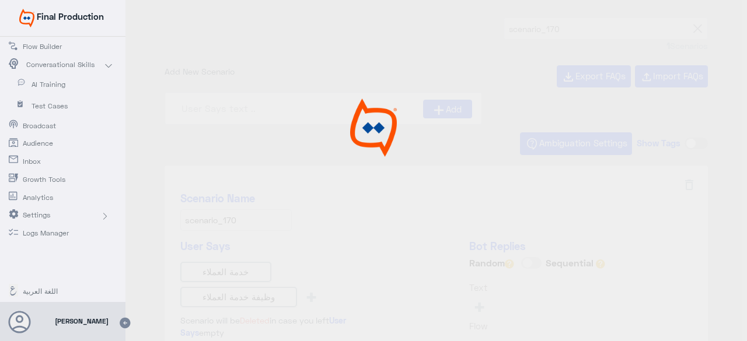
type input "هل يوجد وظيفة خدمة عملاء?"
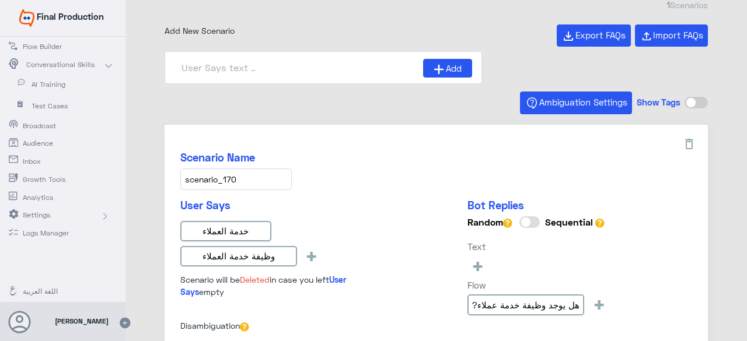
scroll to position [58, 0]
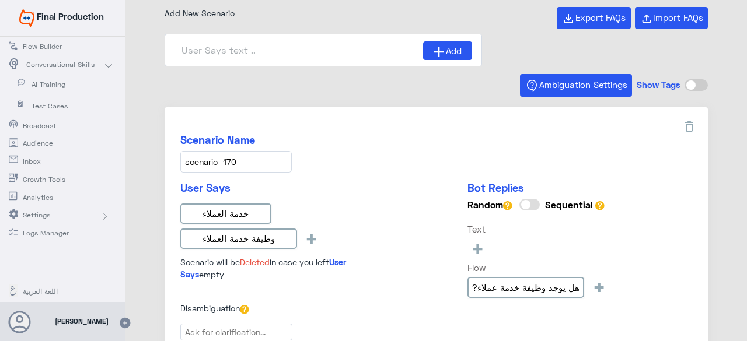
drag, startPoint x: 245, startPoint y: 158, endPoint x: 170, endPoint y: 159, distance: 74.7
click at [170, 159] on div "Scenario Name scenario_170 User Says خدمة العملاء وظيفة خدمة العملاء + Scenario…" at bounding box center [437, 239] width 544 height 264
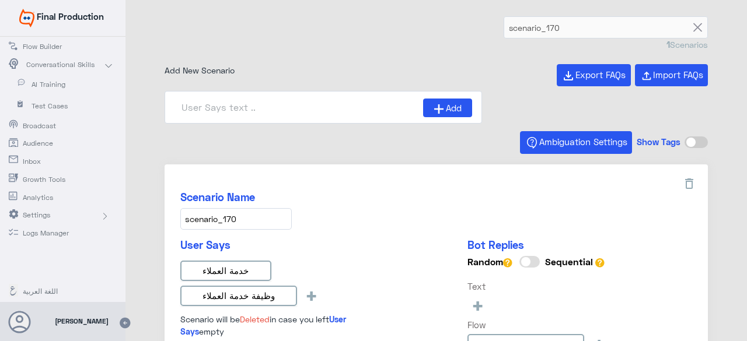
scroll to position [0, 0]
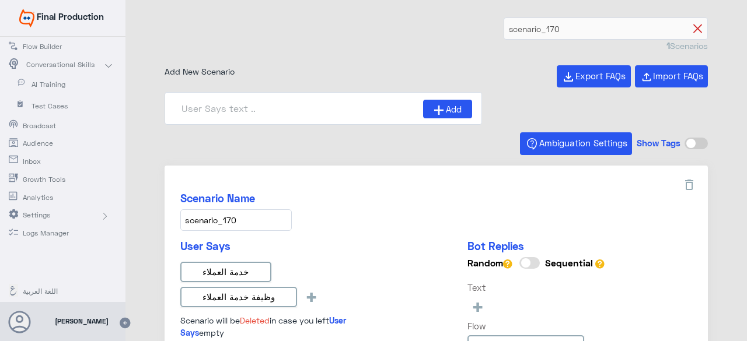
click at [695, 31] on icon at bounding box center [697, 29] width 9 height 9
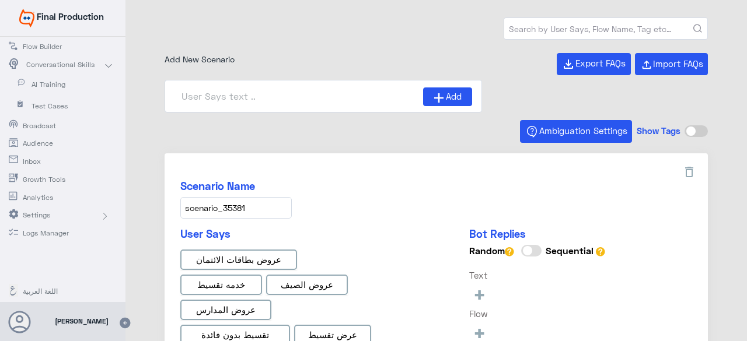
click at [544, 26] on input "text" at bounding box center [605, 28] width 203 height 21
type input "Face ID AR"
type input "Instapay AR"
type input "0% Taksit with Admin fees_EN"
type input "0% Taksit with Admin fees_AR"
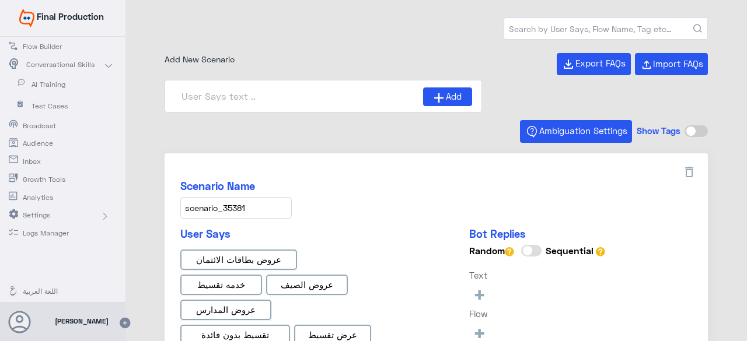
type input "Face ID En"
paste input "scenario_150"
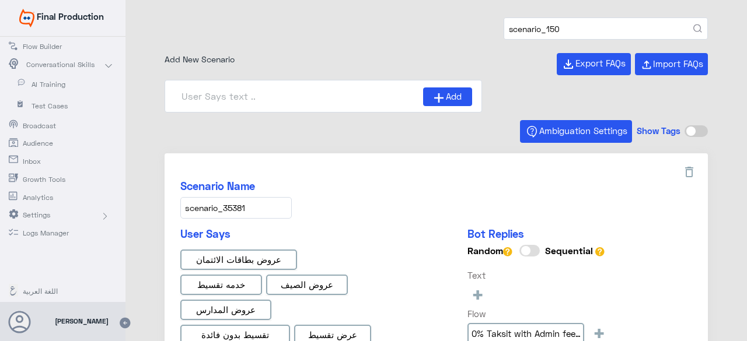
type input "scenario_150"
click at [693, 25] on button "submit" at bounding box center [697, 29] width 9 height 9
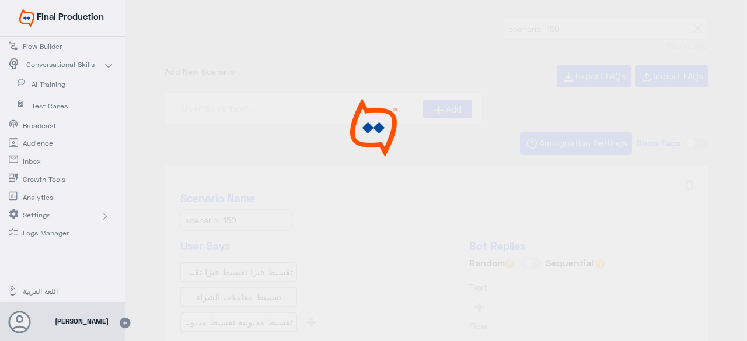
type input "General Taksit ar"
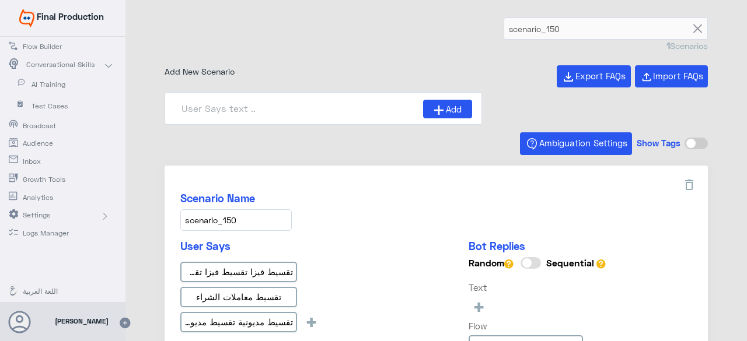
drag, startPoint x: 692, startPoint y: 29, endPoint x: 672, endPoint y: 33, distance: 20.4
click at [693, 28] on icon at bounding box center [697, 29] width 9 height 9
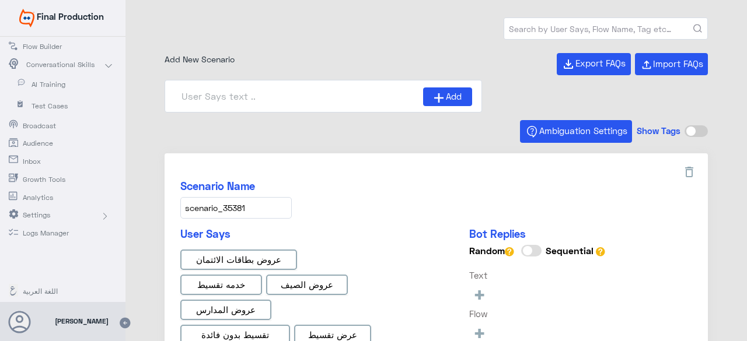
click at [544, 23] on input "text" at bounding box center [605, 28] width 203 height 21
type input "0% Taksit with Admin fees_EN"
type input "0% Taksit with Admin fees_AR"
paste input "scenario_94"
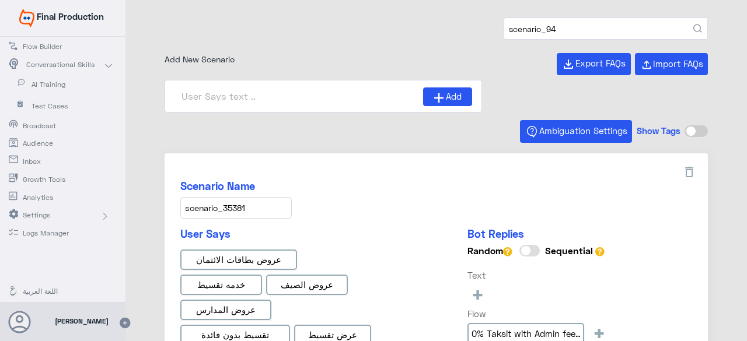
type input "scenario_94"
click at [693, 25] on button "submit" at bounding box center [697, 29] width 9 height 9
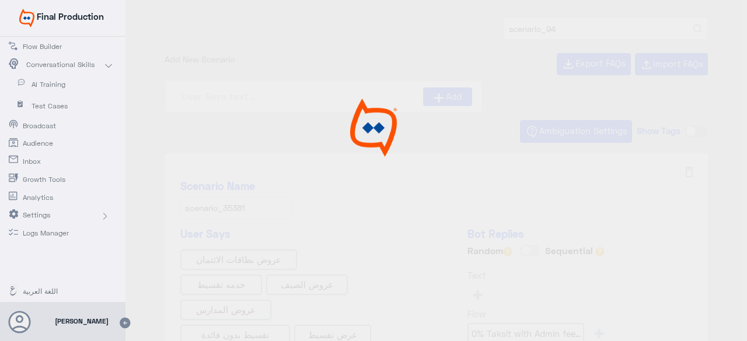
type input "Face ID En"
type input "Face ID AR"
type input "Instapay AR"
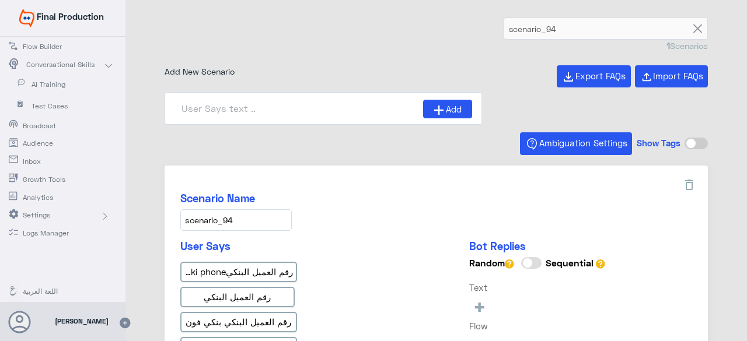
type input "كيف يمكننى الحصول على رقم العميل البنكى الخاص بي ؟"
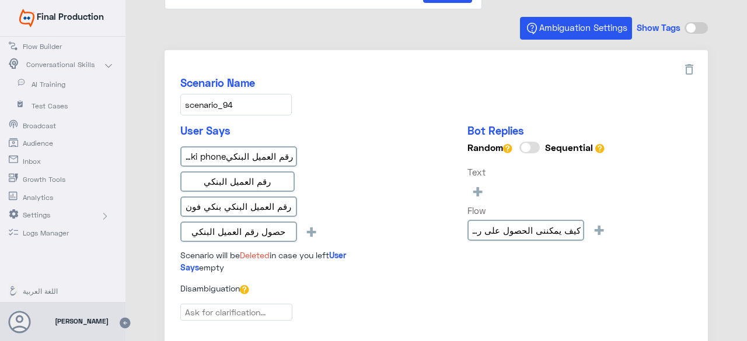
scroll to position [117, 0]
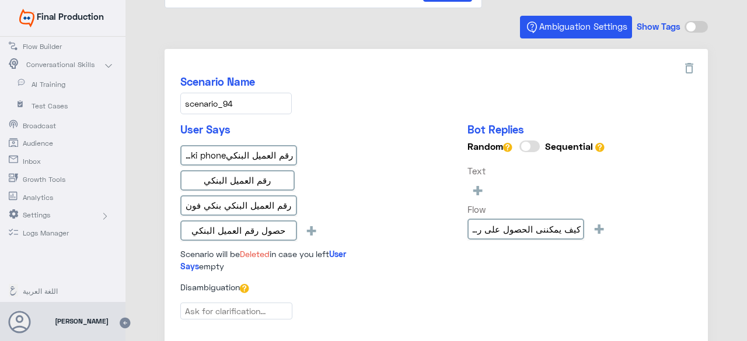
click at [250, 100] on input "scenario_94" at bounding box center [235, 104] width 111 height 22
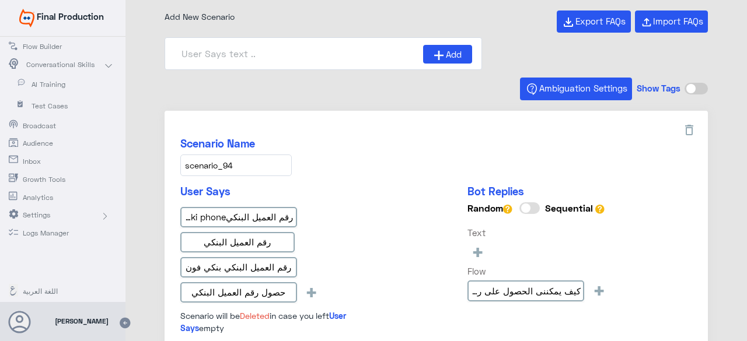
scroll to position [0, 0]
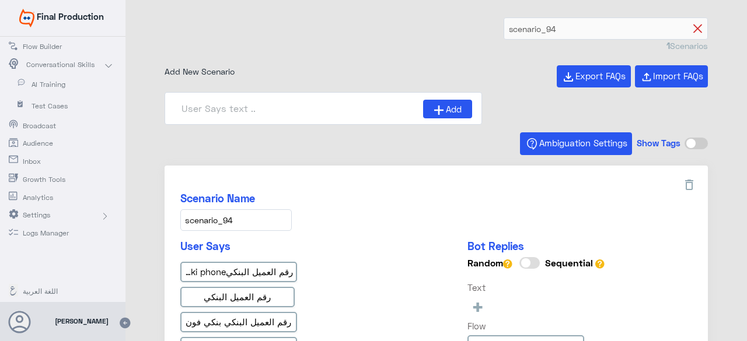
click at [693, 28] on icon at bounding box center [697, 29] width 9 height 9
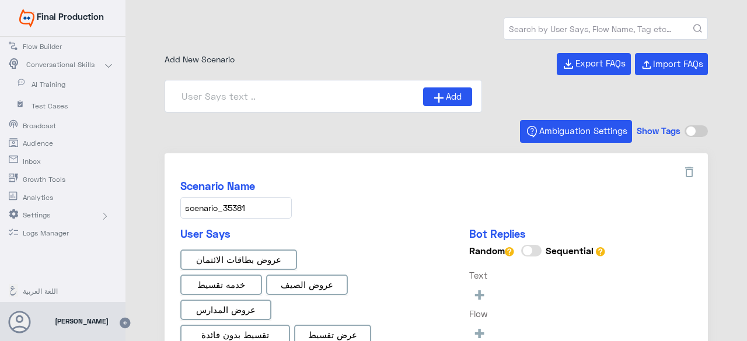
click at [566, 27] on input "text" at bounding box center [605, 28] width 203 height 21
paste input "scenario_387"
type input "scenario_387"
type input "Face ID AR"
type input "0% Taksit with Admin fees_EN"
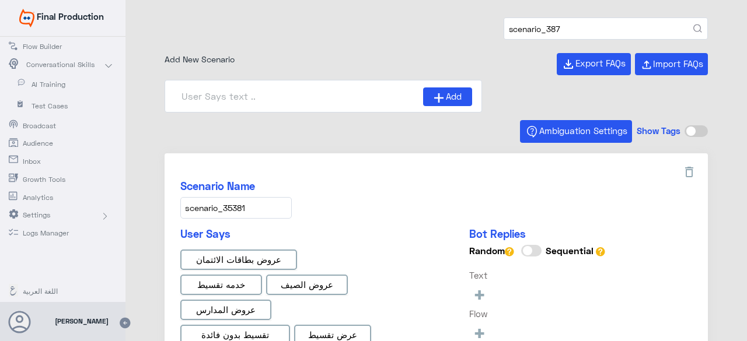
type input "0% Taksit with Admin fees_AR"
type input "Face ID En"
type input "Instapay AR"
type input "scenario_387"
click at [693, 25] on button "submit" at bounding box center [697, 29] width 9 height 9
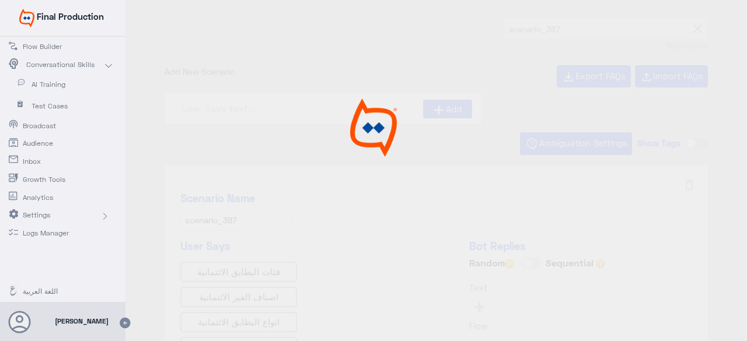
type input "ما هي انواع البطاقات الائتمانيه؟"
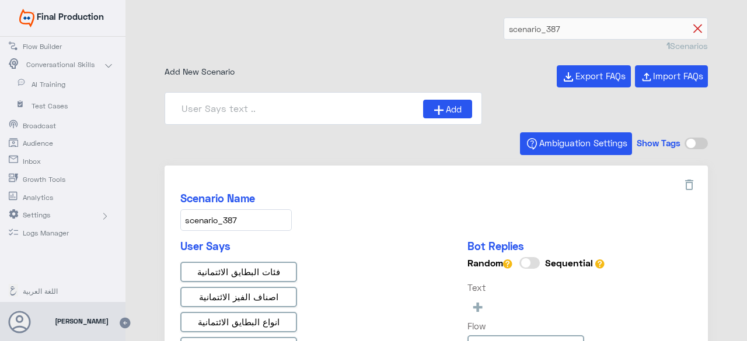
click at [697, 27] on icon at bounding box center [697, 29] width 9 height 9
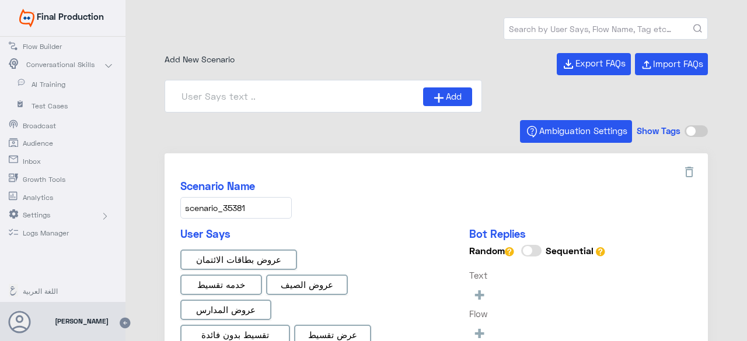
click at [564, 26] on input "text" at bounding box center [605, 28] width 203 height 21
paste input "scenario_385"
type input "scenario_385"
type input "0% Taksit with Admin fees_EN"
type input "Face ID En"
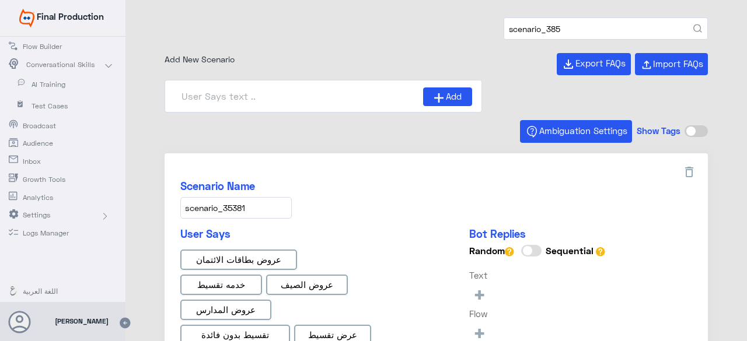
type input "0% Taksit with Admin fees_AR"
type input "Face ID AR"
type input "Instapay AR"
type input "scenario_385"
click at [693, 25] on button "submit" at bounding box center [697, 29] width 9 height 9
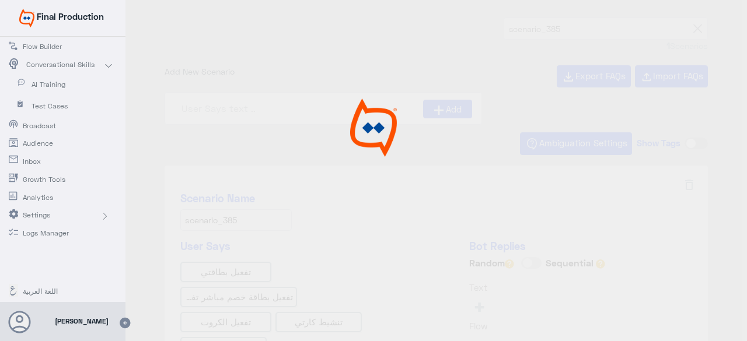
type input "general تفعيل البطاقات"
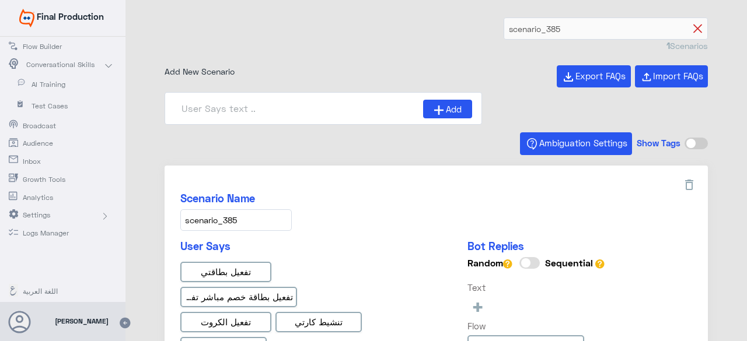
click at [693, 28] on icon at bounding box center [697, 29] width 9 height 9
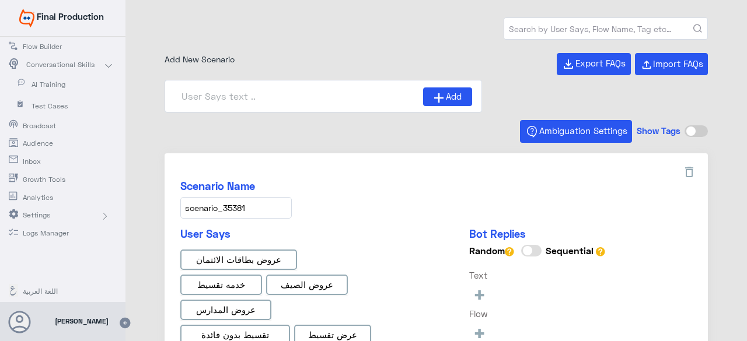
click at [549, 25] on input "text" at bounding box center [605, 28] width 203 height 21
paste input "scenario_734"
type input "scenario_734"
type input "0% Taksit with Admin fees_AR"
type input "Face ID En"
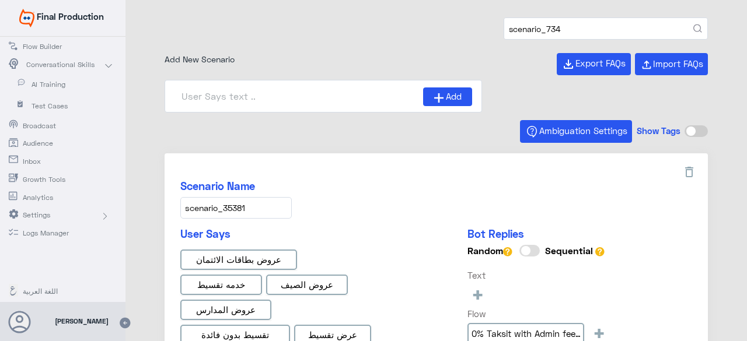
type input "0% Taksit with Admin fees_EN"
type input "Face ID AR"
type input "Instapay AR"
type input "scenario_734"
click at [693, 25] on button "submit" at bounding box center [697, 29] width 9 height 9
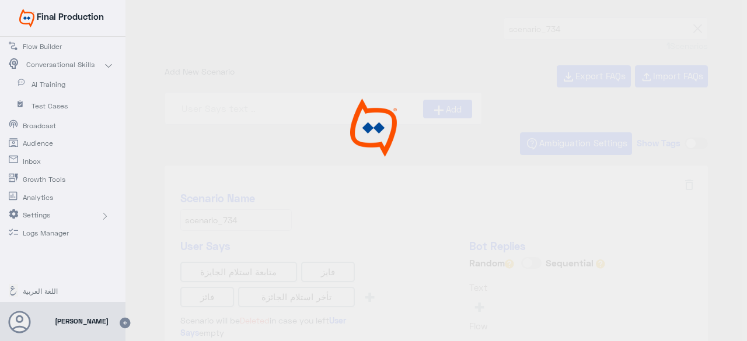
type input "Winners flow ar"
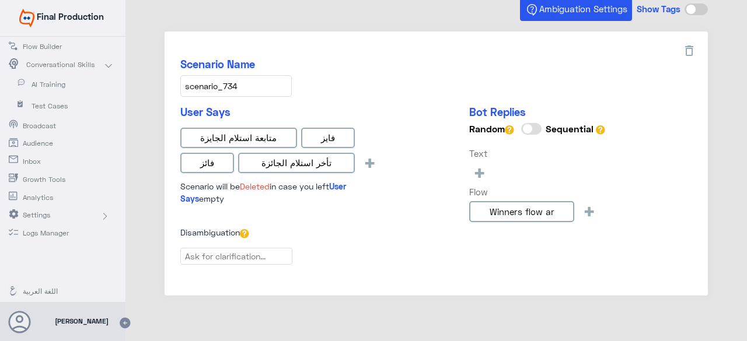
scroll to position [144, 0]
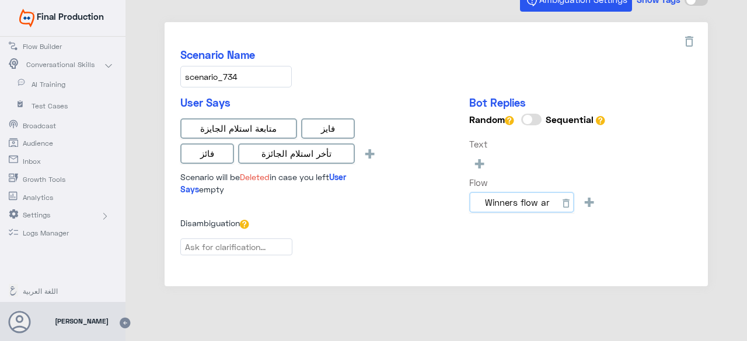
click at [503, 194] on input "Winners flow ar" at bounding box center [521, 202] width 105 height 21
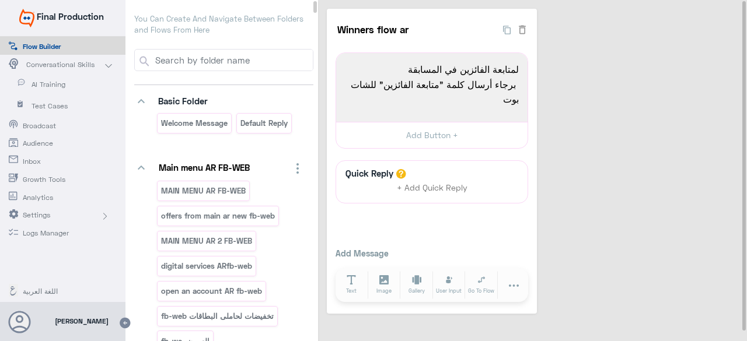
click at [50, 88] on span "AI Training" at bounding box center [66, 84] width 68 height 11
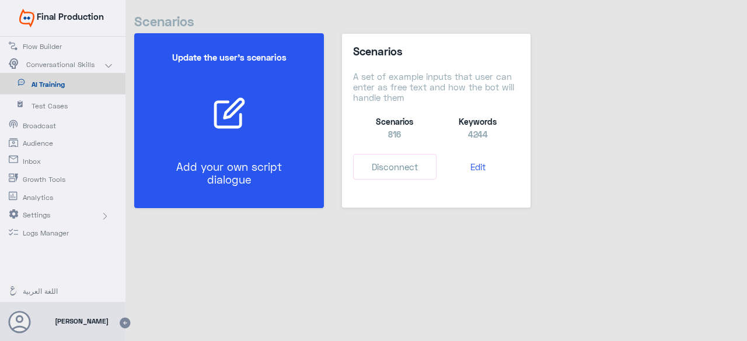
drag, startPoint x: 544, startPoint y: 71, endPoint x: 273, endPoint y: 158, distance: 284.8
click at [273, 158] on div "Update the user’s scenarios Add your own script dialogue" at bounding box center [228, 121] width 153 height 162
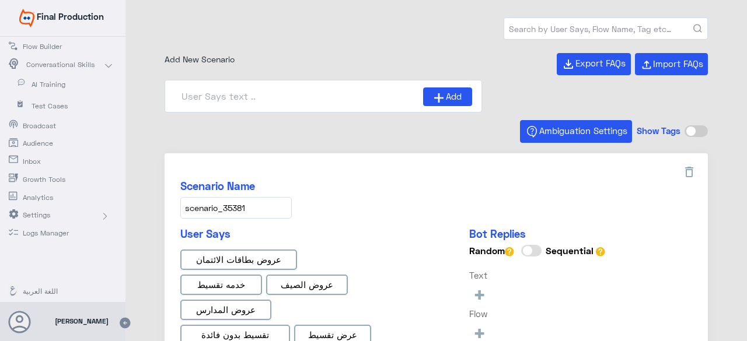
type input "0% Taksit with Admin fees_AR"
type input "0% Taksit with Admin fees_EN"
type input "Face ID AR"
type input "Instapay AR"
type input "Face ID En"
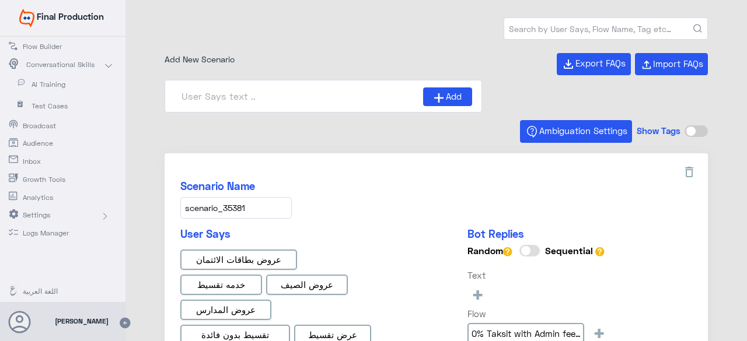
click at [516, 34] on input "text" at bounding box center [605, 28] width 203 height 21
paste input "scenario_132"
type input "scenario_132"
click at [693, 25] on button "submit" at bounding box center [697, 29] width 9 height 9
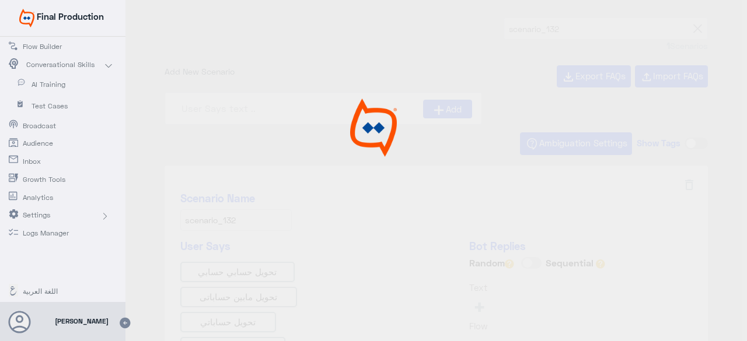
type input "General التحويل بين حساباتى"
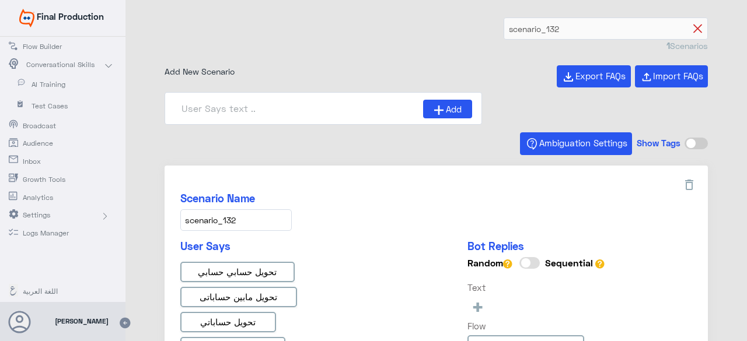
click at [693, 25] on icon at bounding box center [697, 29] width 9 height 9
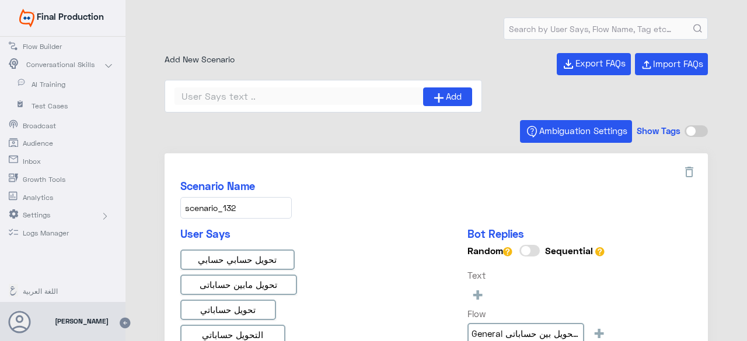
click at [554, 27] on input "text" at bounding box center [605, 28] width 203 height 21
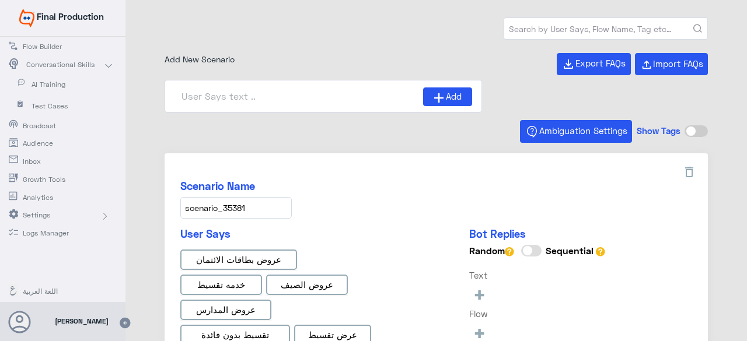
click at [554, 27] on input "text" at bounding box center [605, 28] width 203 height 21
type input "Instapay AR"
type input "0% Taksit with Admin fees_AR"
paste input "scenario_35361"
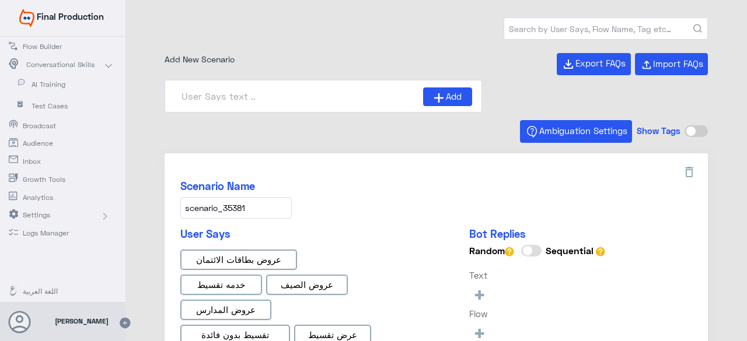
type input "scenario_35361"
type input "Face ID AR"
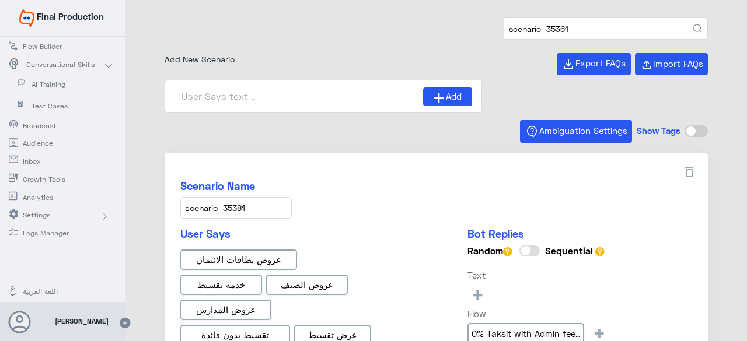
type input "Face ID En"
type input "0% Taksit with Admin fees_EN"
type input "scenario_35361"
click at [693, 25] on button "submit" at bounding box center [697, 29] width 9 height 9
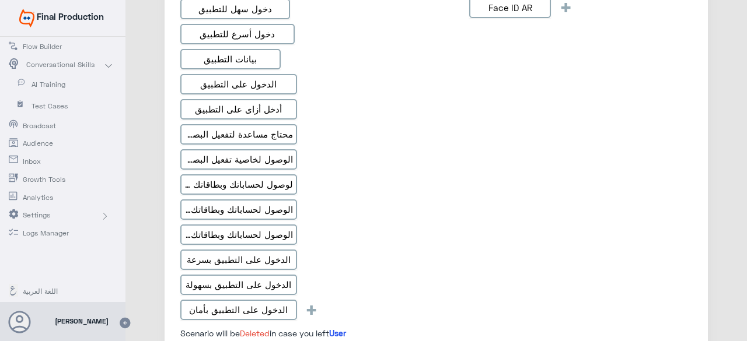
scroll to position [350, 0]
